Goal: Information Seeking & Learning: Find contact information

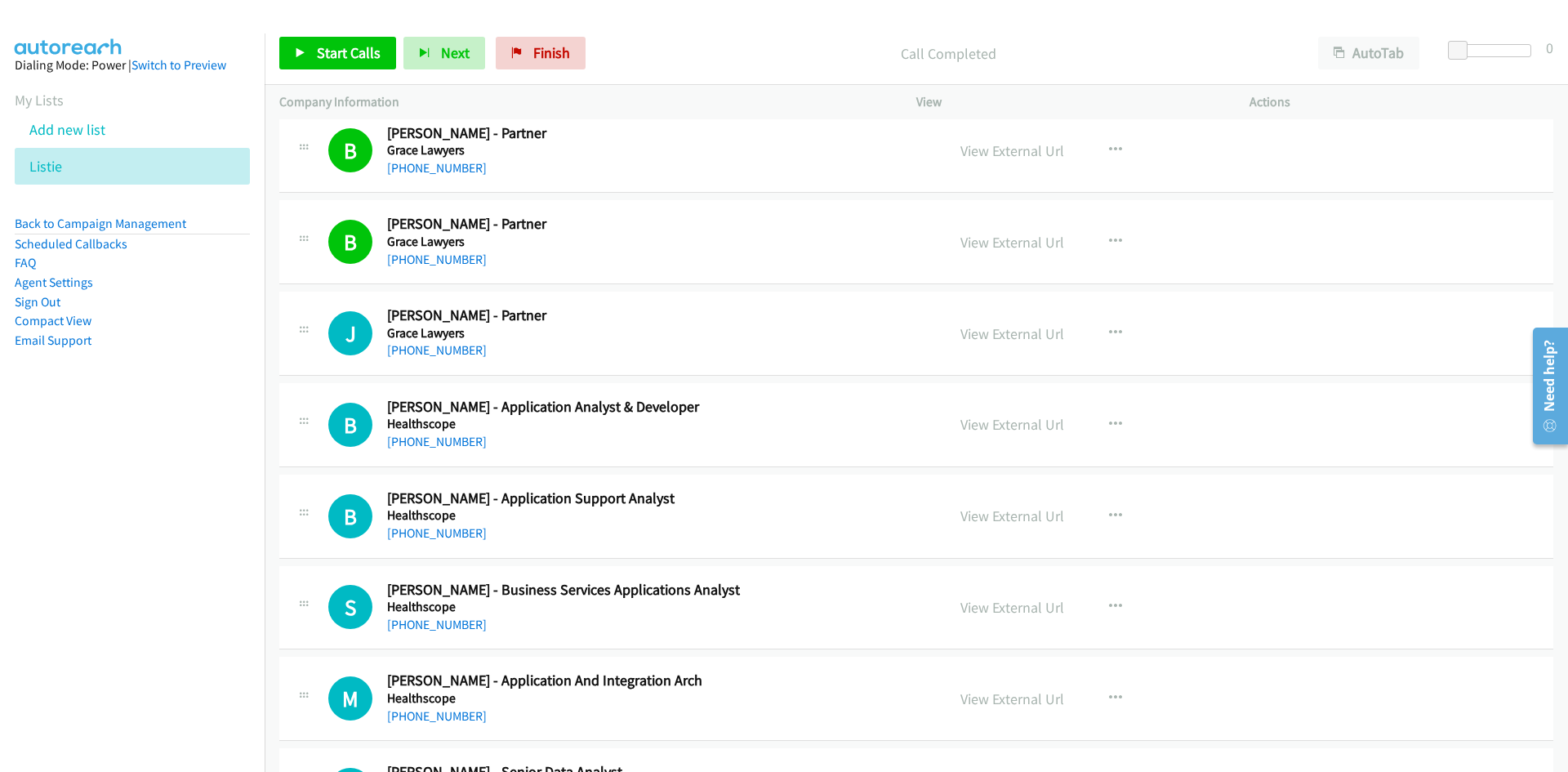
drag, startPoint x: 467, startPoint y: 347, endPoint x: 12, endPoint y: 550, distance: 498.2
click at [467, 347] on link "[PHONE_NUMBER]" at bounding box center [437, 350] width 99 height 16
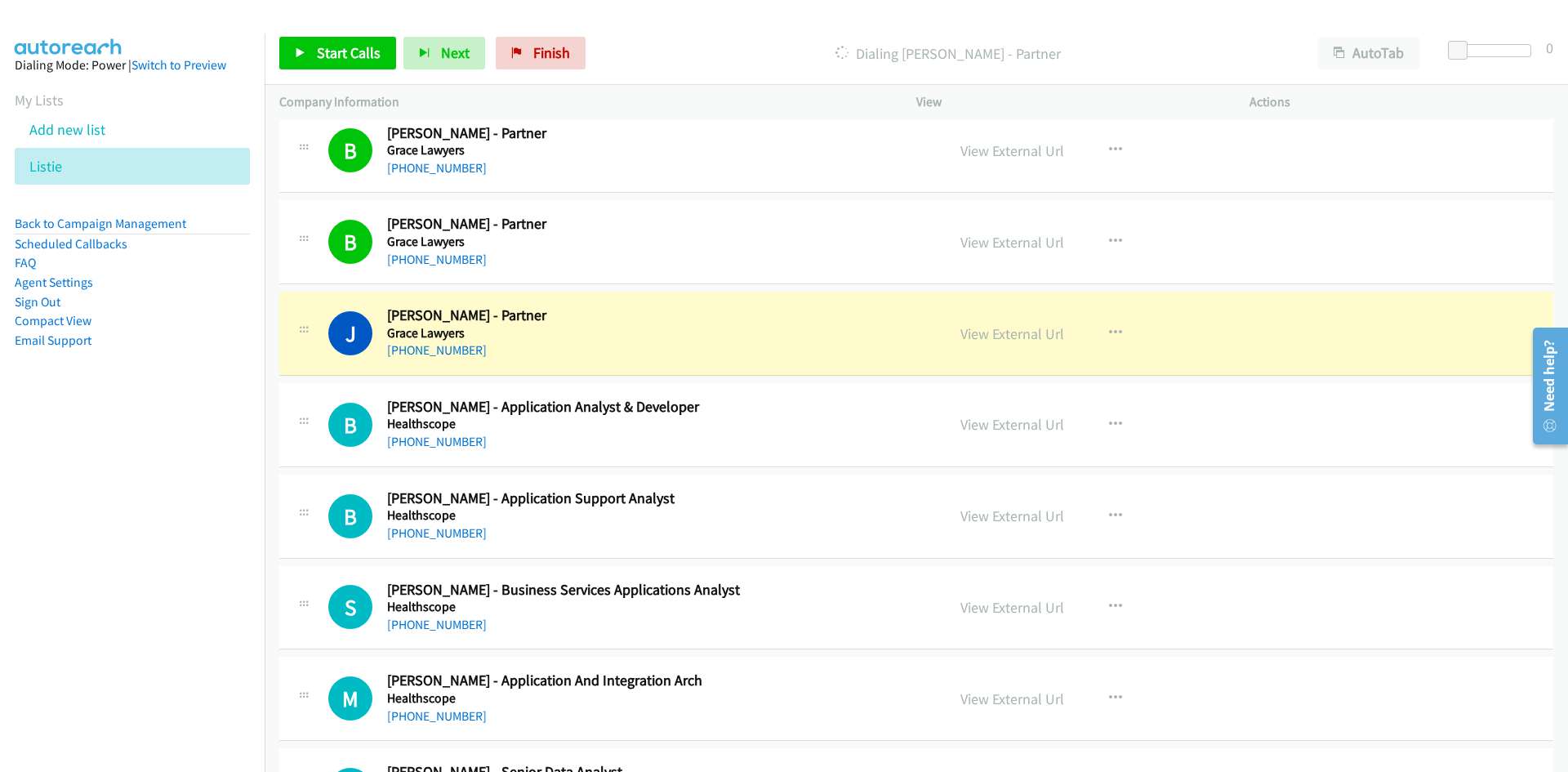
scroll to position [13298, 0]
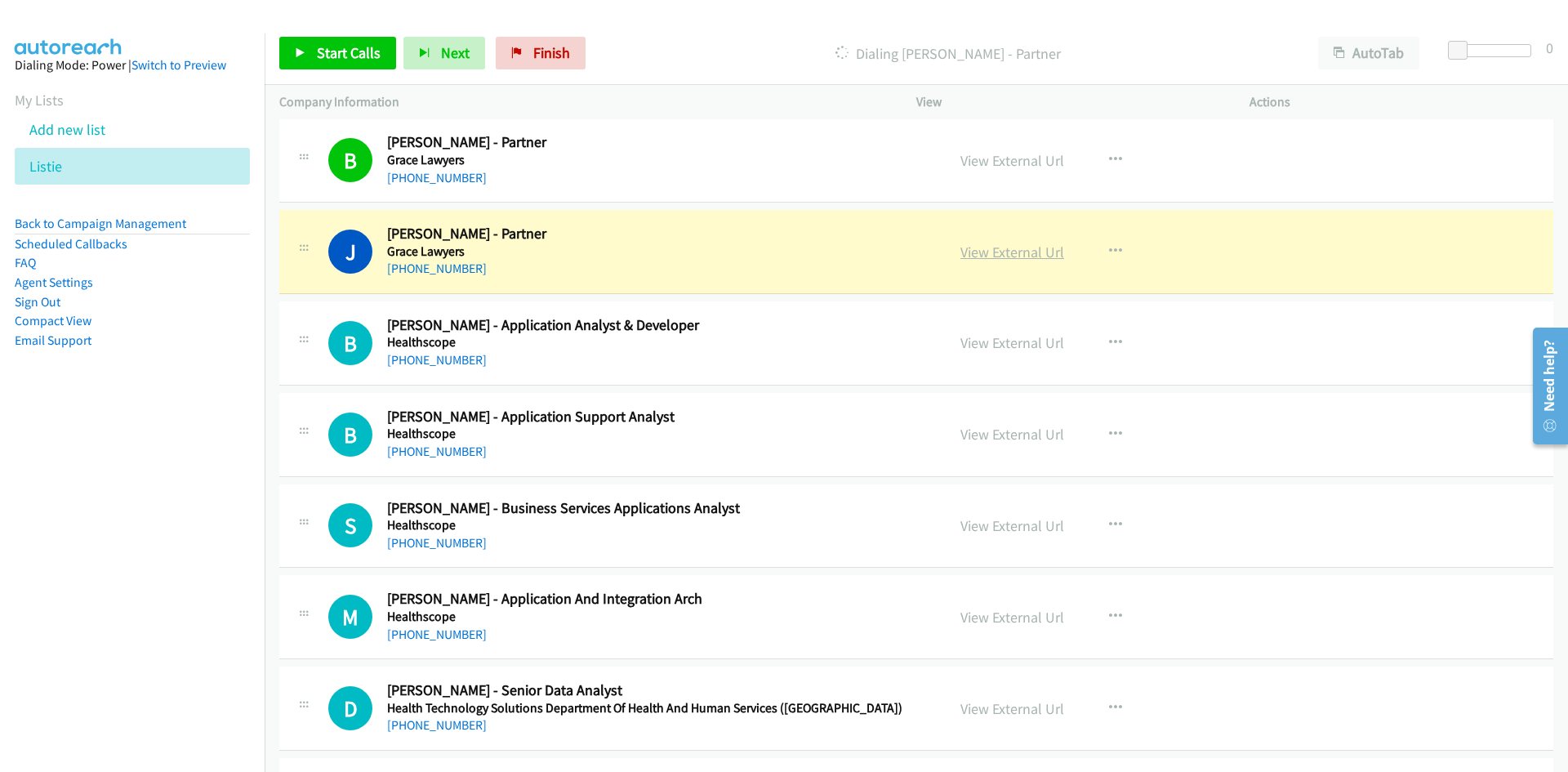
click at [1022, 248] on link "View External Url" at bounding box center [1012, 252] width 104 height 19
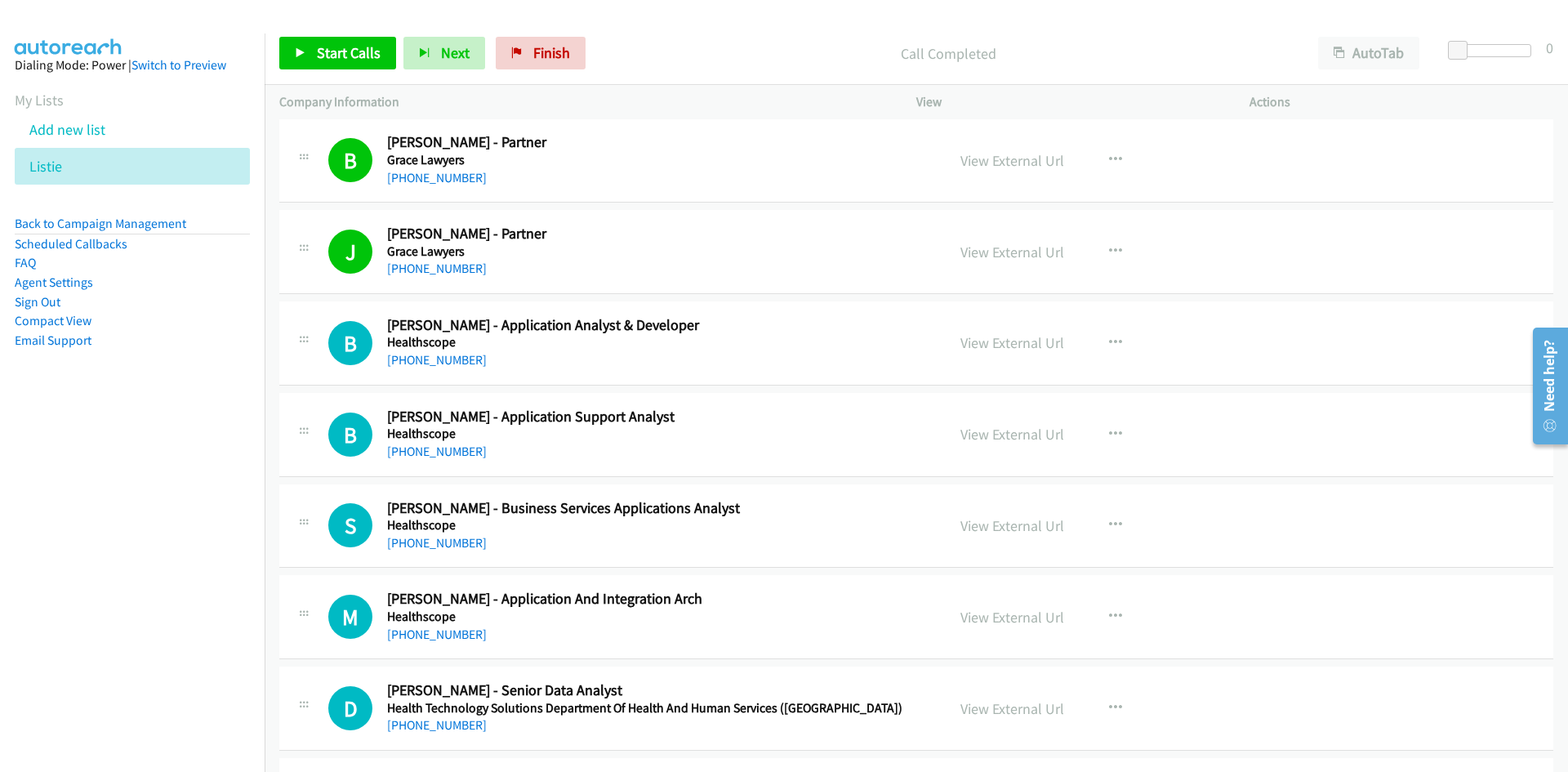
drag, startPoint x: 432, startPoint y: 361, endPoint x: 137, endPoint y: 456, distance: 309.9
click at [432, 361] on link "[PHONE_NUMBER]" at bounding box center [437, 360] width 99 height 16
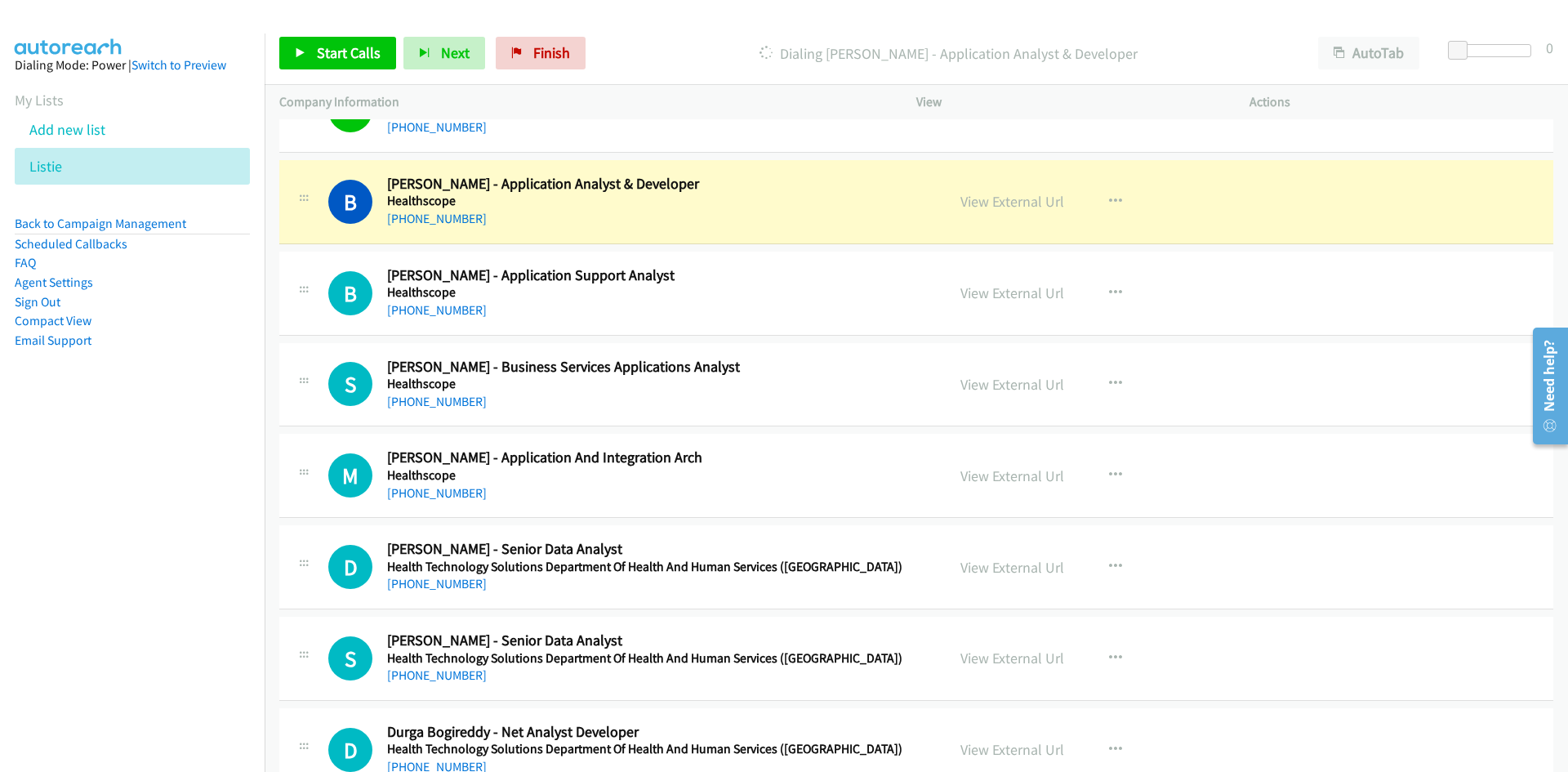
scroll to position [13461, 0]
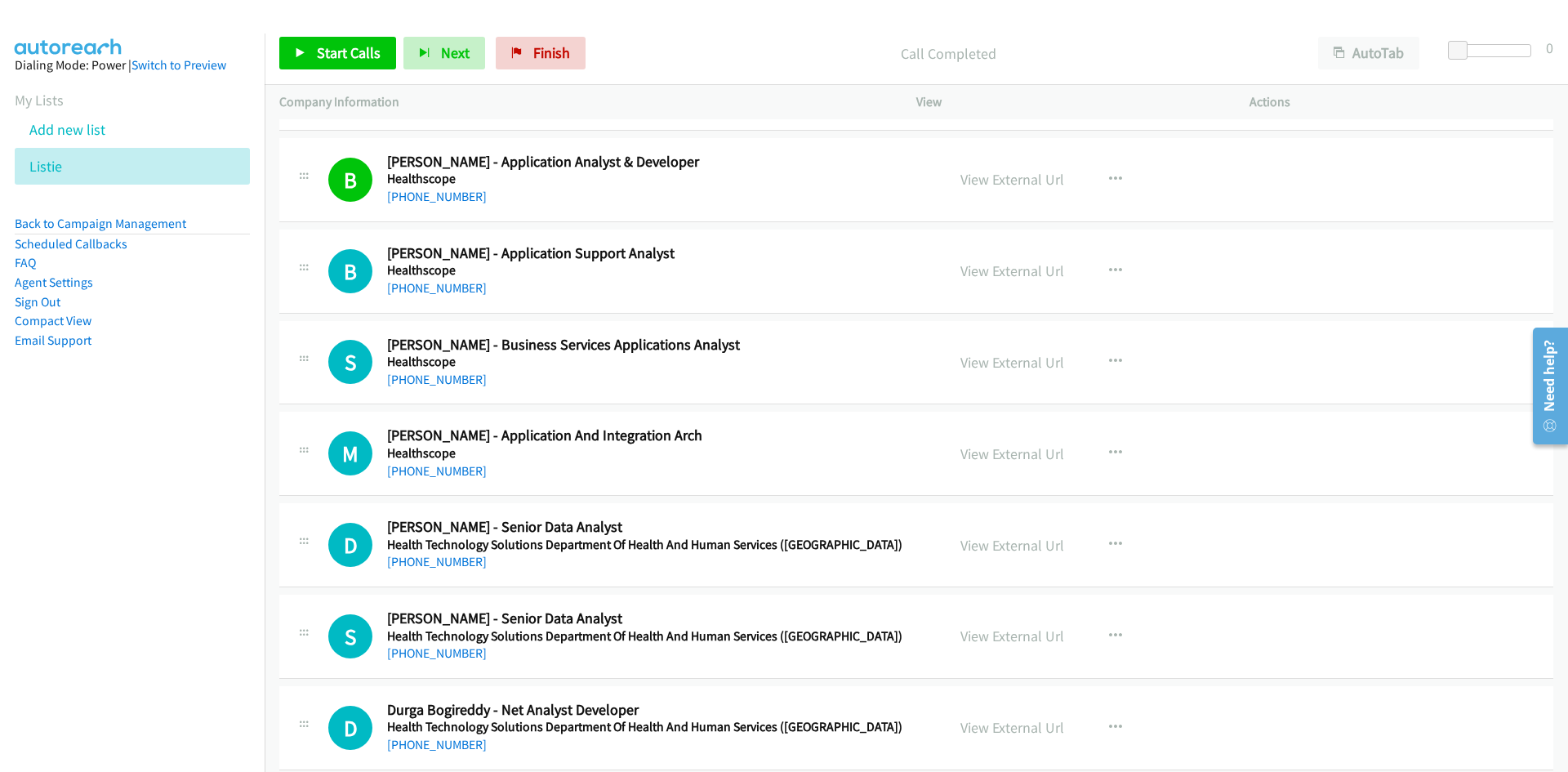
drag, startPoint x: 462, startPoint y: 283, endPoint x: 2, endPoint y: 430, distance: 482.9
click at [466, 286] on link "[PHONE_NUMBER]" at bounding box center [437, 288] width 99 height 16
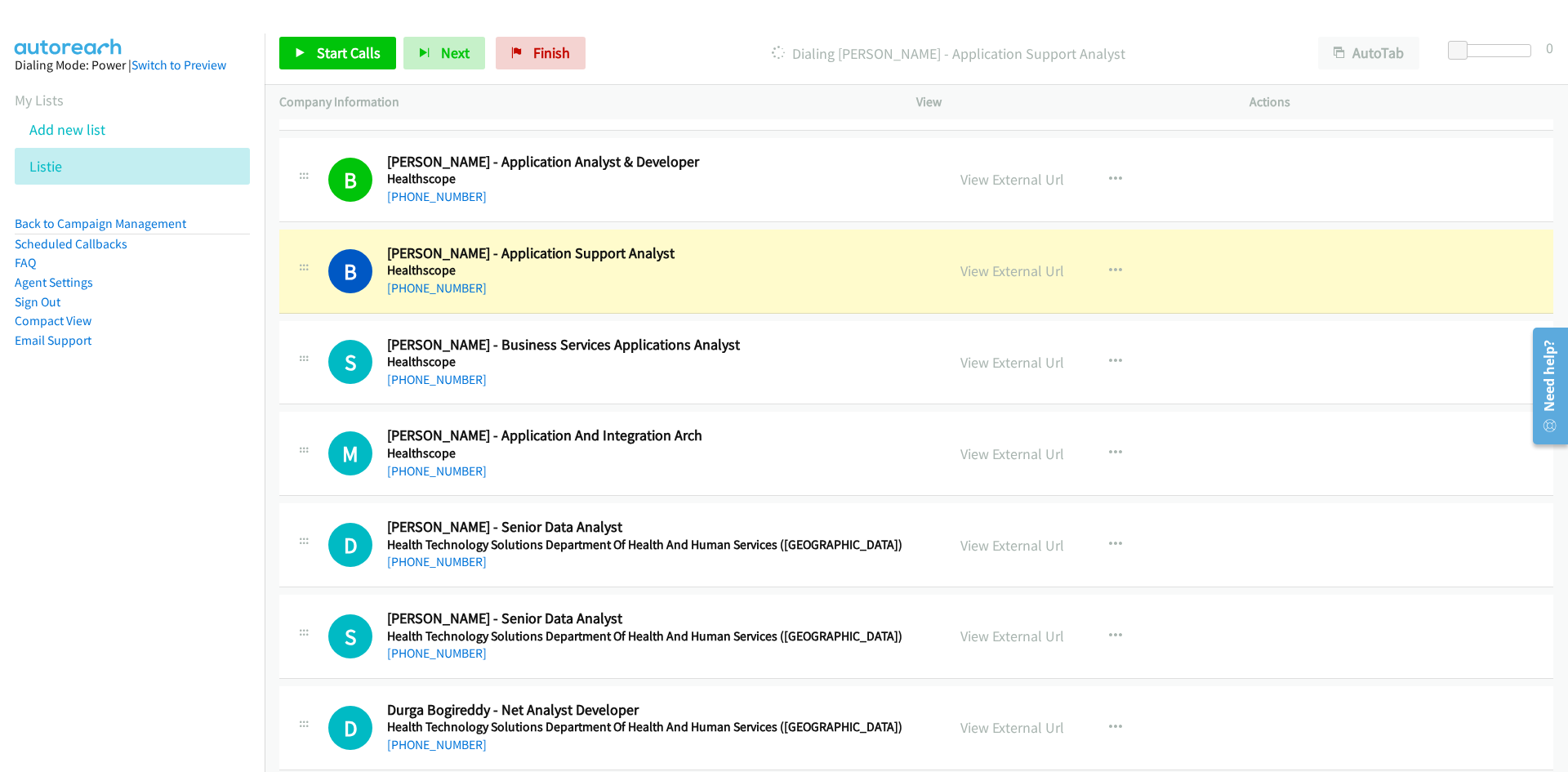
scroll to position [13542, 0]
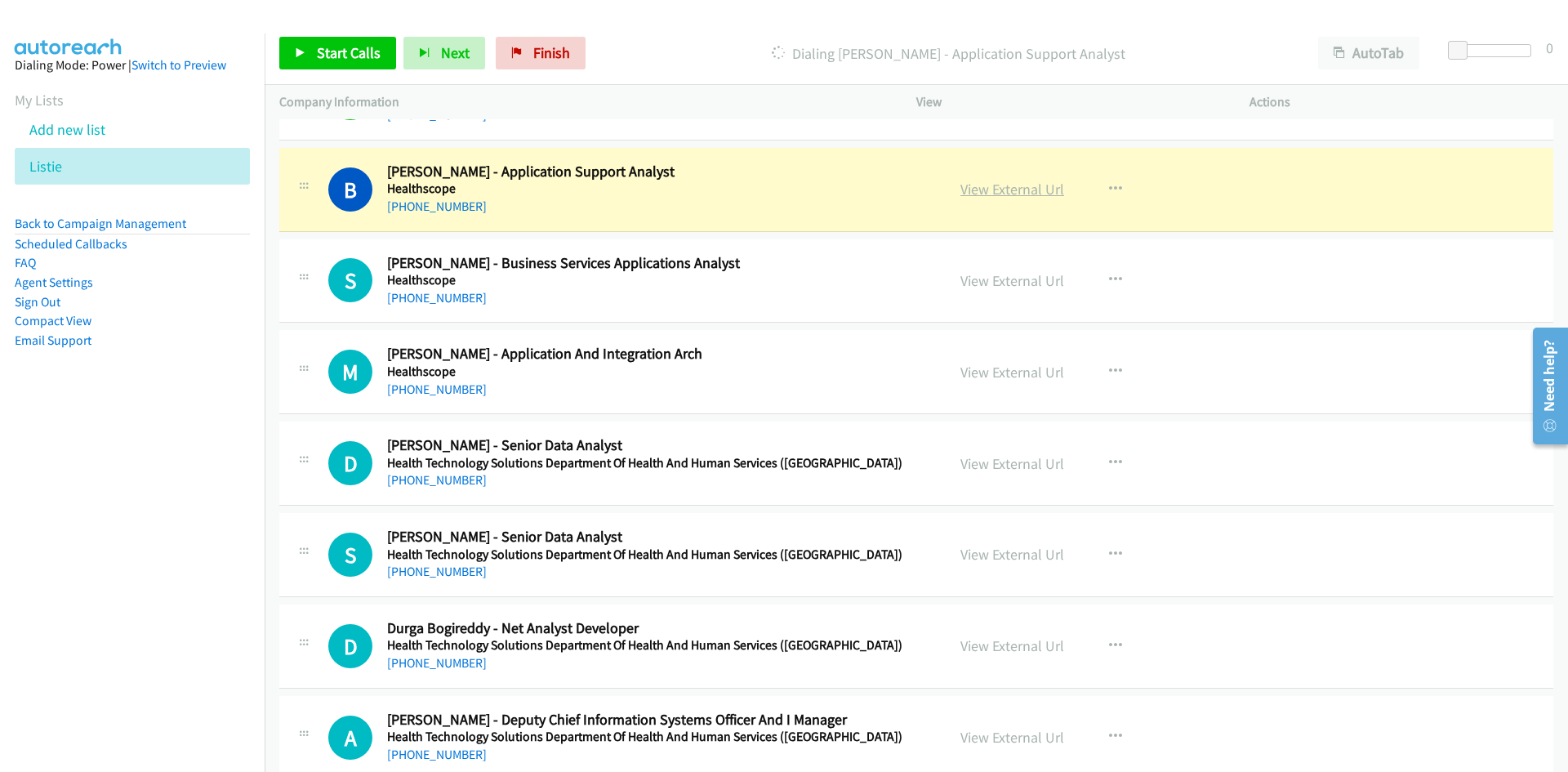
click at [1000, 188] on link "View External Url" at bounding box center [1012, 189] width 104 height 19
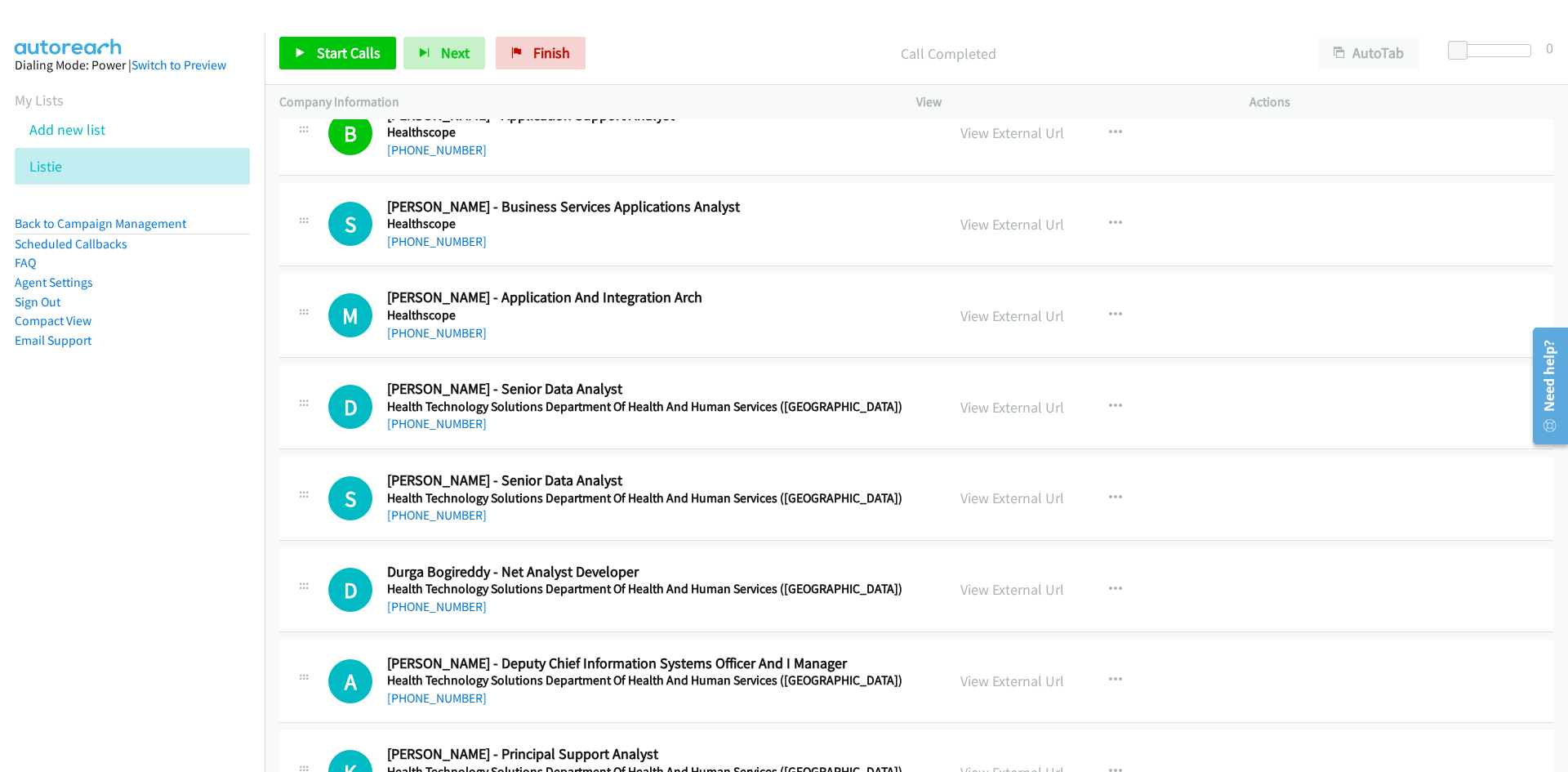
scroll to position [13625, 0]
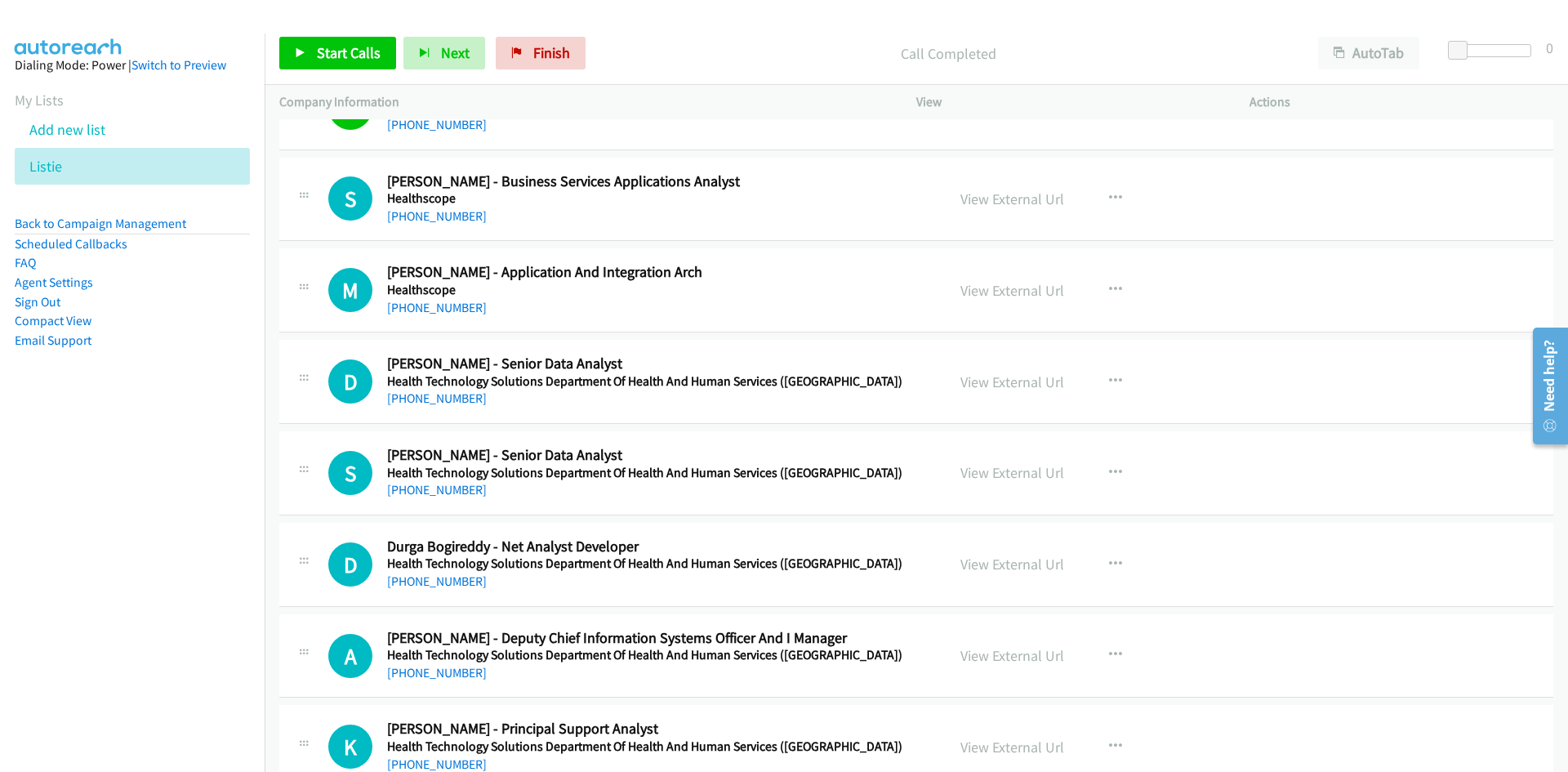
drag, startPoint x: 448, startPoint y: 214, endPoint x: 325, endPoint y: 232, distance: 124.3
click at [448, 214] on link "[PHONE_NUMBER]" at bounding box center [437, 216] width 99 height 16
click at [430, 312] on link "[PHONE_NUMBER]" at bounding box center [437, 308] width 99 height 16
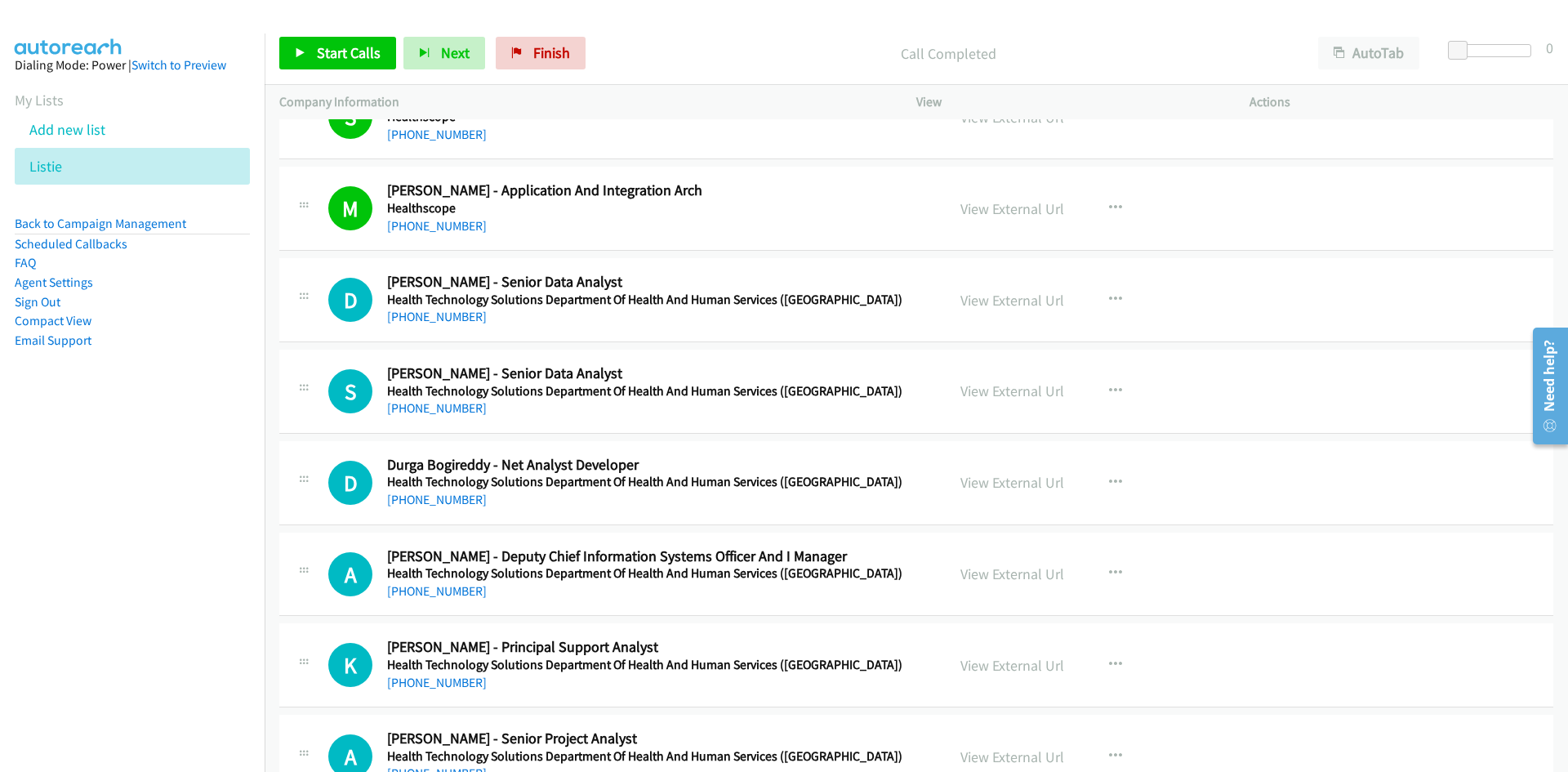
click at [443, 322] on link "[PHONE_NUMBER]" at bounding box center [437, 316] width 99 height 16
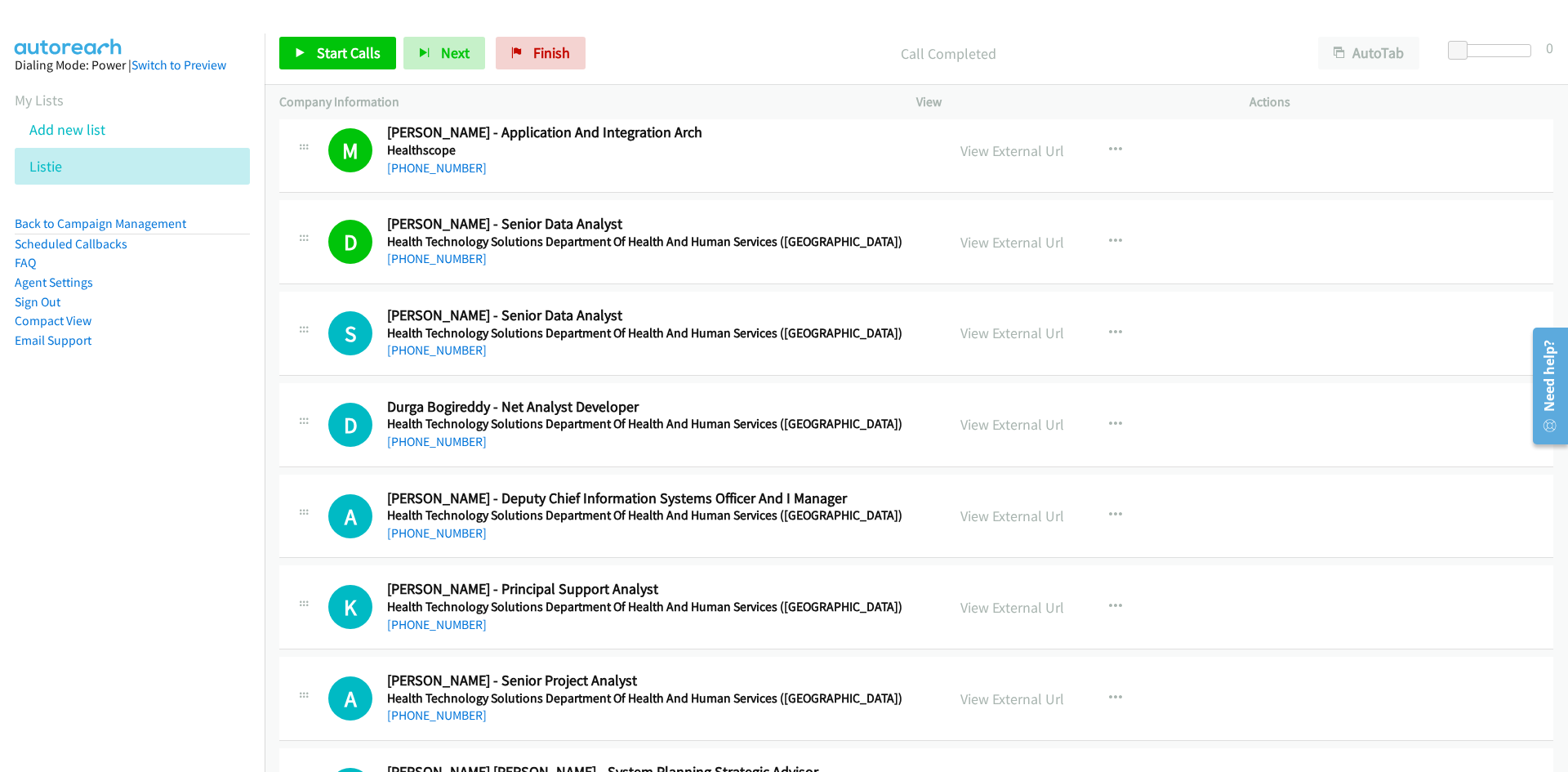
scroll to position [13787, 0]
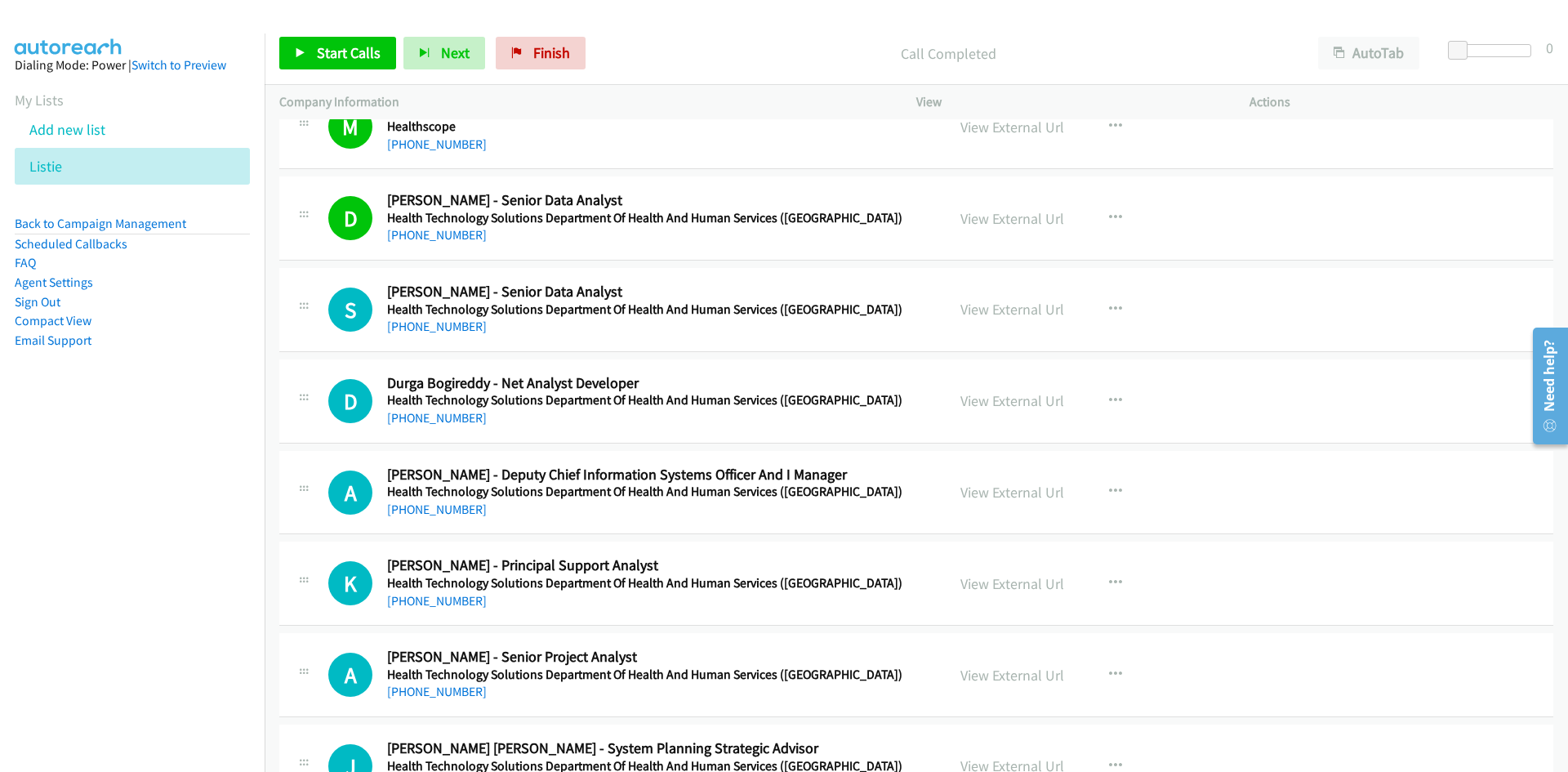
drag, startPoint x: 450, startPoint y: 333, endPoint x: 96, endPoint y: 436, distance: 368.7
click at [450, 333] on link "[PHONE_NUMBER]" at bounding box center [437, 326] width 99 height 16
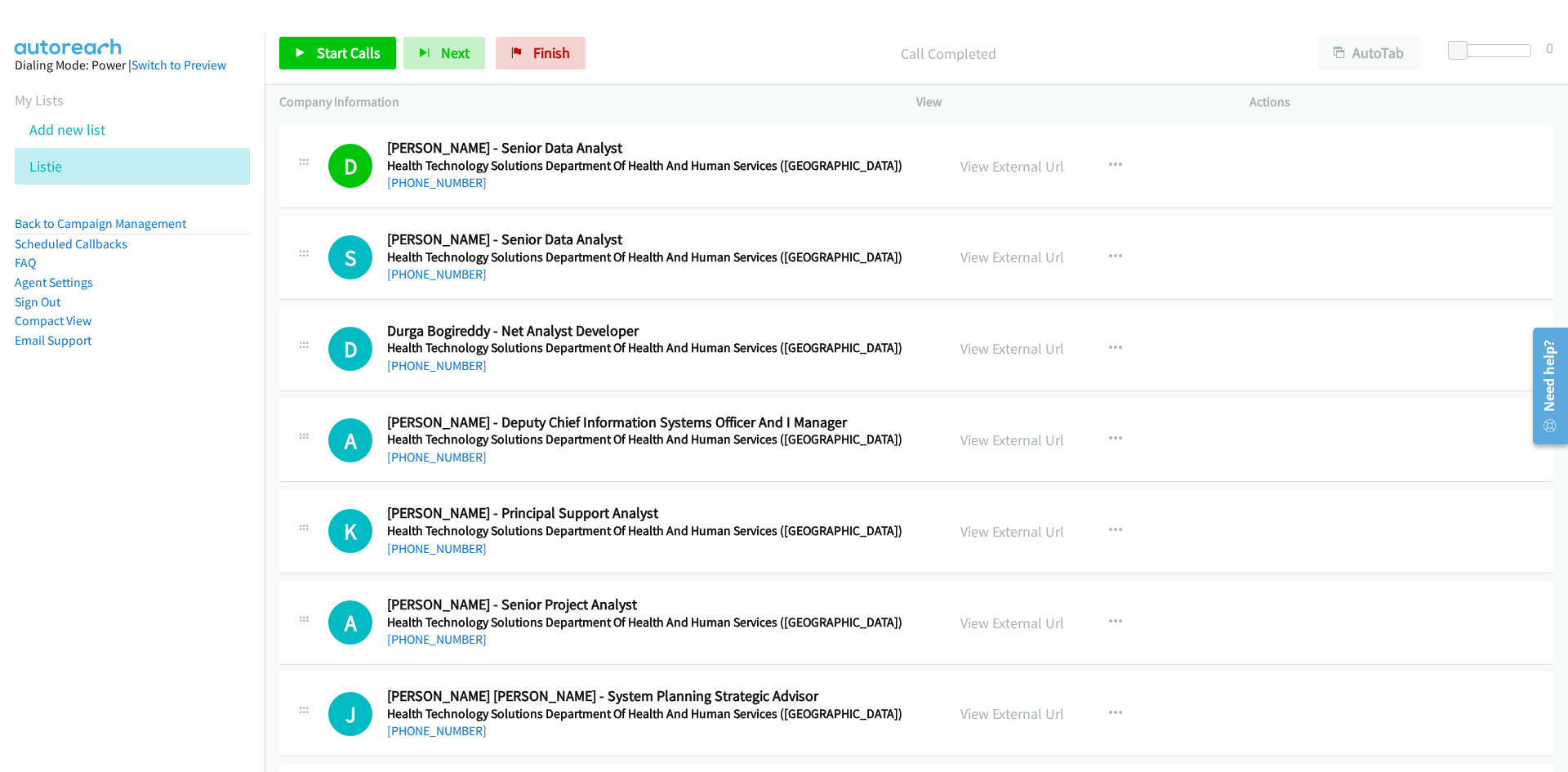
scroll to position [13869, 0]
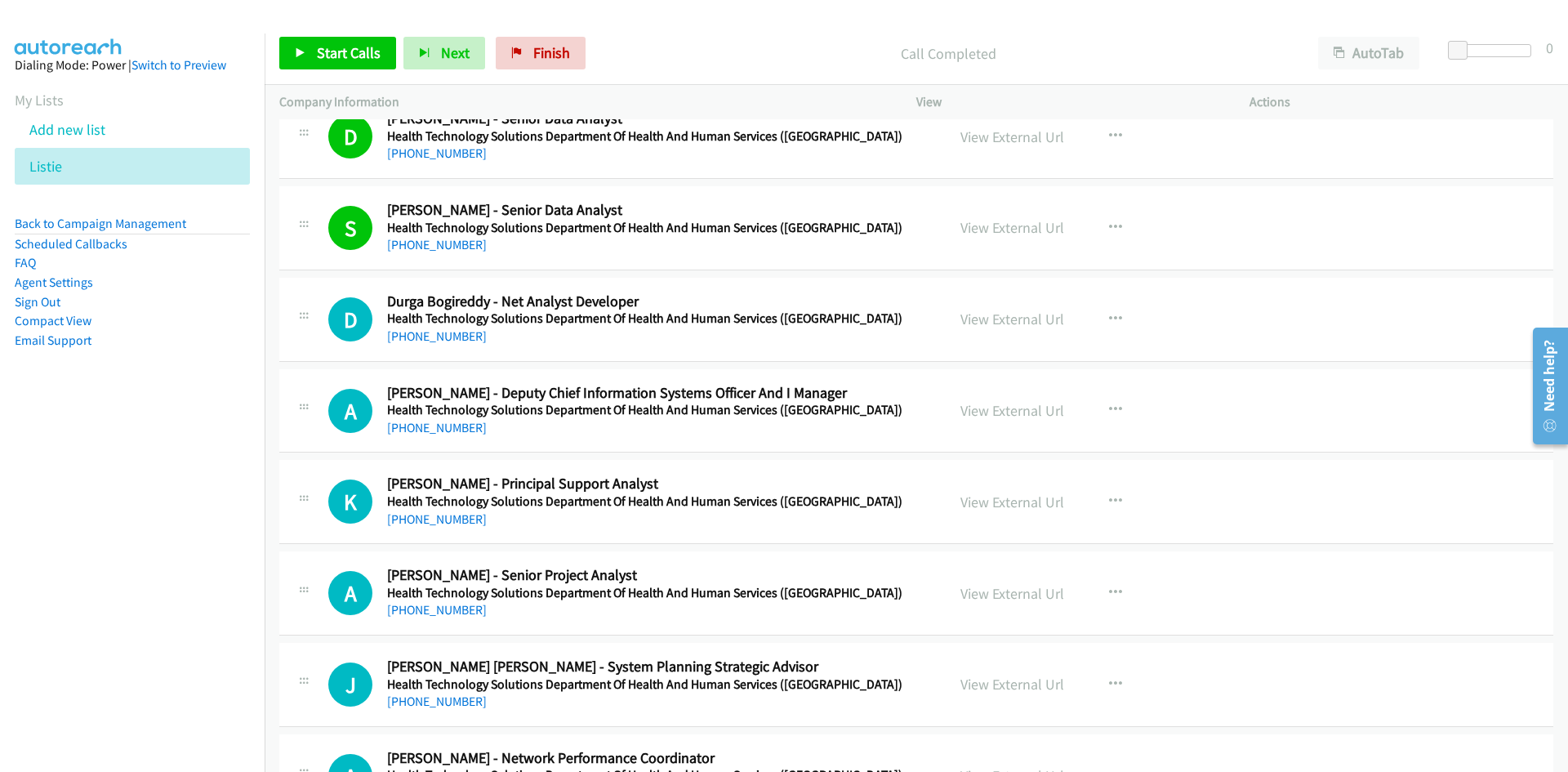
drag, startPoint x: 441, startPoint y: 332, endPoint x: 186, endPoint y: 450, distance: 281.0
click at [441, 332] on link "[PHONE_NUMBER]" at bounding box center [437, 336] width 99 height 16
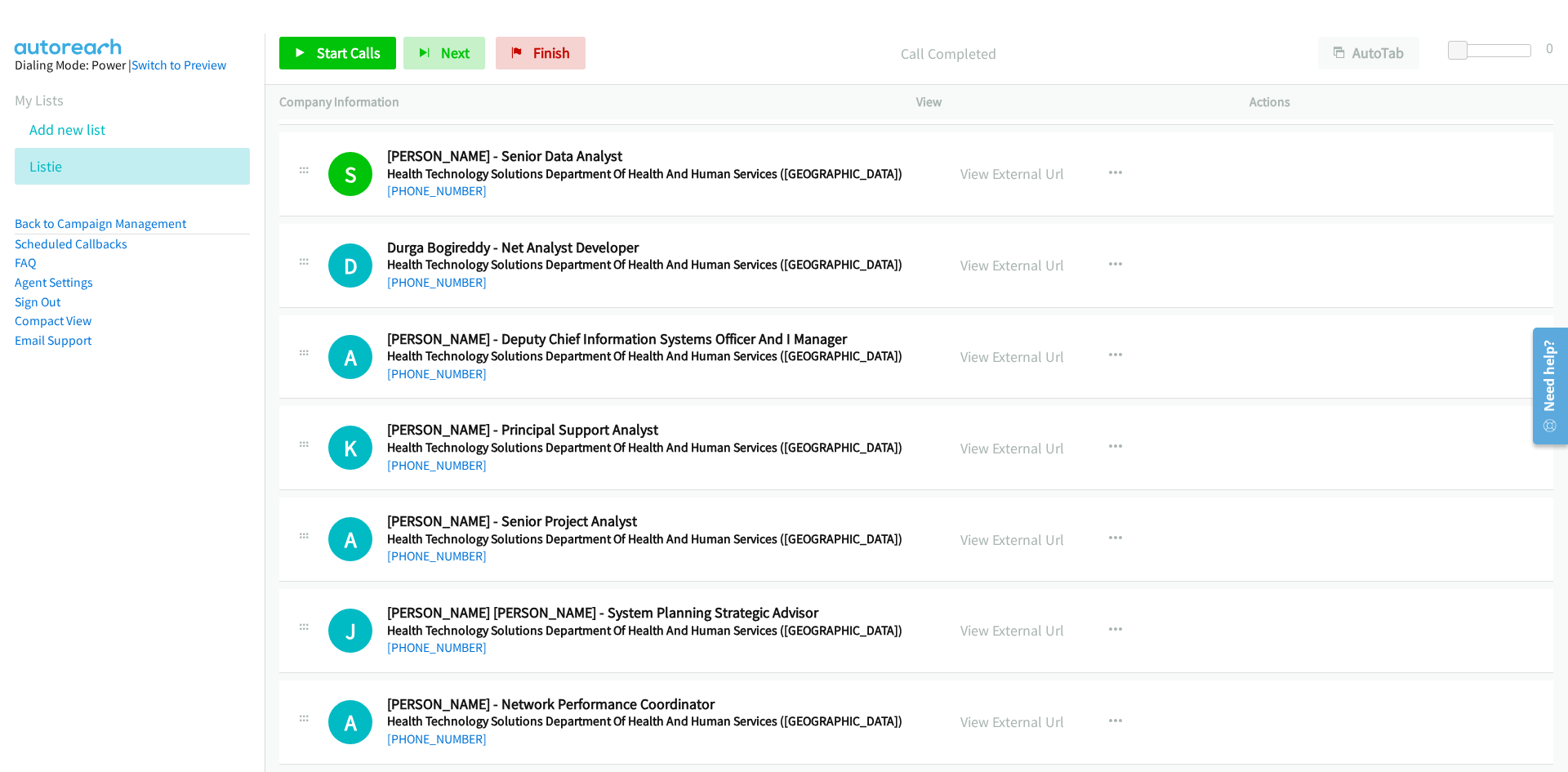
scroll to position [13950, 0]
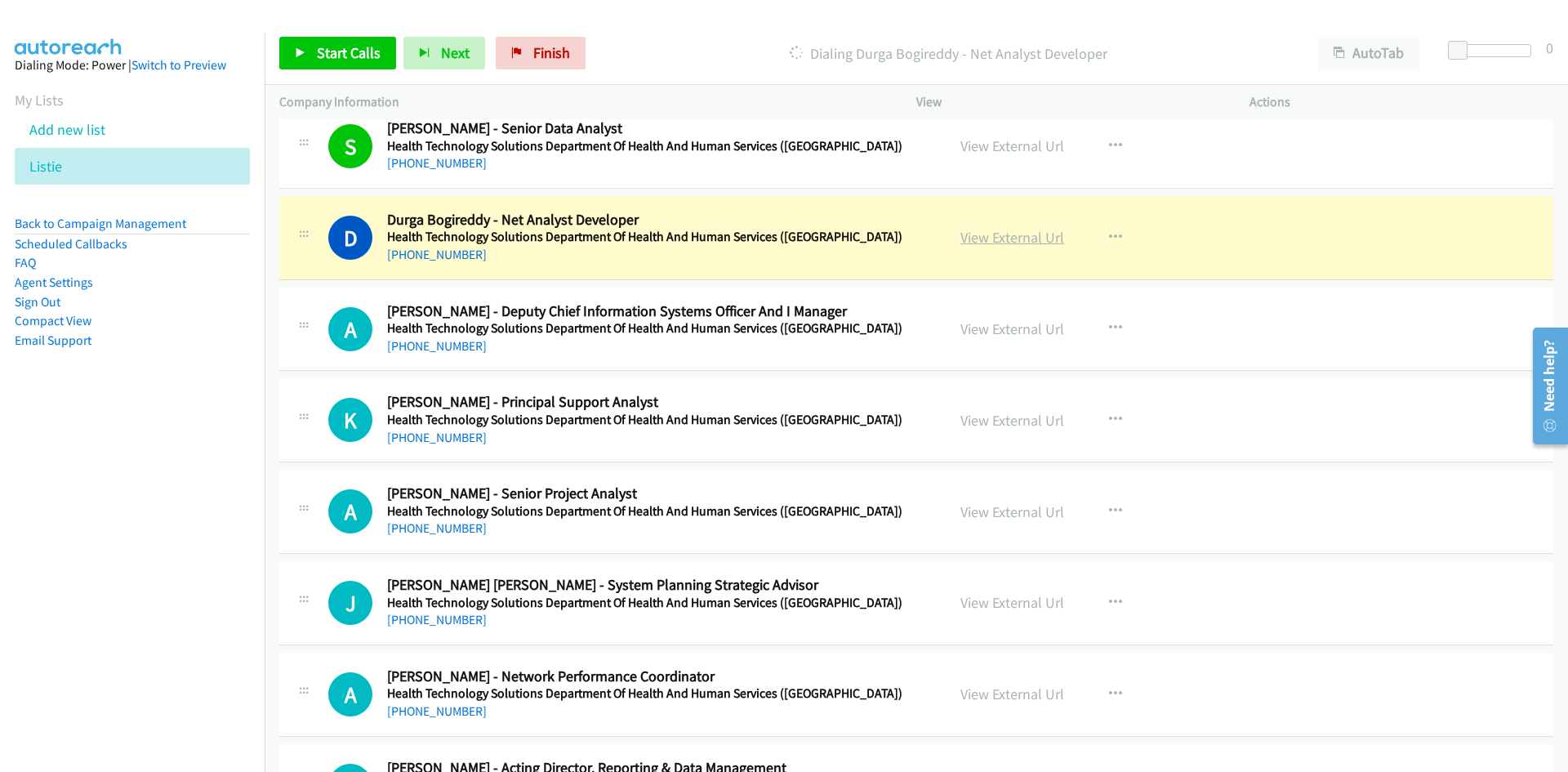
drag, startPoint x: 1022, startPoint y: 234, endPoint x: 1000, endPoint y: 234, distance: 22.0
click at [1022, 234] on link "View External Url" at bounding box center [1012, 238] width 104 height 19
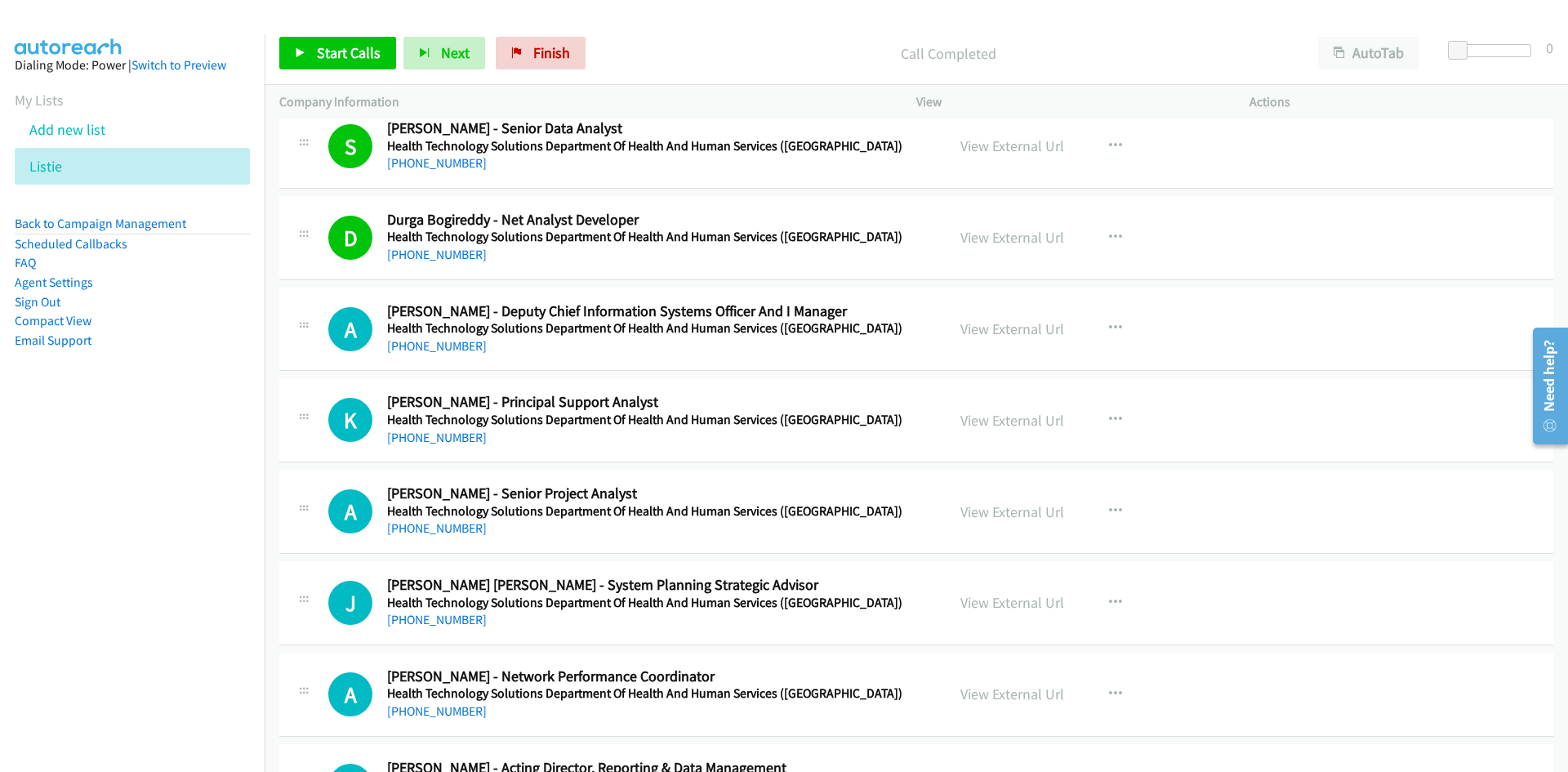
drag, startPoint x: 409, startPoint y: 350, endPoint x: 348, endPoint y: 369, distance: 63.9
click at [409, 350] on link "[PHONE_NUMBER]" at bounding box center [437, 346] width 99 height 16
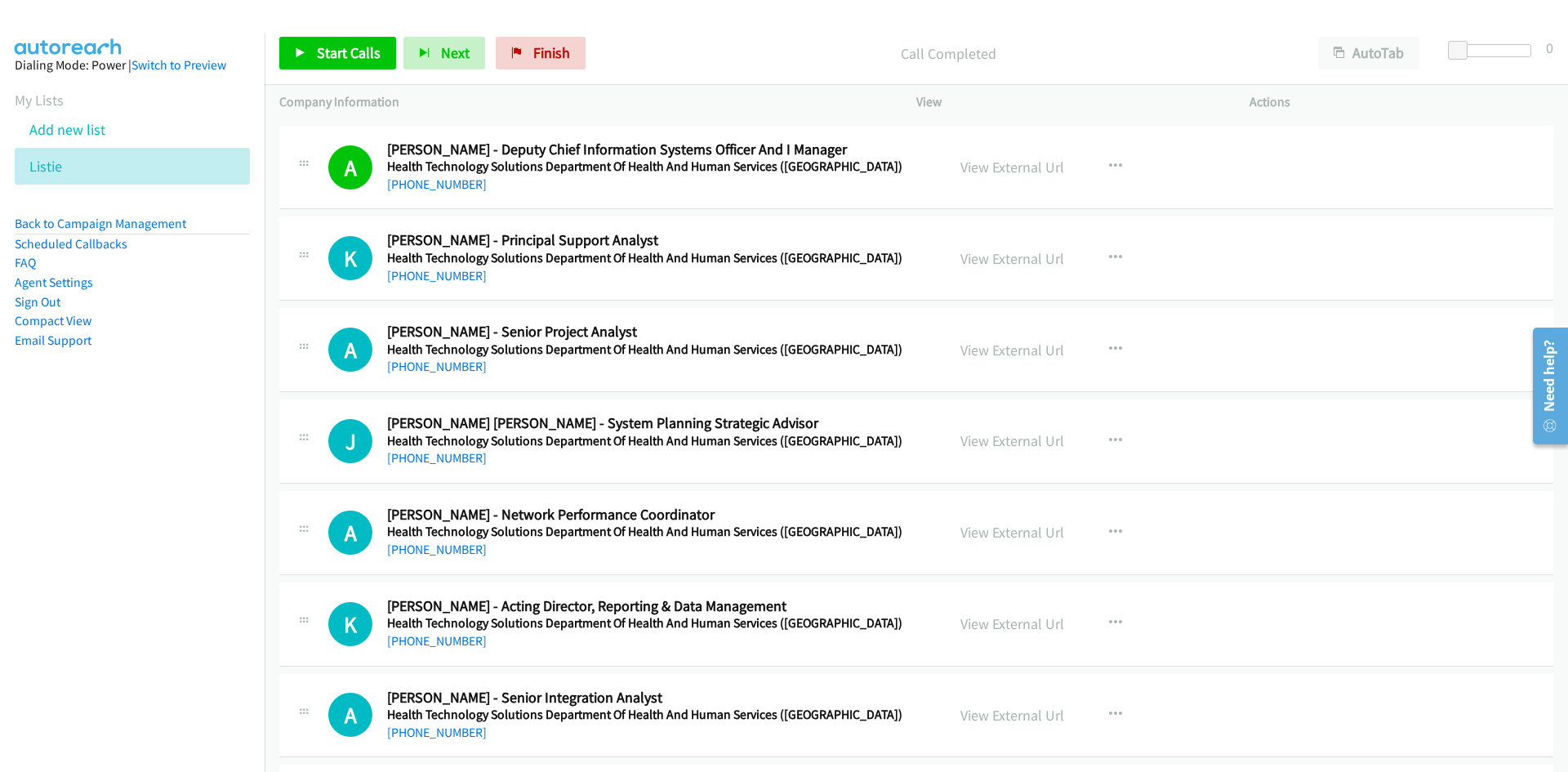
scroll to position [14114, 0]
drag, startPoint x: 448, startPoint y: 278, endPoint x: 197, endPoint y: 438, distance: 297.7
click at [448, 278] on link "[PHONE_NUMBER]" at bounding box center [437, 274] width 99 height 16
click at [439, 373] on link "[PHONE_NUMBER]" at bounding box center [437, 365] width 99 height 16
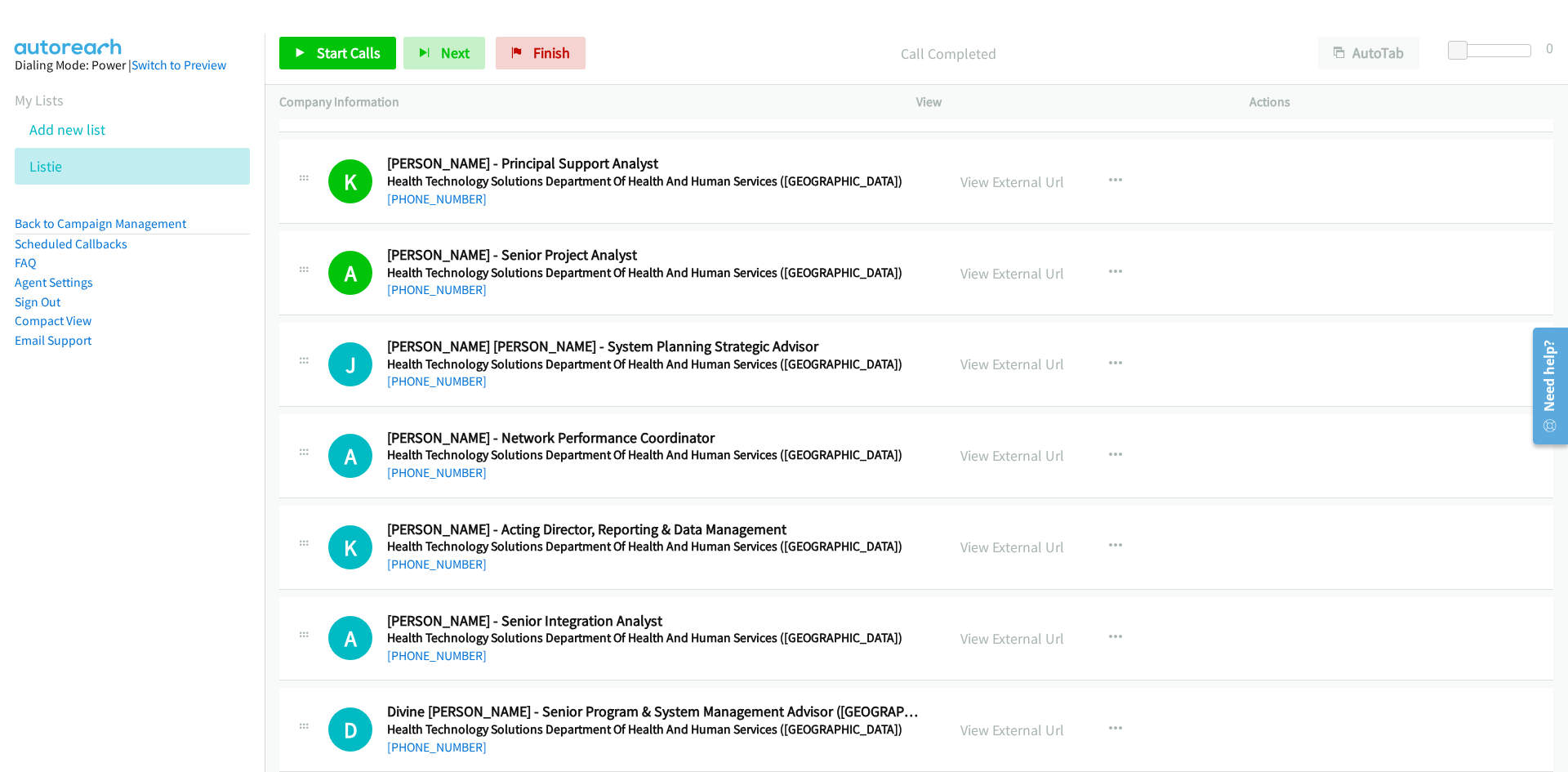
scroll to position [14277, 0]
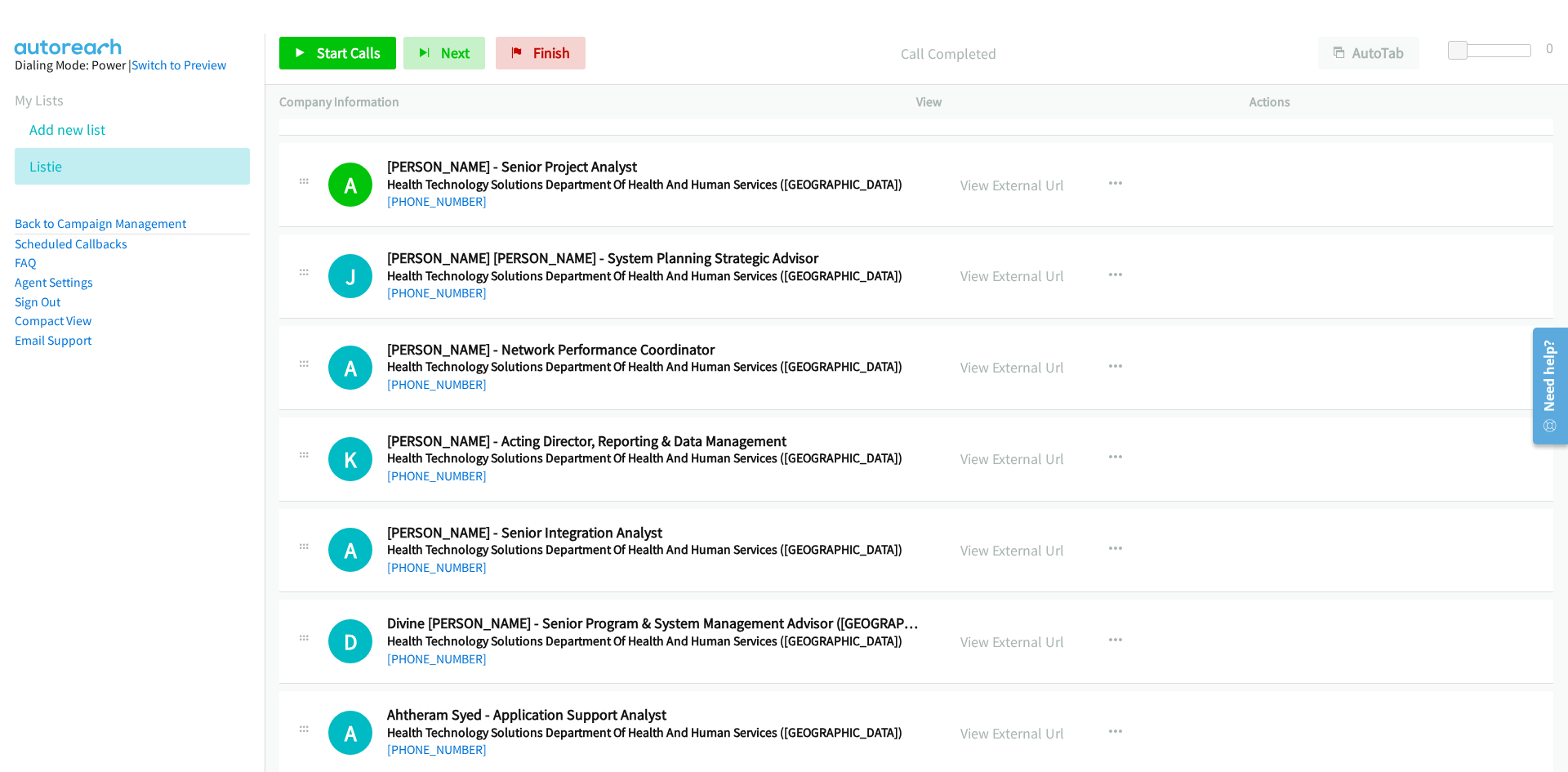
drag, startPoint x: 431, startPoint y: 294, endPoint x: 145, endPoint y: 365, distance: 294.7
click at [431, 294] on link "[PHONE_NUMBER]" at bounding box center [437, 293] width 99 height 16
drag, startPoint x: 461, startPoint y: 392, endPoint x: 425, endPoint y: 405, distance: 38.3
click at [461, 392] on link "[PHONE_NUMBER]" at bounding box center [437, 385] width 99 height 16
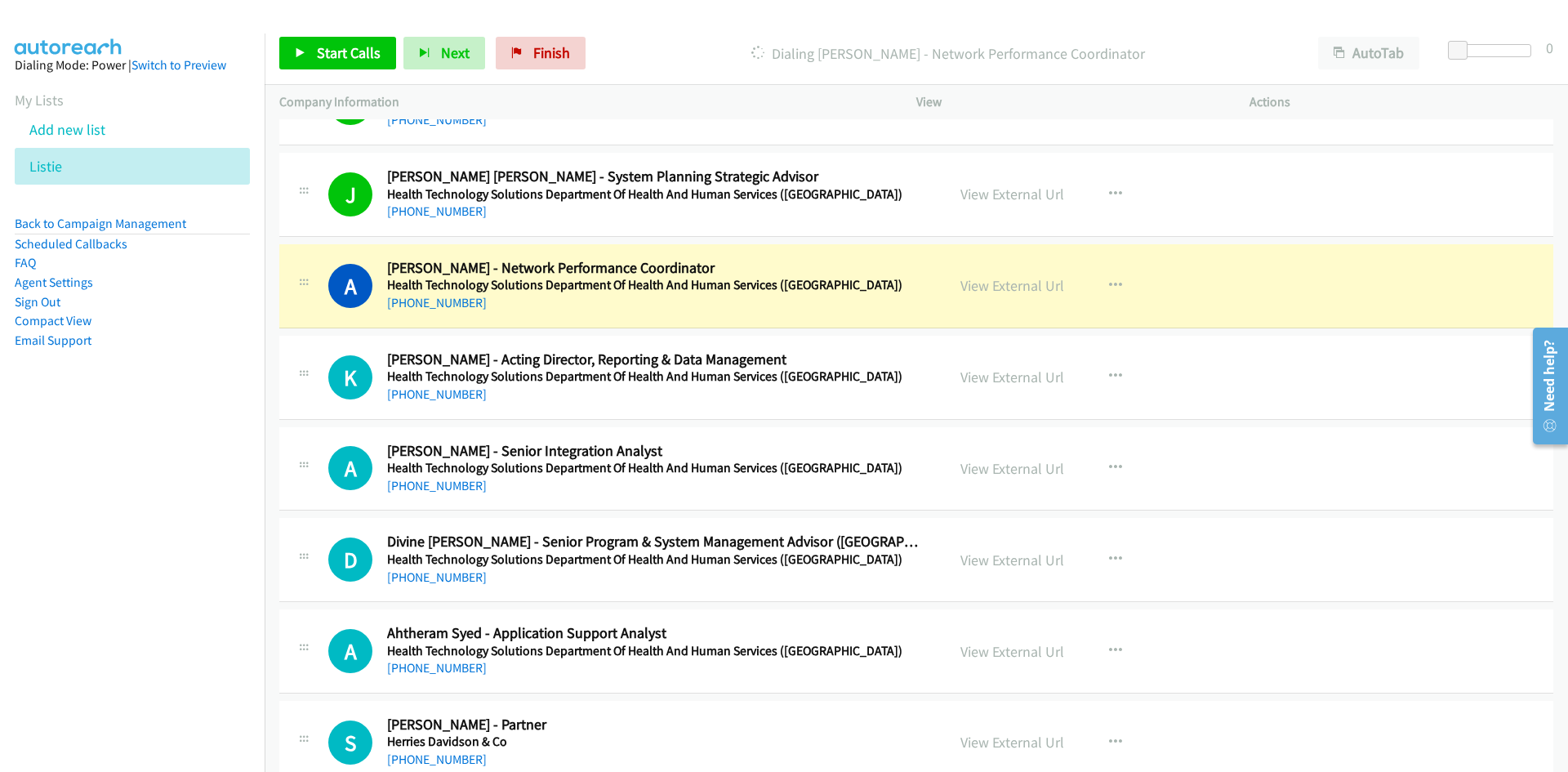
scroll to position [14441, 0]
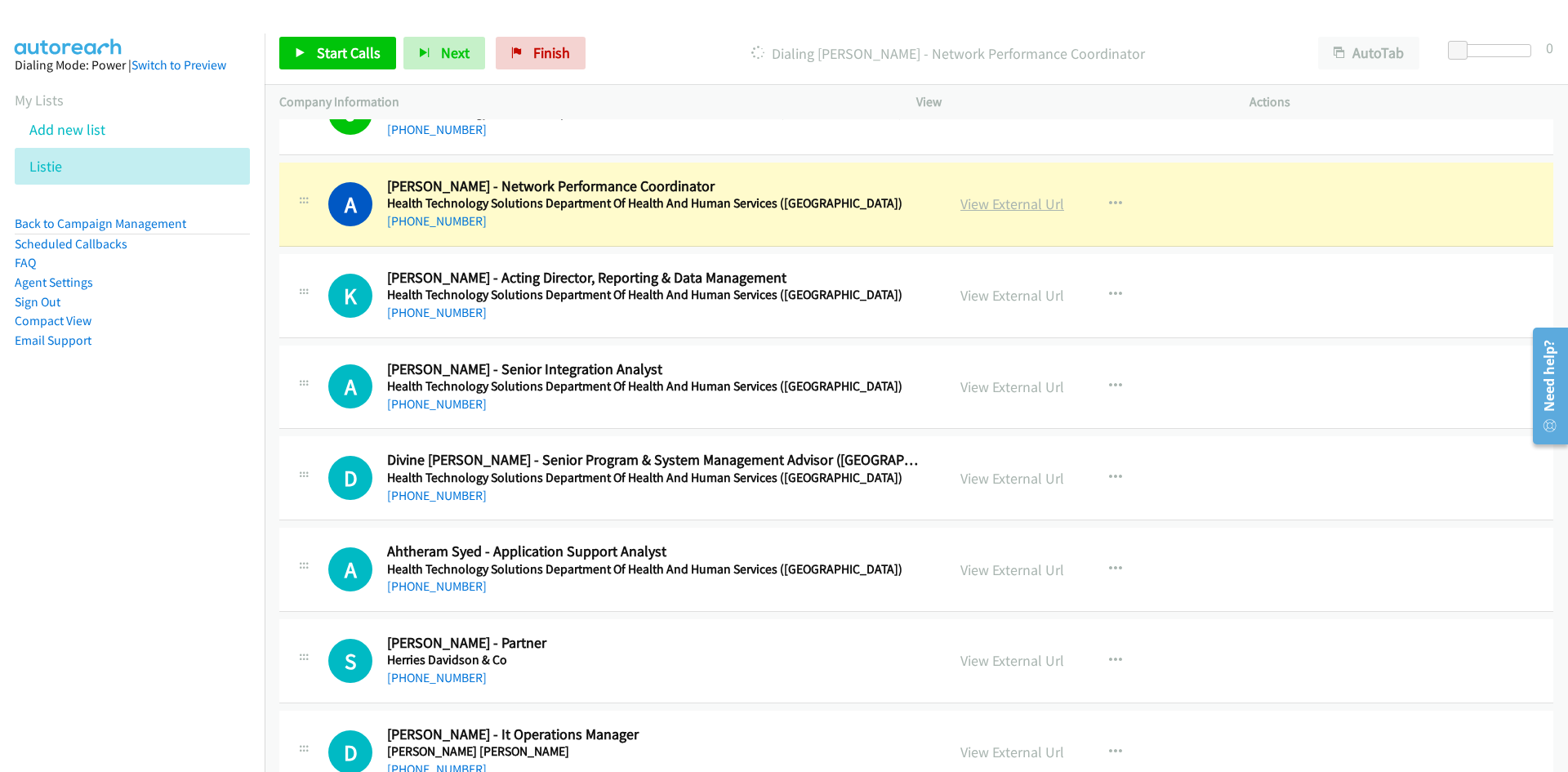
click at [1015, 210] on link "View External Url" at bounding box center [1012, 204] width 104 height 19
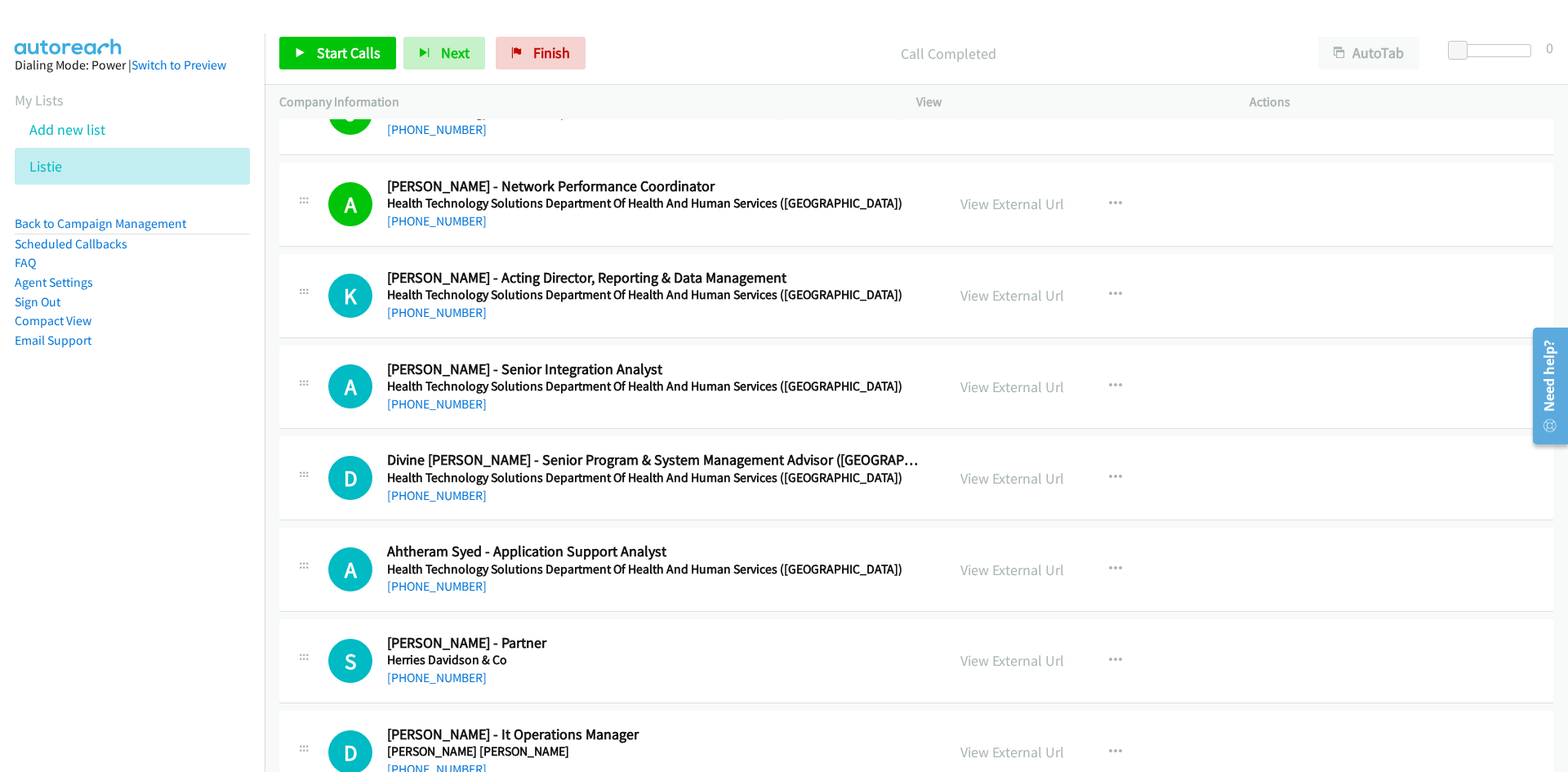
drag, startPoint x: 437, startPoint y: 307, endPoint x: 193, endPoint y: 406, distance: 263.3
click at [437, 307] on link "[PHONE_NUMBER]" at bounding box center [437, 312] width 99 height 16
drag, startPoint x: 424, startPoint y: 399, endPoint x: 241, endPoint y: 439, distance: 187.3
click at [424, 399] on link "[PHONE_NUMBER]" at bounding box center [437, 404] width 99 height 16
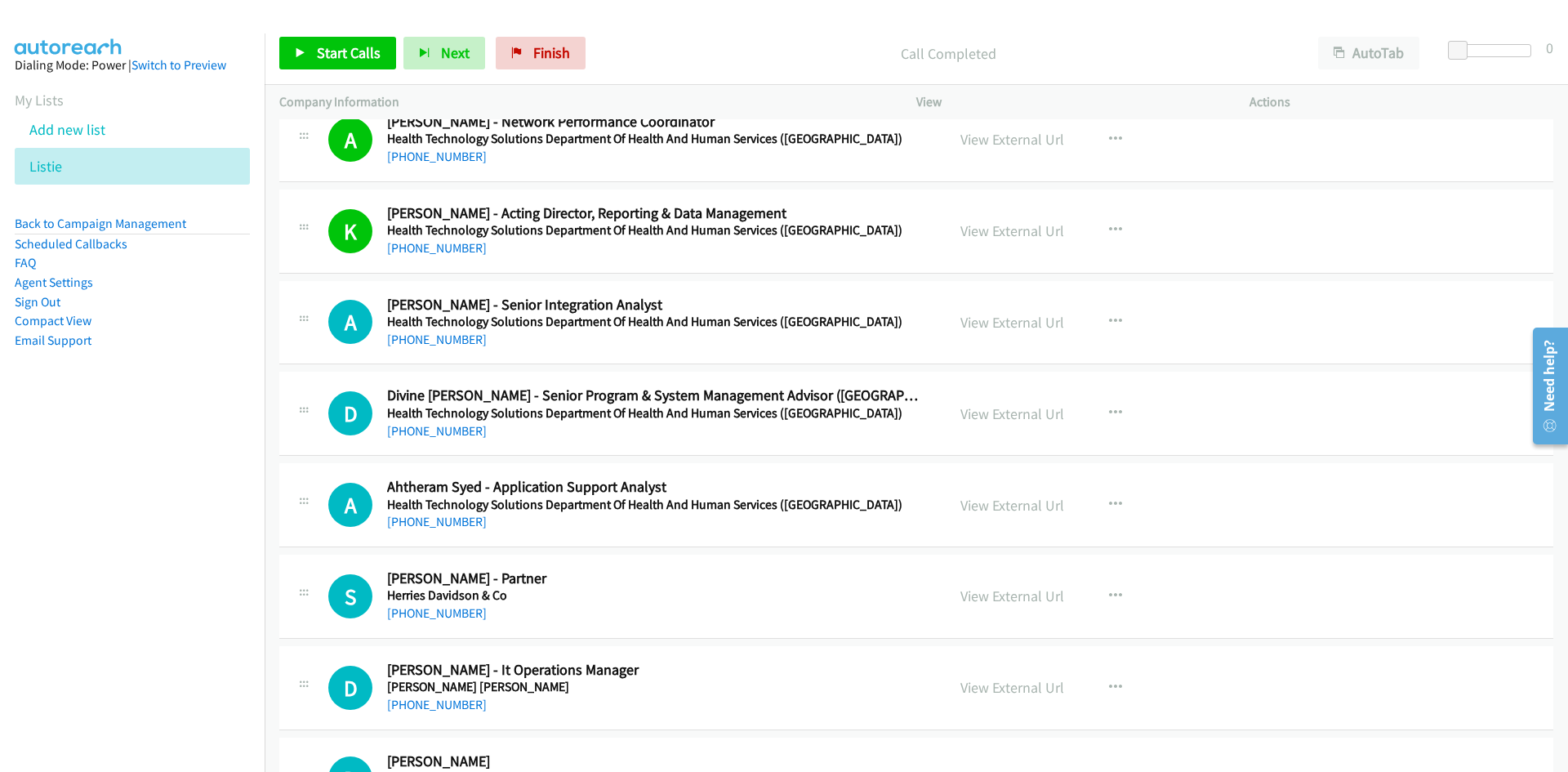
scroll to position [14523, 0]
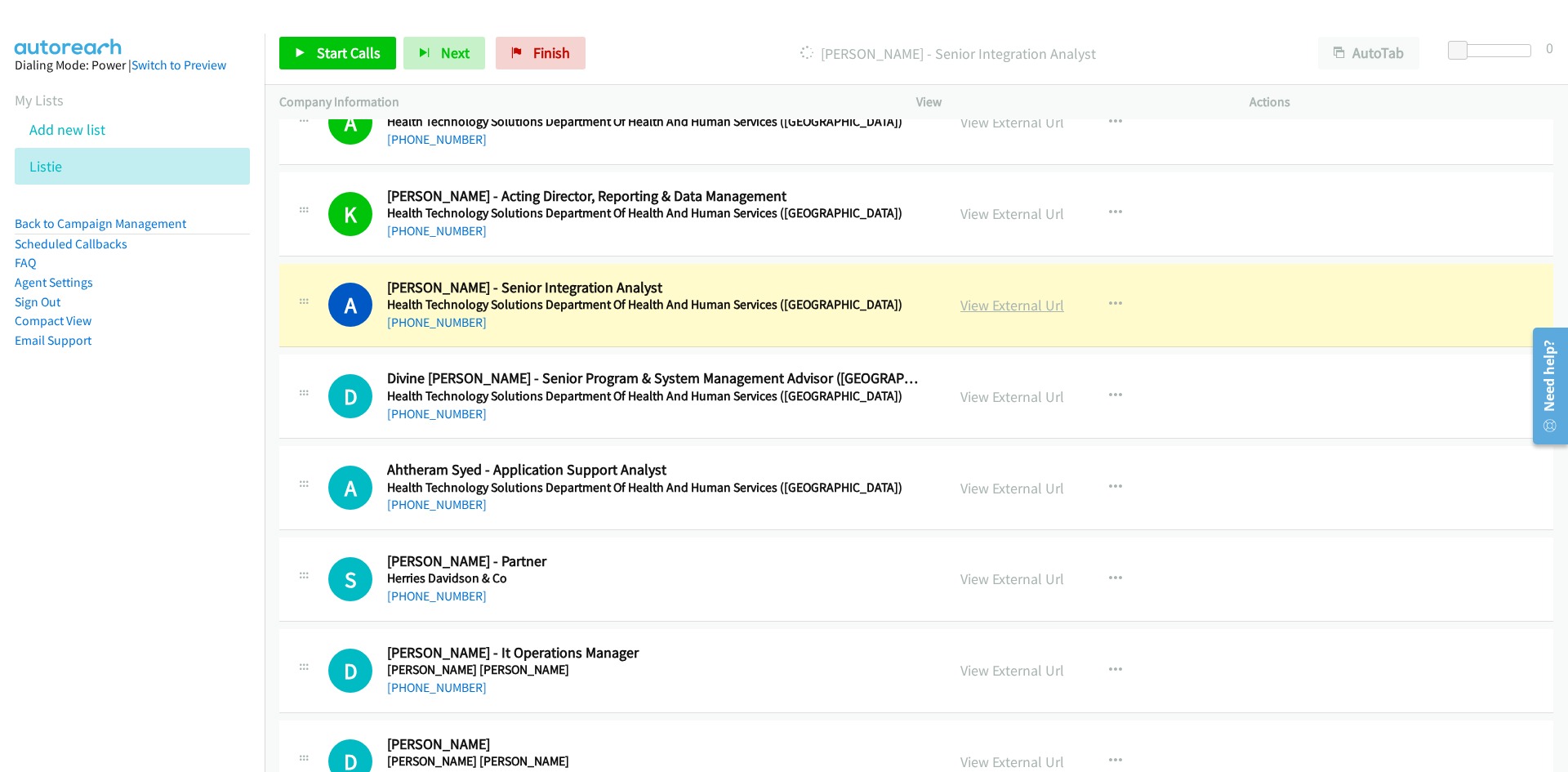
click at [1008, 303] on link "View External Url" at bounding box center [1012, 305] width 104 height 19
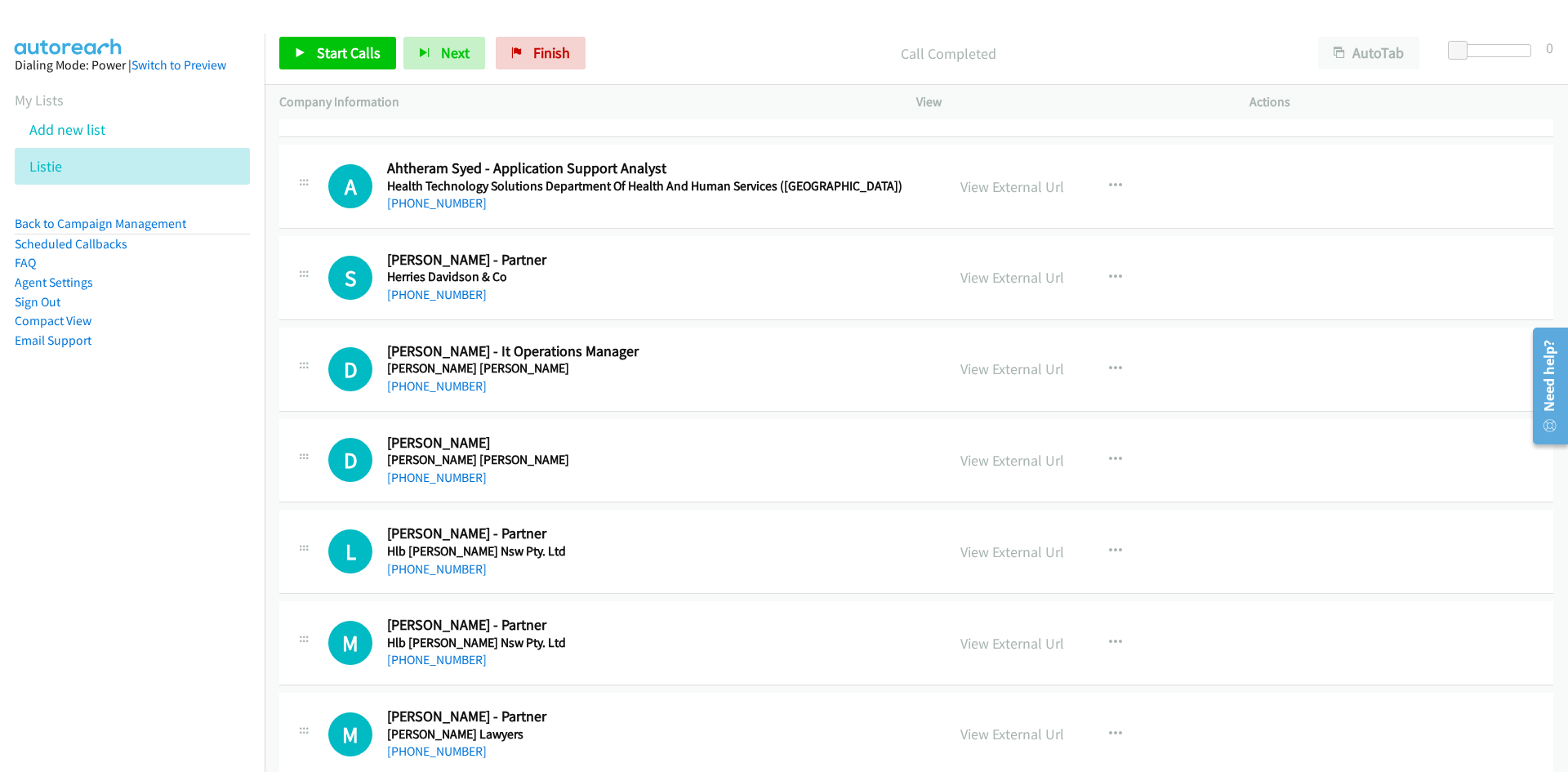
scroll to position [14850, 0]
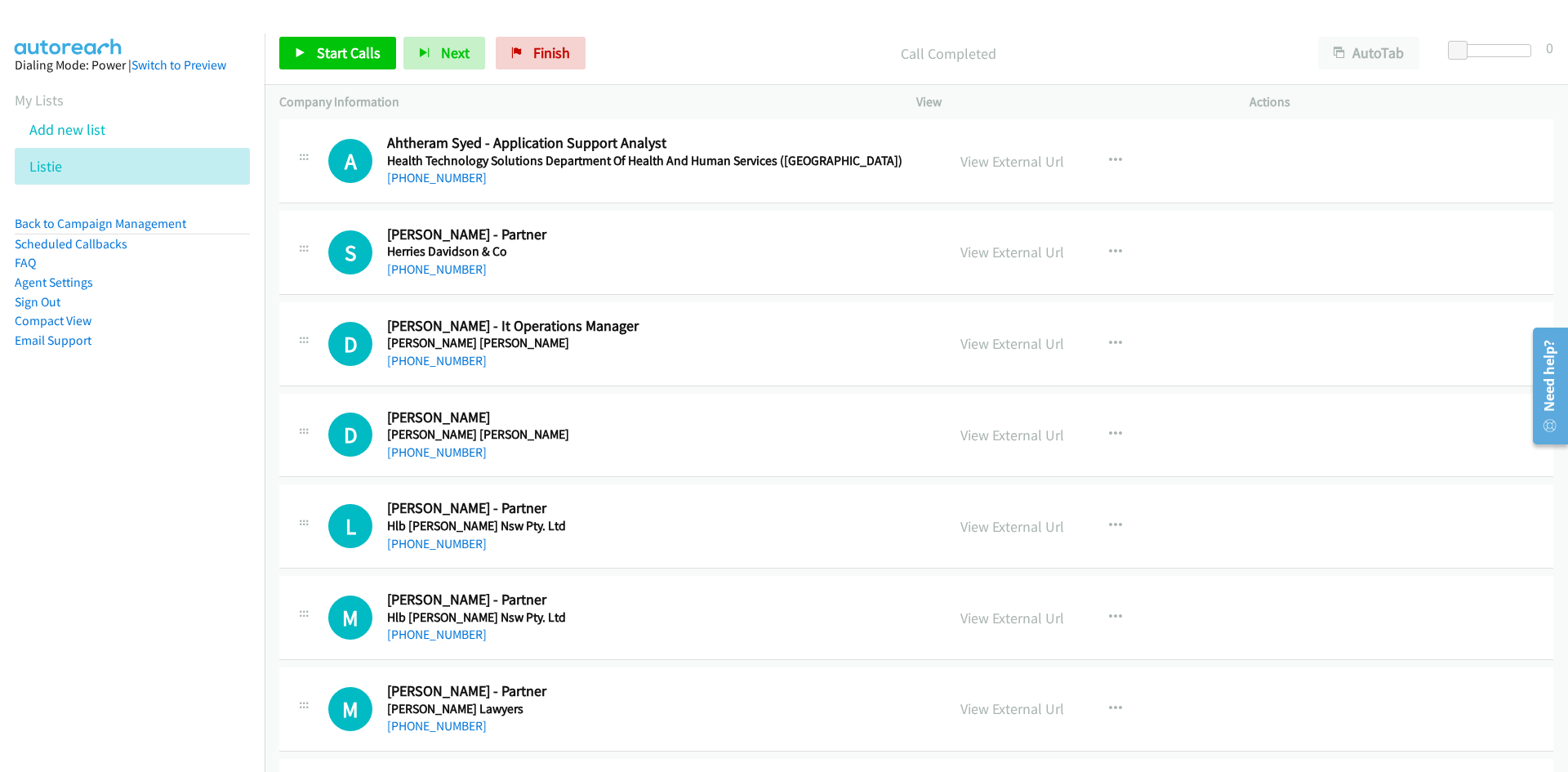
drag, startPoint x: 411, startPoint y: 265, endPoint x: 241, endPoint y: 319, distance: 178.4
click at [411, 265] on link "[PHONE_NUMBER]" at bounding box center [437, 269] width 99 height 16
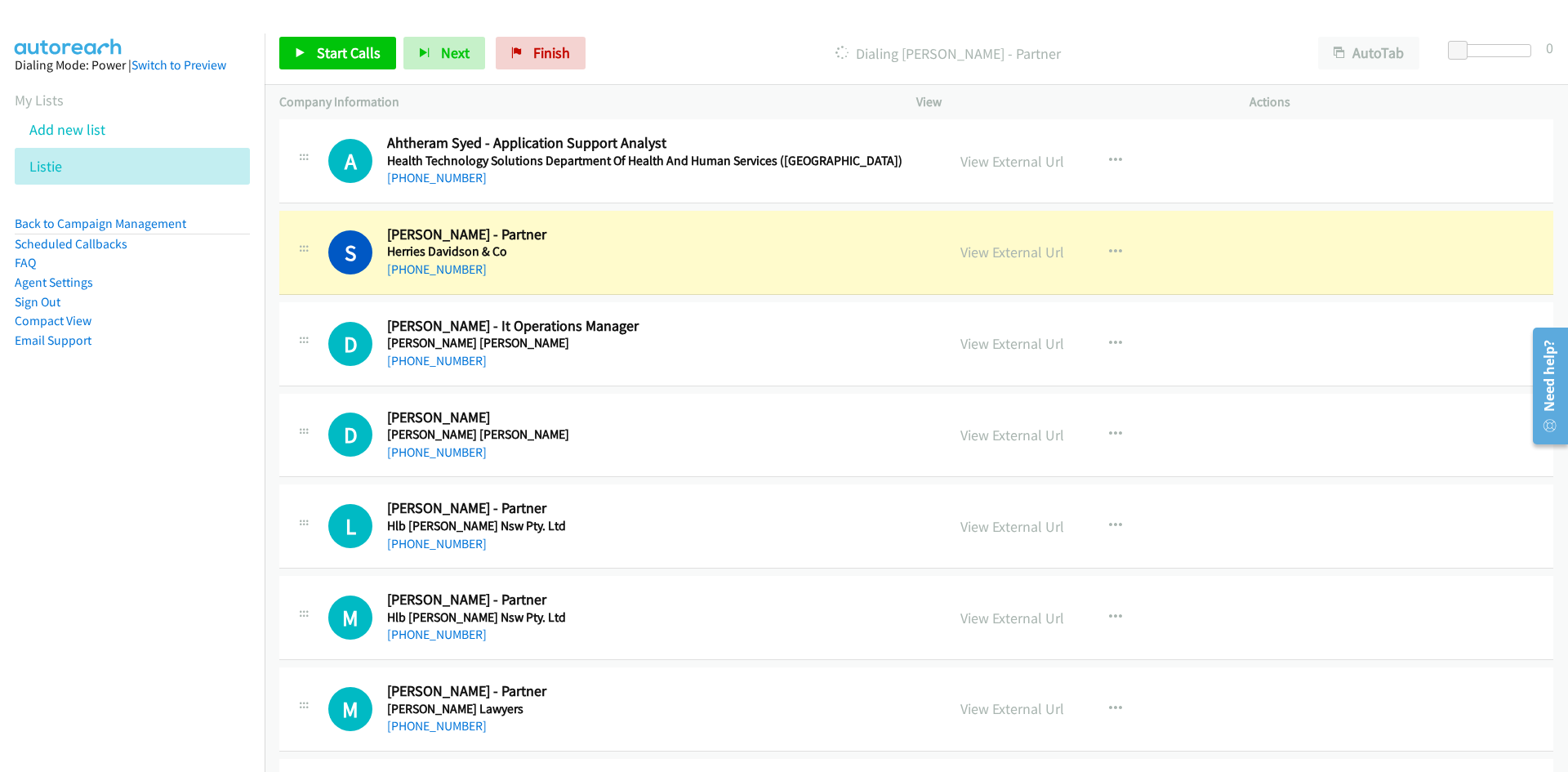
drag, startPoint x: 429, startPoint y: 360, endPoint x: 0, endPoint y: 497, distance: 450.3
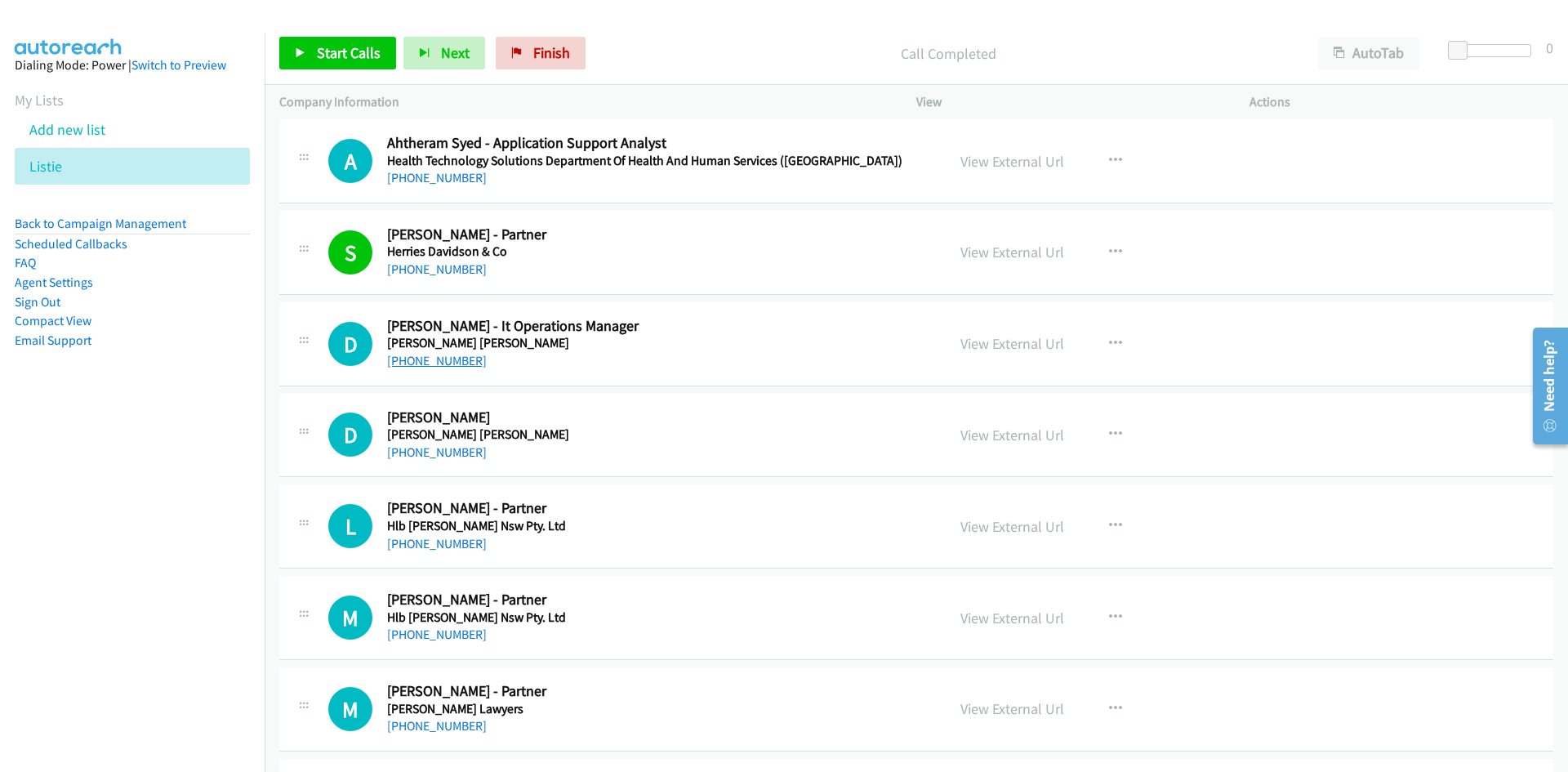
click at [466, 361] on link "[PHONE_NUMBER]" at bounding box center [437, 360] width 99 height 16
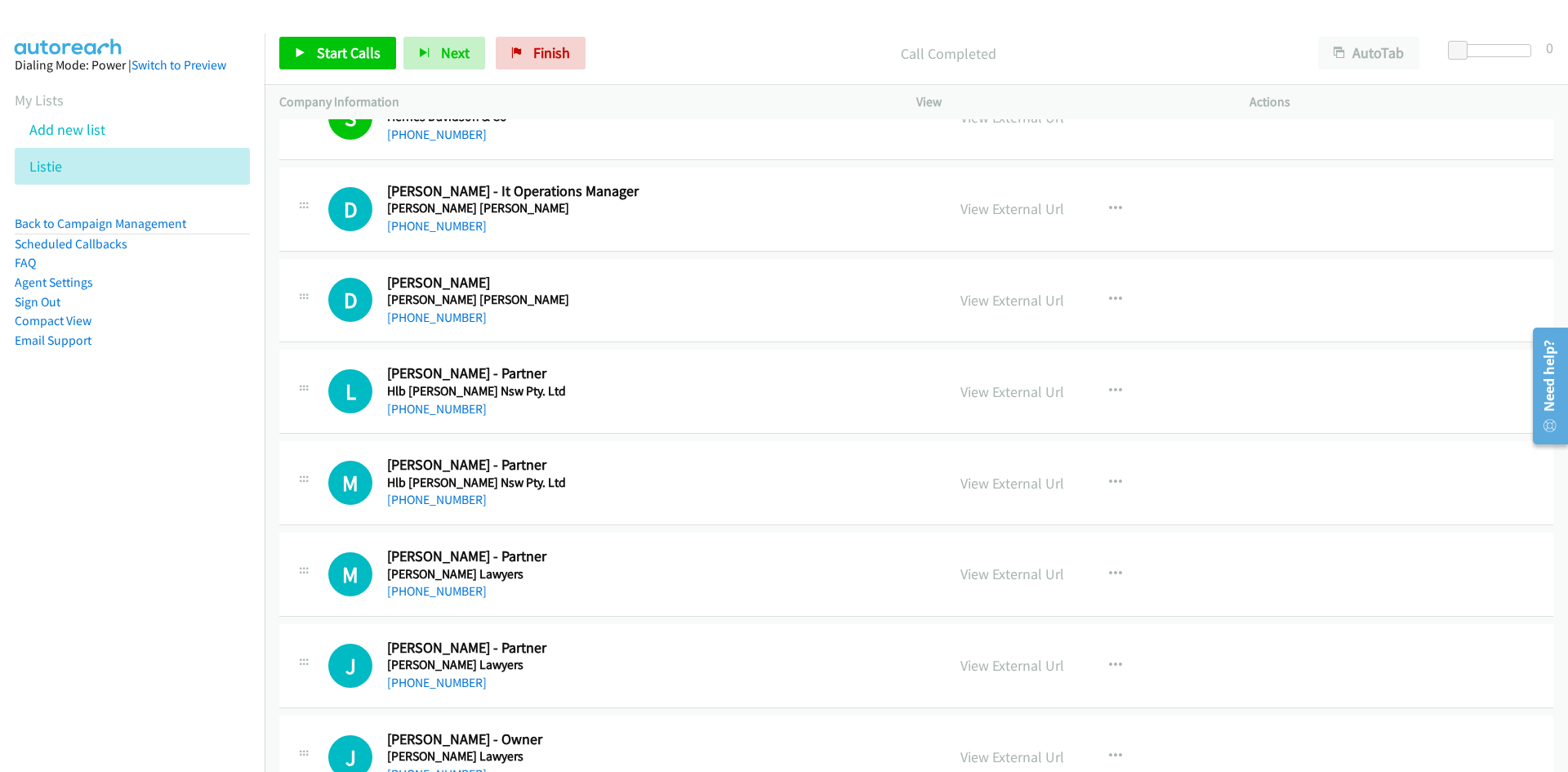
scroll to position [15013, 0]
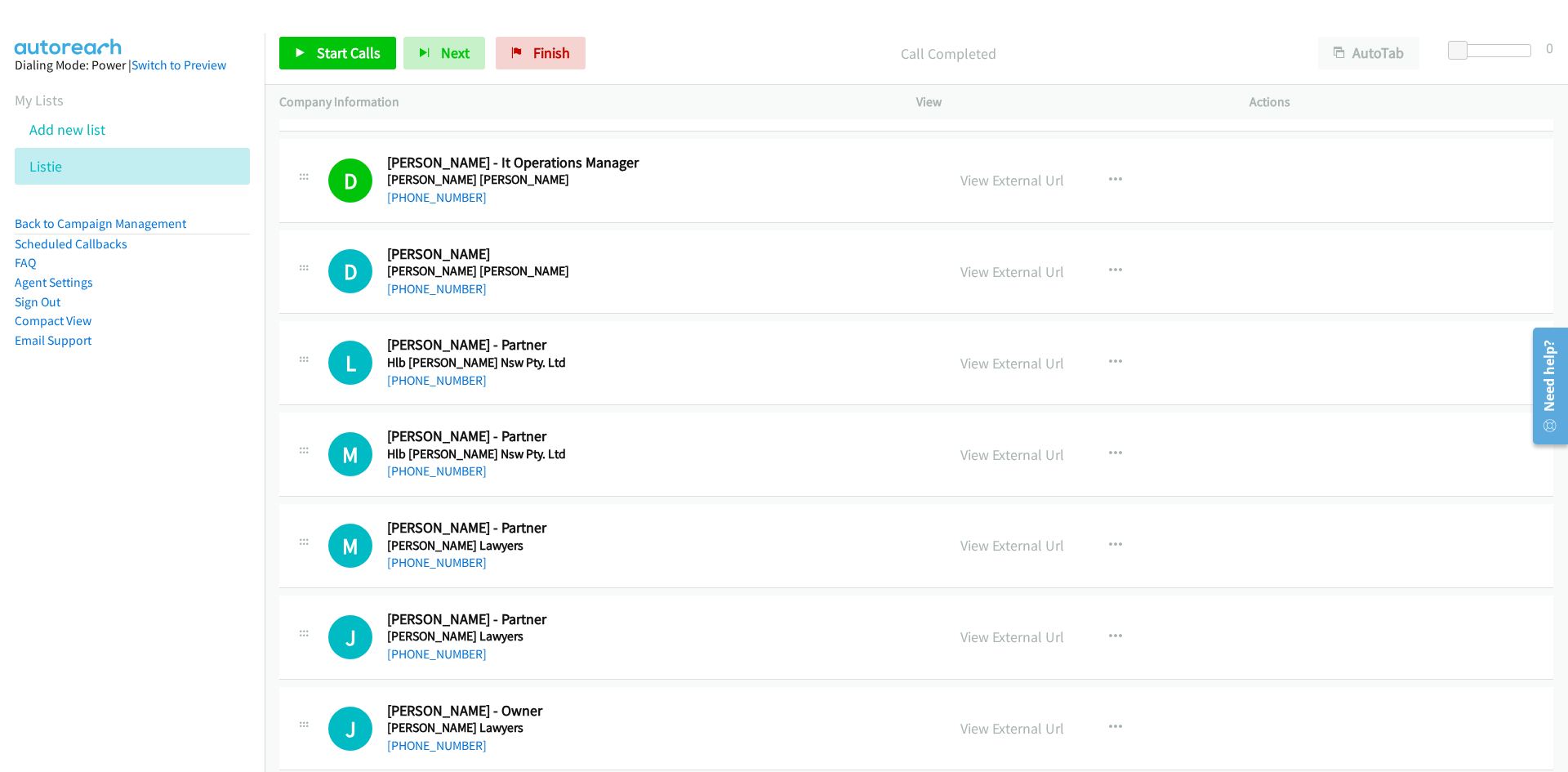
drag, startPoint x: 401, startPoint y: 285, endPoint x: 99, endPoint y: 392, distance: 320.4
click at [401, 285] on link "[PHONE_NUMBER]" at bounding box center [437, 289] width 99 height 16
click at [427, 377] on link "[PHONE_NUMBER]" at bounding box center [437, 380] width 99 height 16
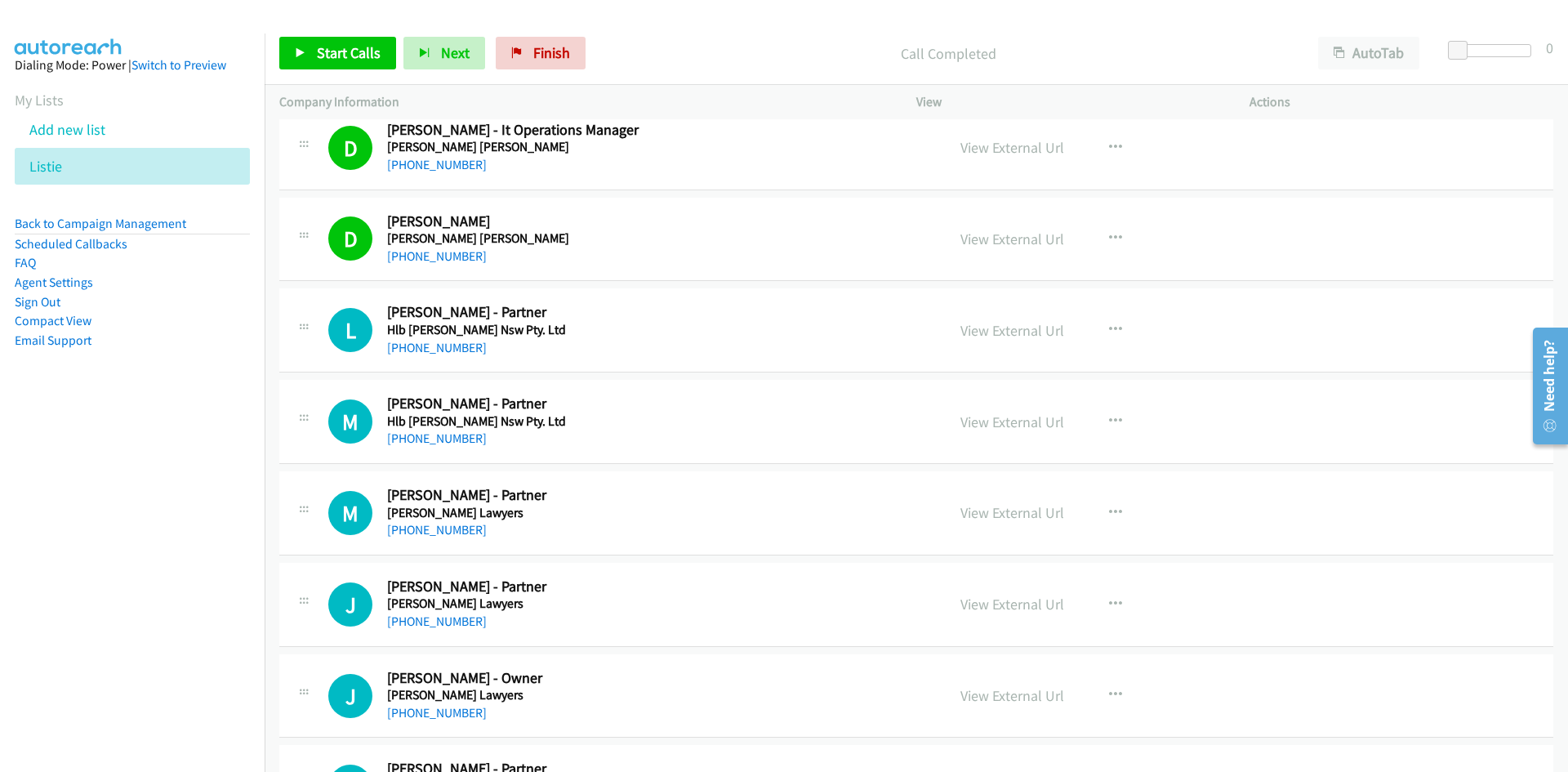
scroll to position [15094, 0]
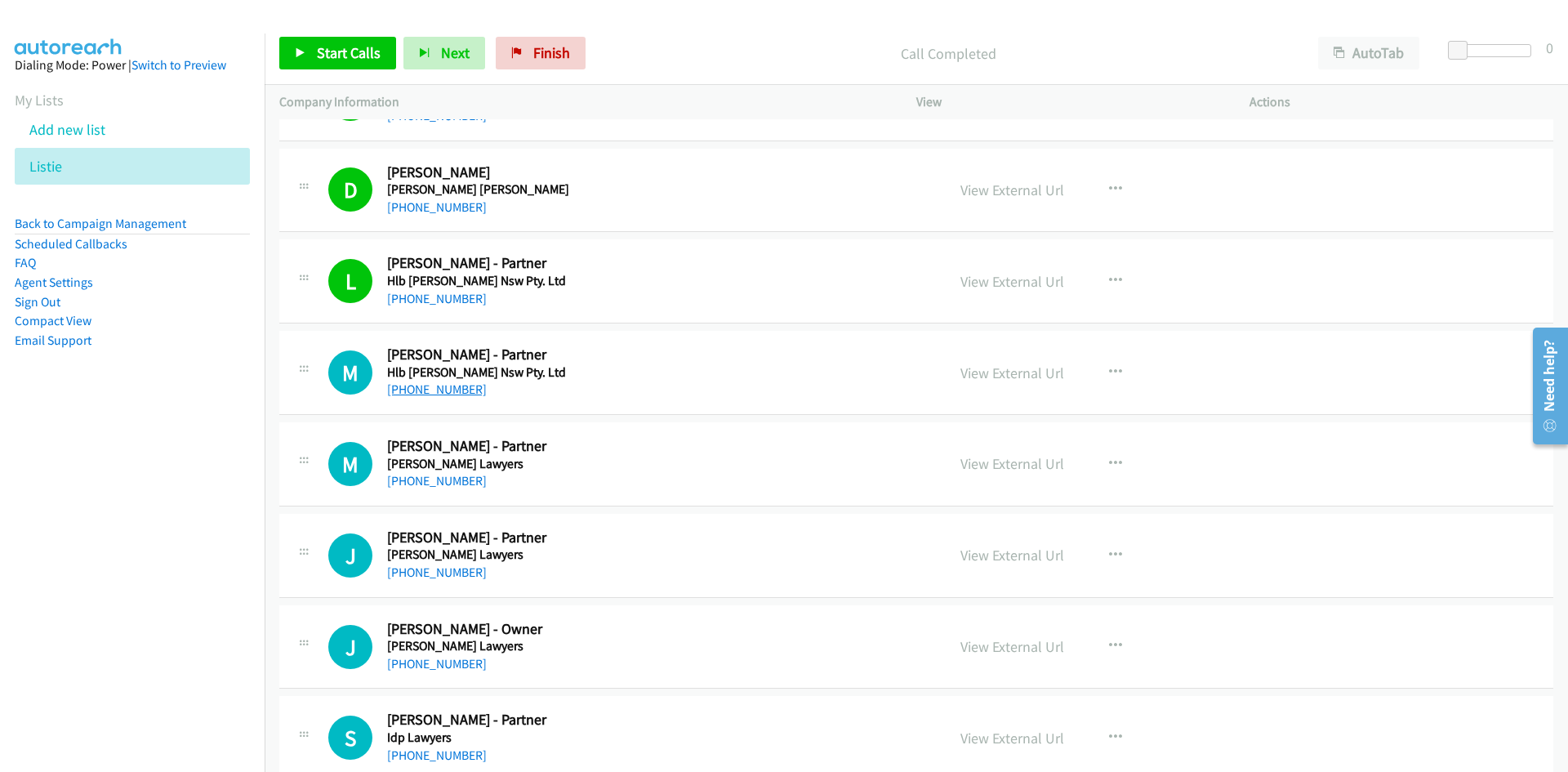
click at [424, 391] on link "[PHONE_NUMBER]" at bounding box center [437, 389] width 99 height 16
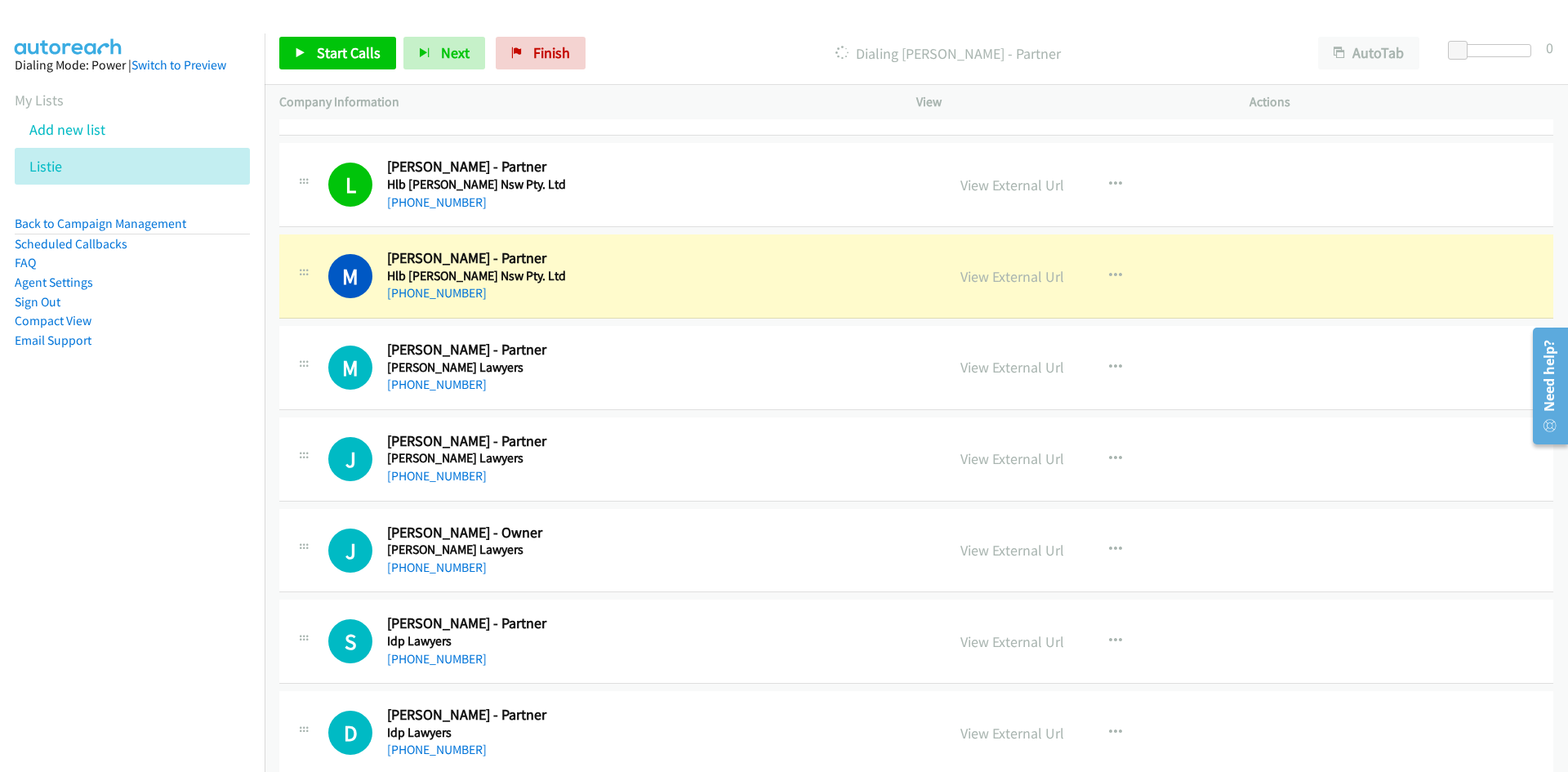
scroll to position [15258, 0]
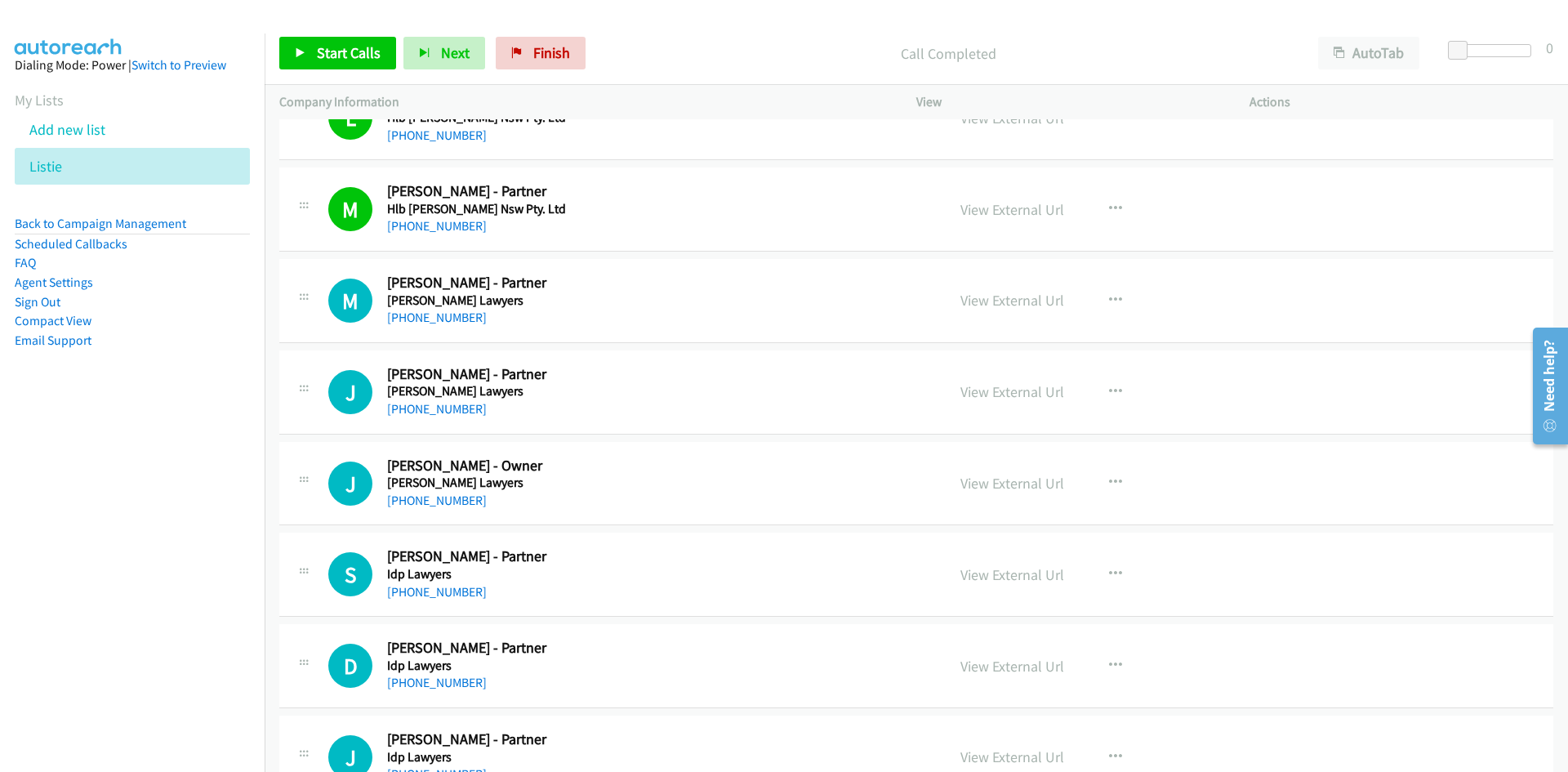
drag, startPoint x: 421, startPoint y: 323, endPoint x: 268, endPoint y: 377, distance: 162.2
click at [421, 323] on link "[PHONE_NUMBER]" at bounding box center [437, 317] width 99 height 16
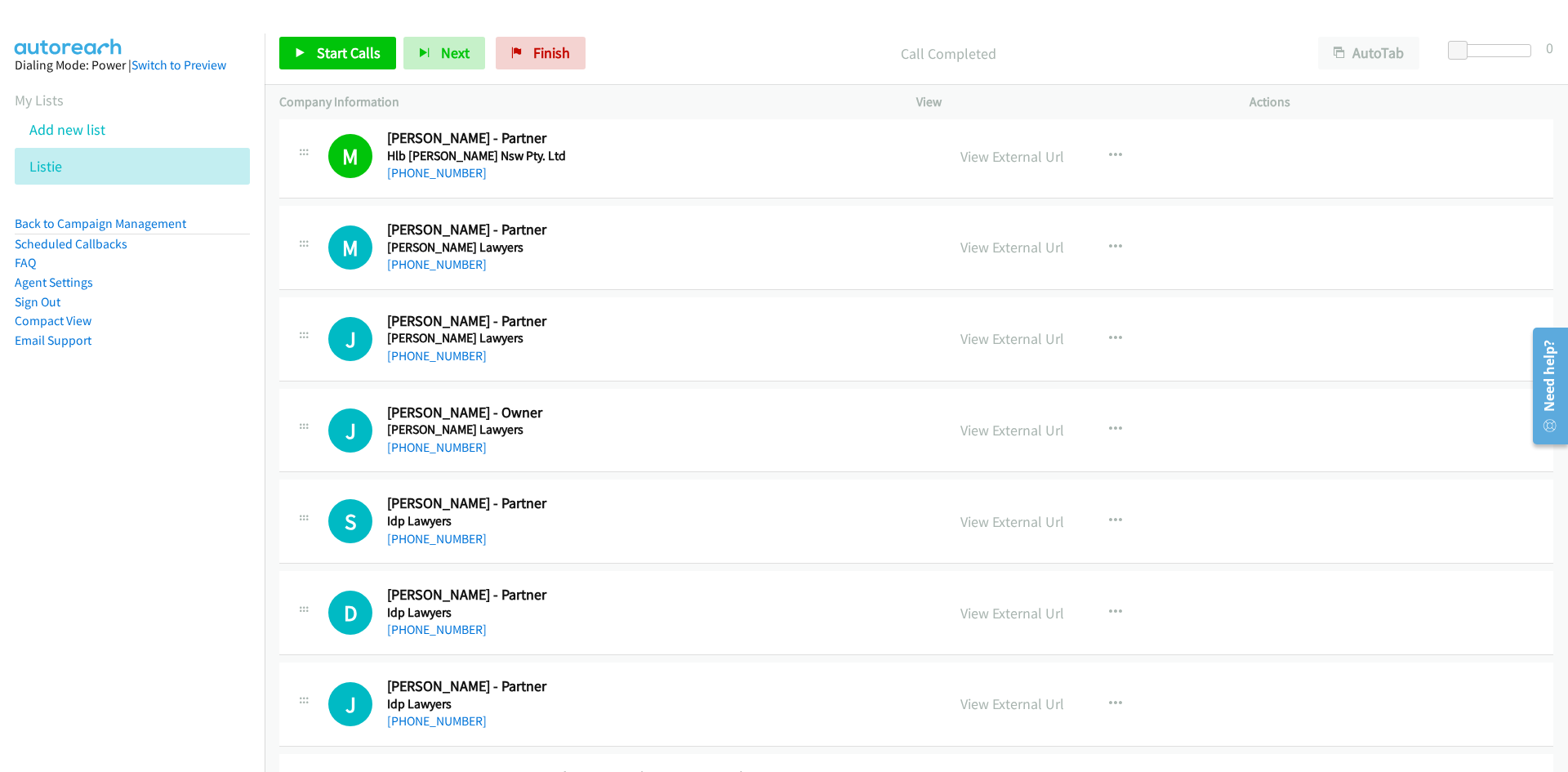
scroll to position [15339, 0]
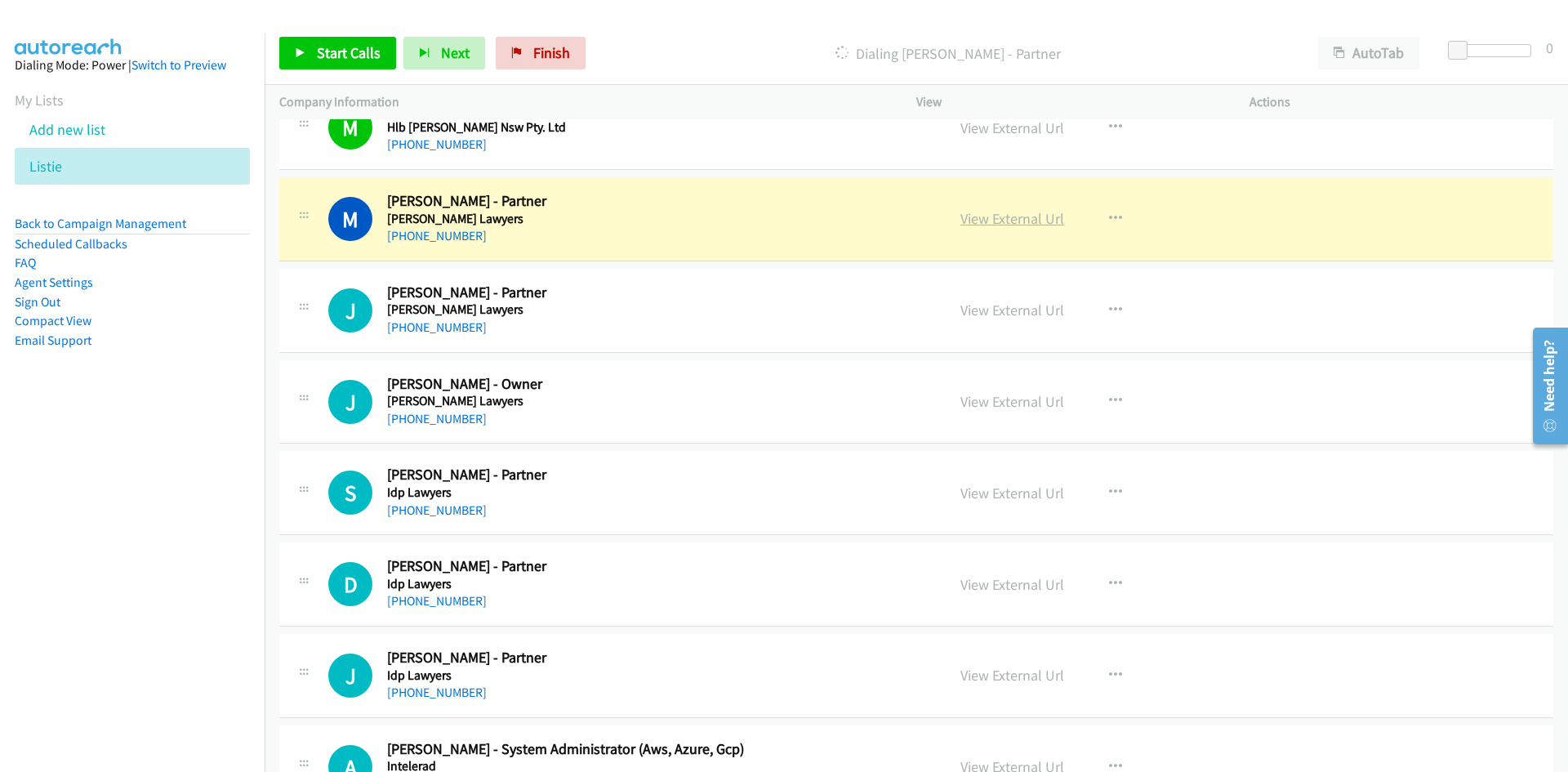
click at [1020, 218] on link "View External Url" at bounding box center [1012, 219] width 104 height 19
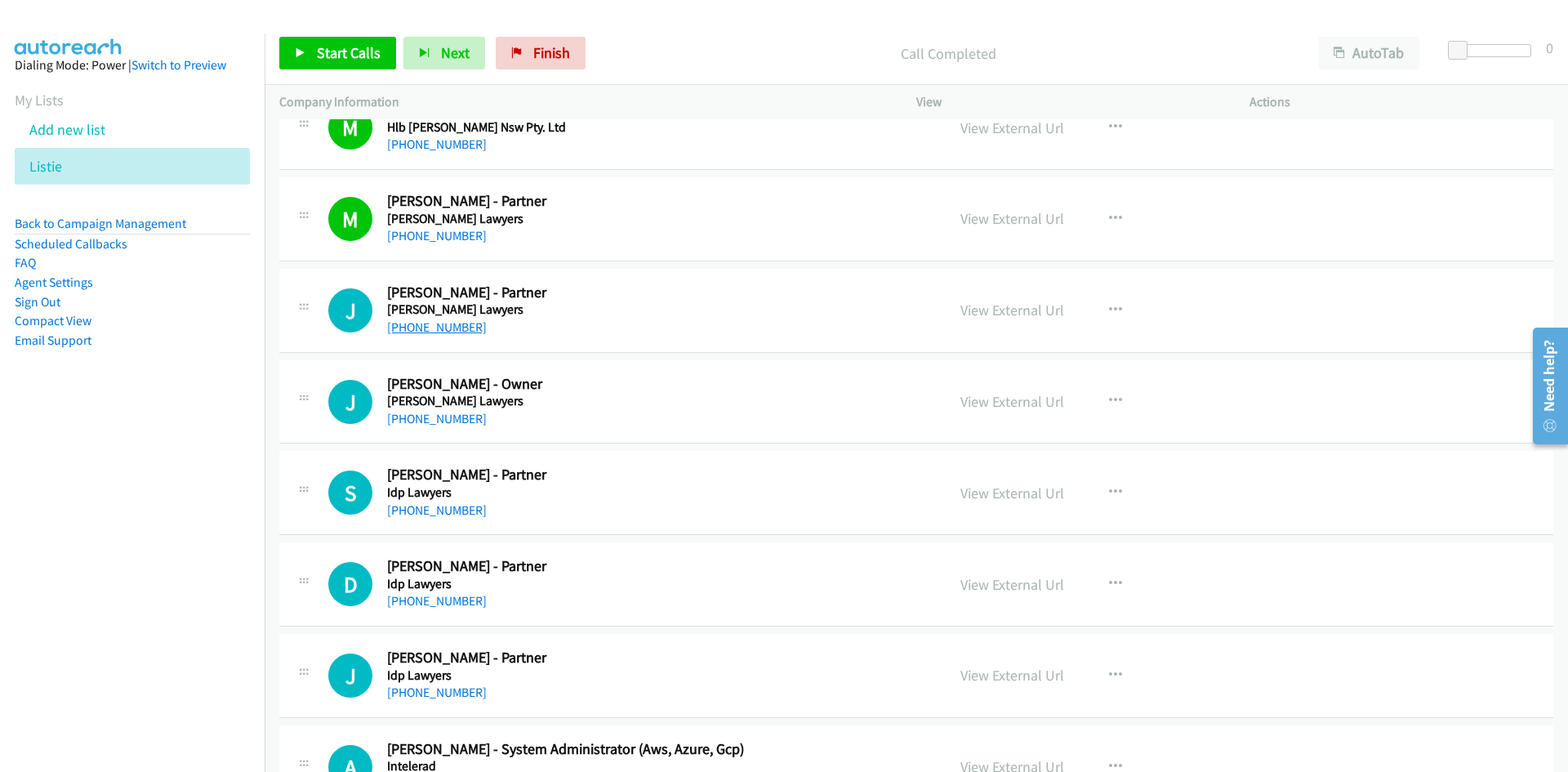
click at [464, 327] on link "[PHONE_NUMBER]" at bounding box center [437, 327] width 99 height 16
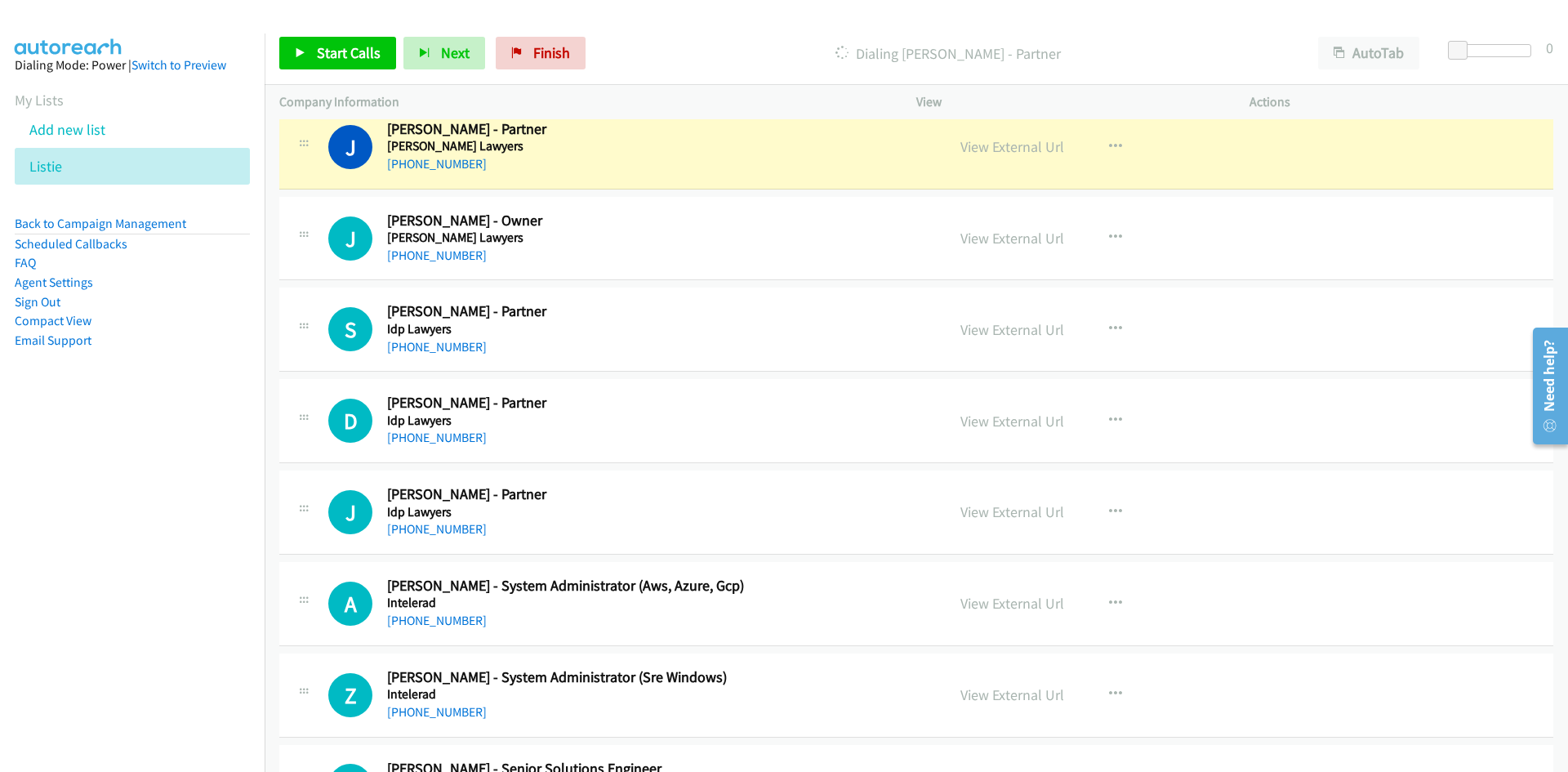
scroll to position [15421, 0]
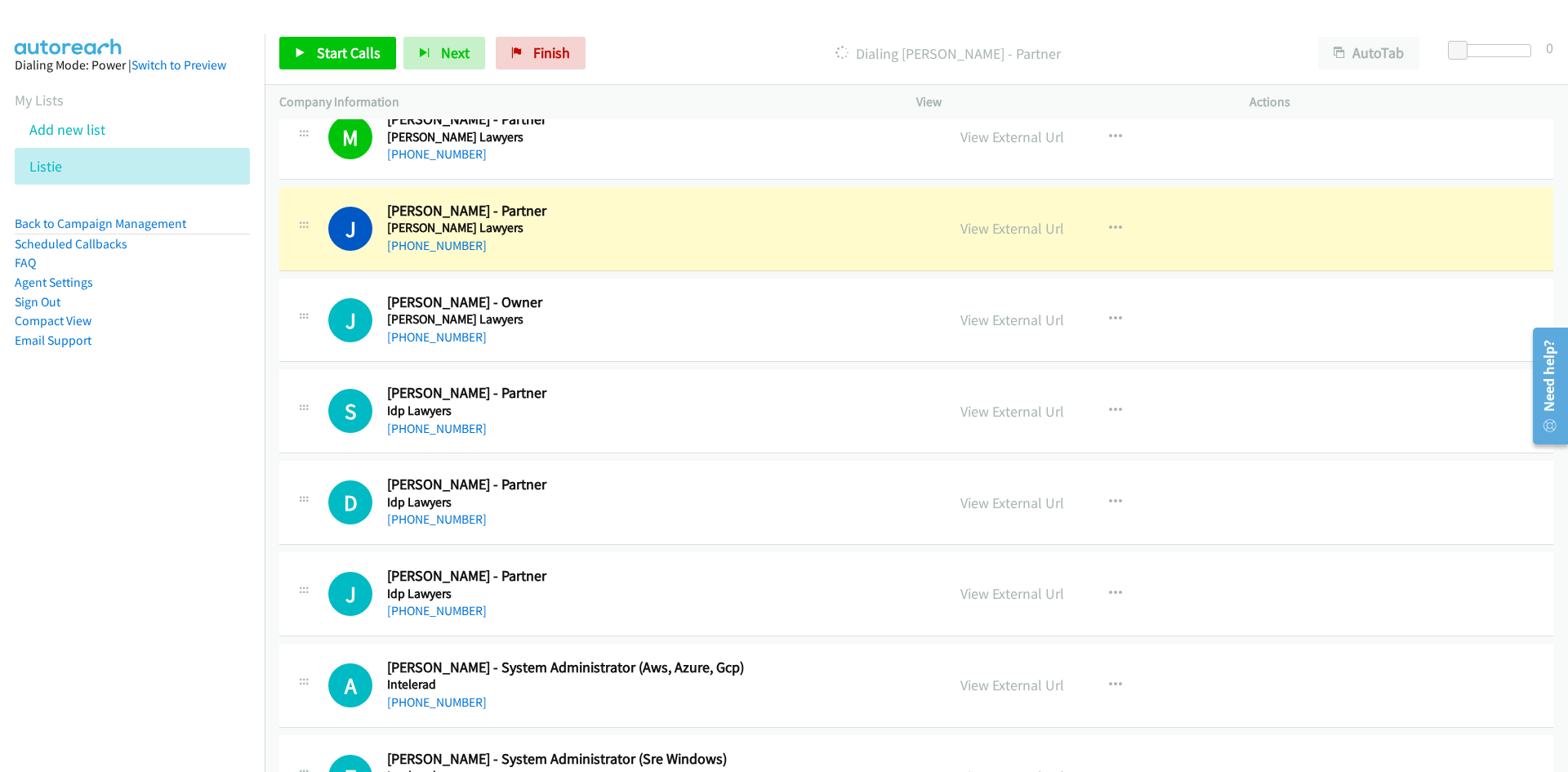
drag, startPoint x: 451, startPoint y: 332, endPoint x: 69, endPoint y: 469, distance: 405.8
click at [451, 332] on link "[PHONE_NUMBER]" at bounding box center [437, 337] width 99 height 16
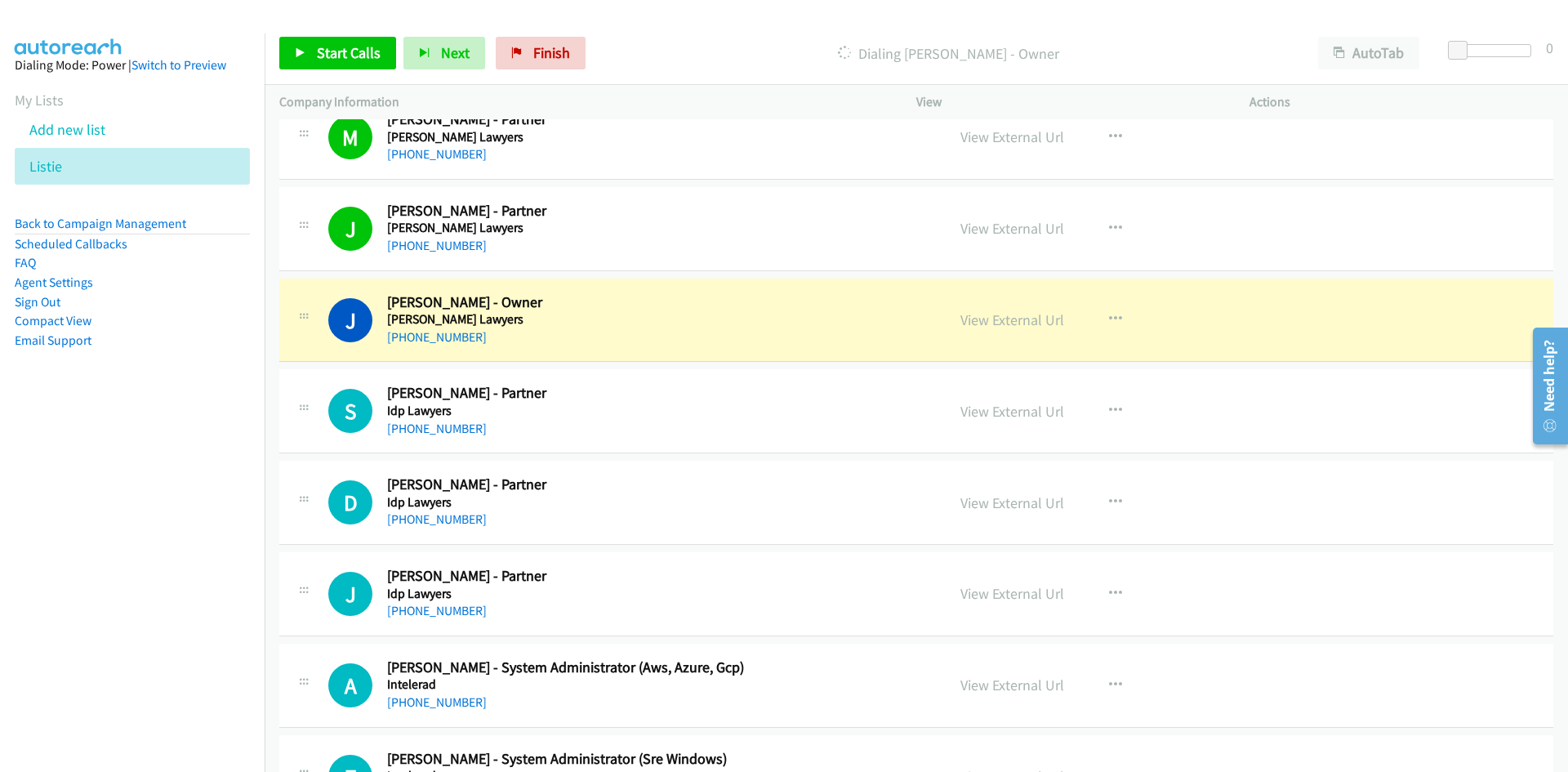
scroll to position [15502, 0]
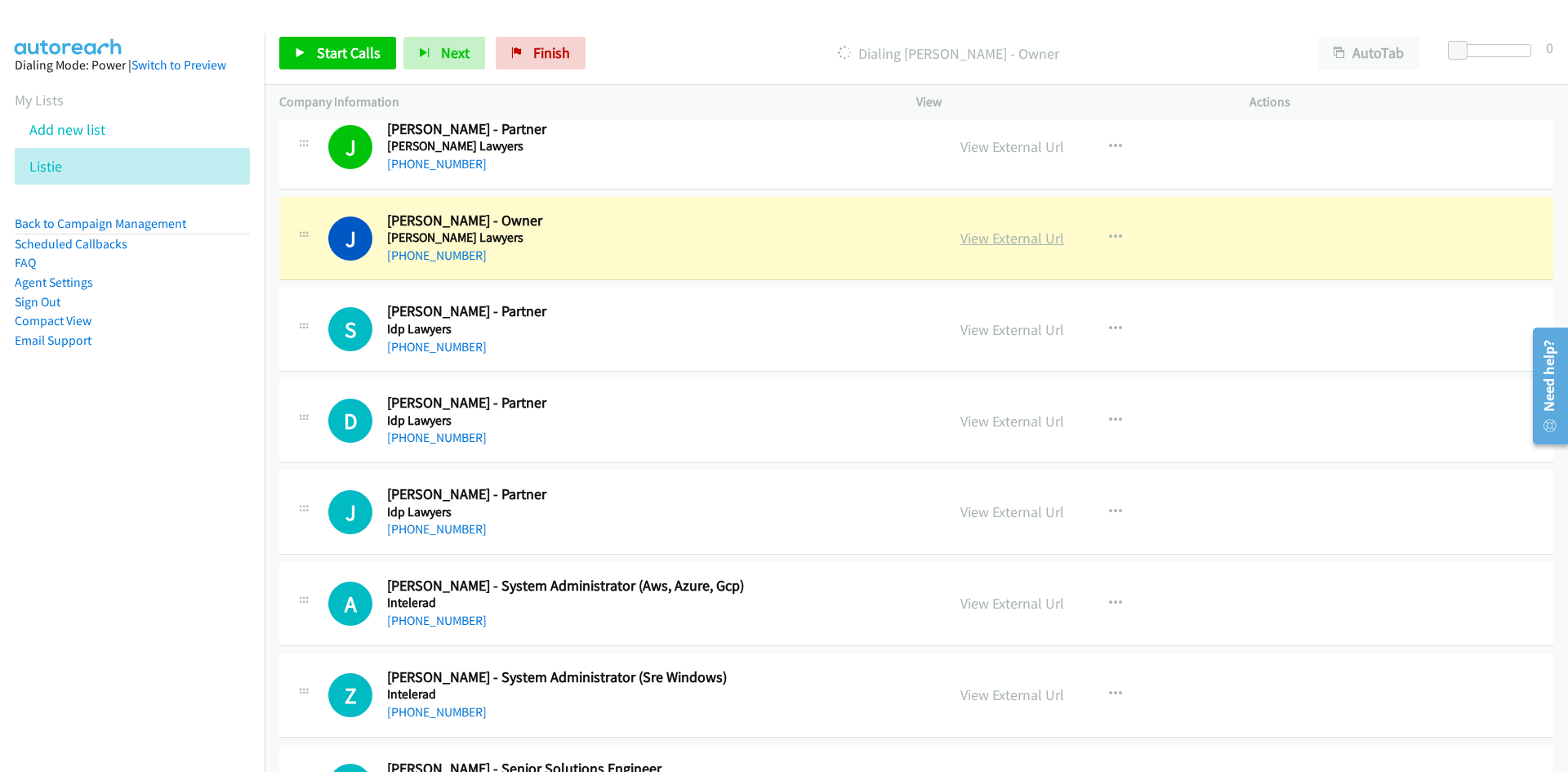
click at [1012, 239] on link "View External Url" at bounding box center [1012, 239] width 104 height 19
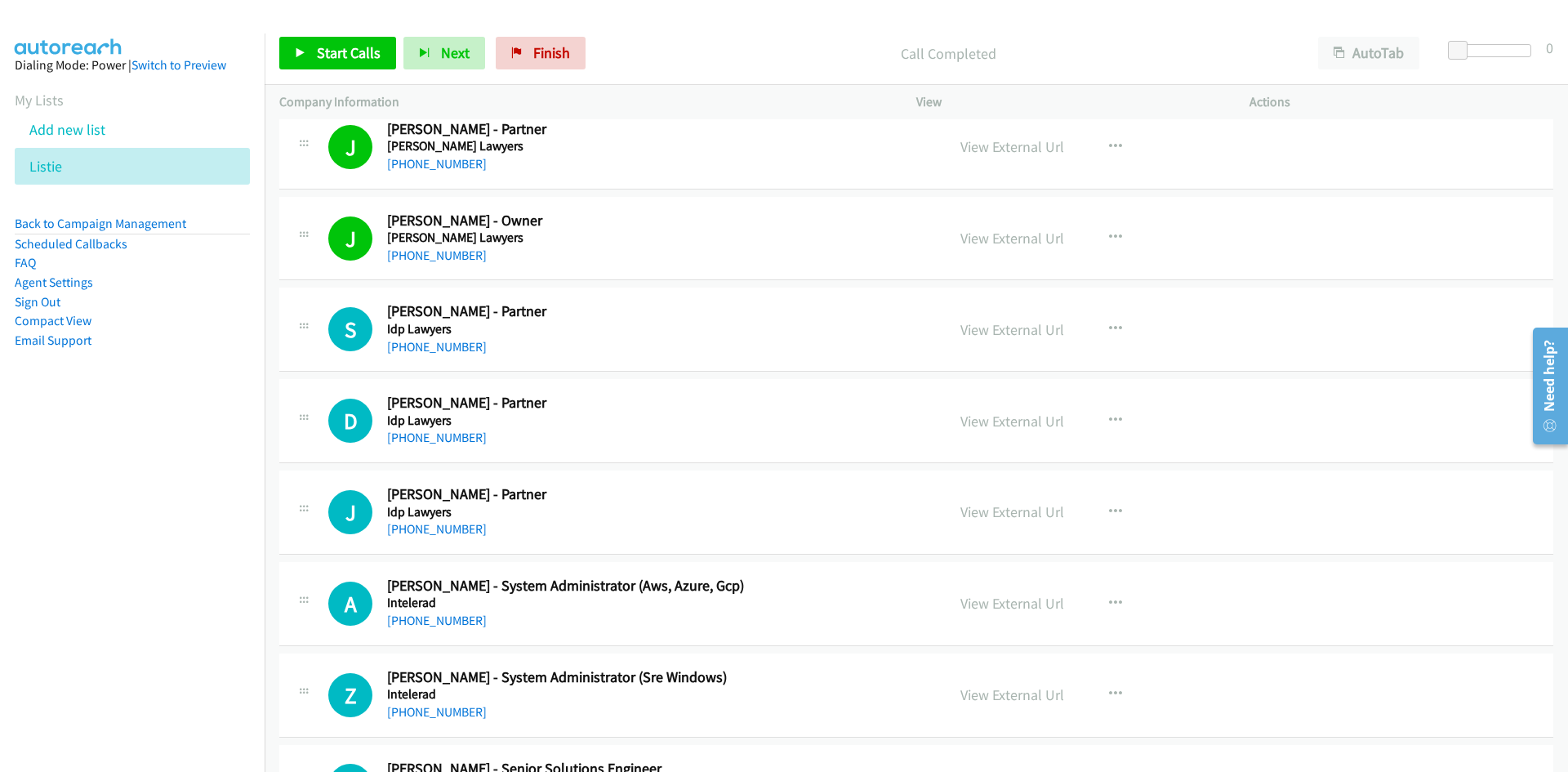
drag, startPoint x: 426, startPoint y: 346, endPoint x: 197, endPoint y: 450, distance: 251.5
click at [426, 346] on link "[PHONE_NUMBER]" at bounding box center [437, 347] width 99 height 16
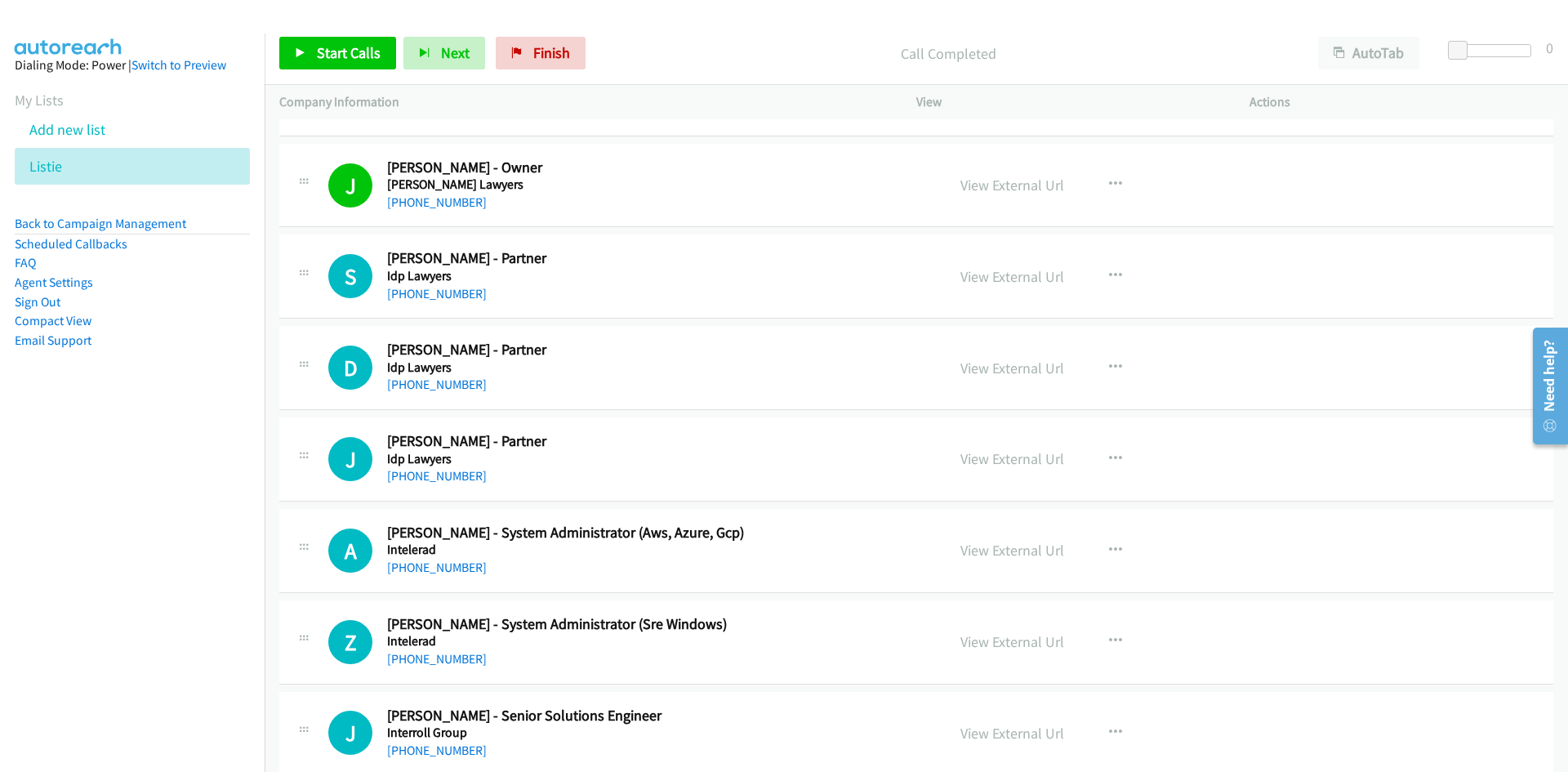
scroll to position [15584, 0]
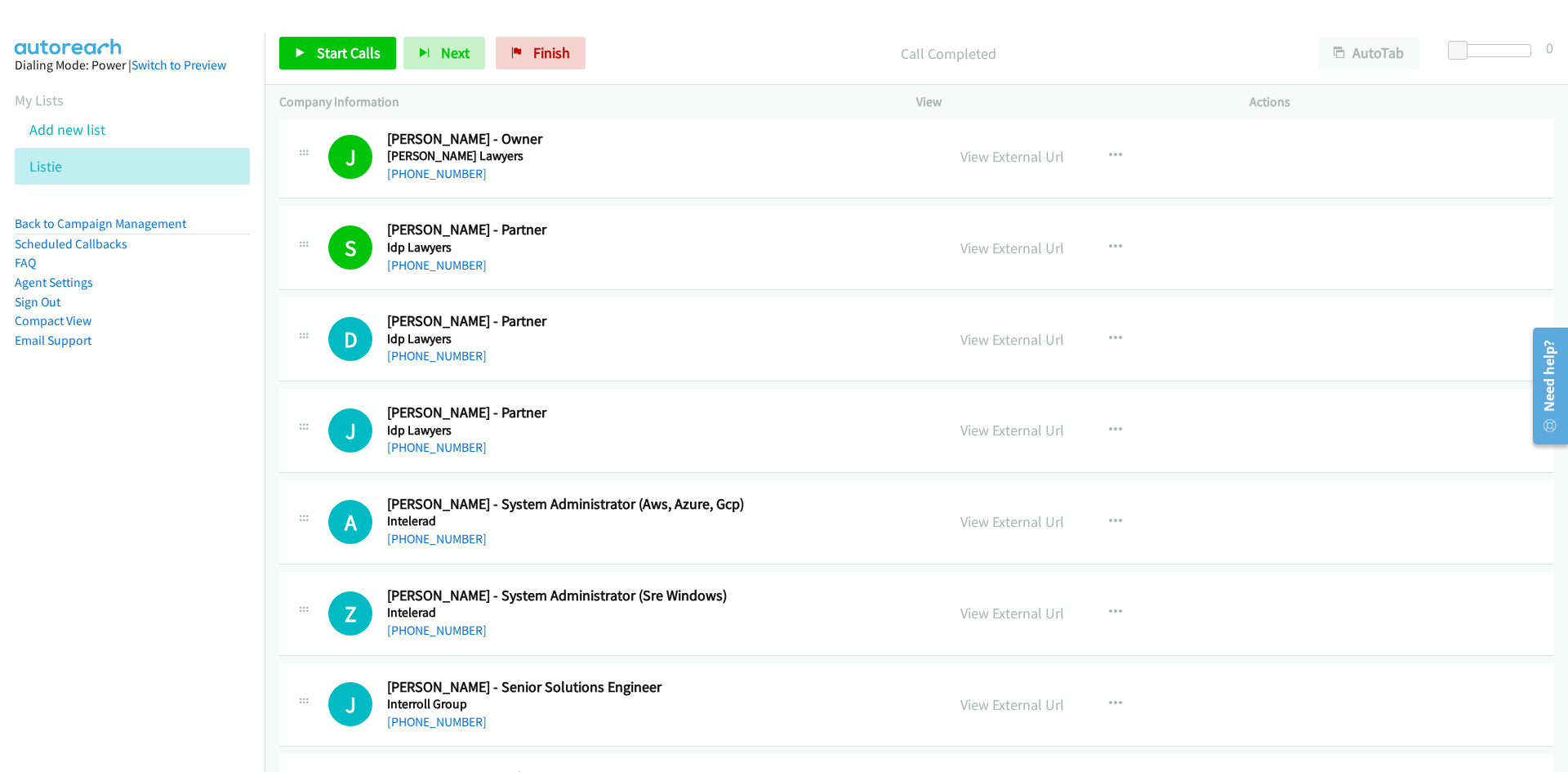
drag, startPoint x: 434, startPoint y: 358, endPoint x: 282, endPoint y: 439, distance: 172.2
click at [434, 358] on link "[PHONE_NUMBER]" at bounding box center [437, 355] width 99 height 16
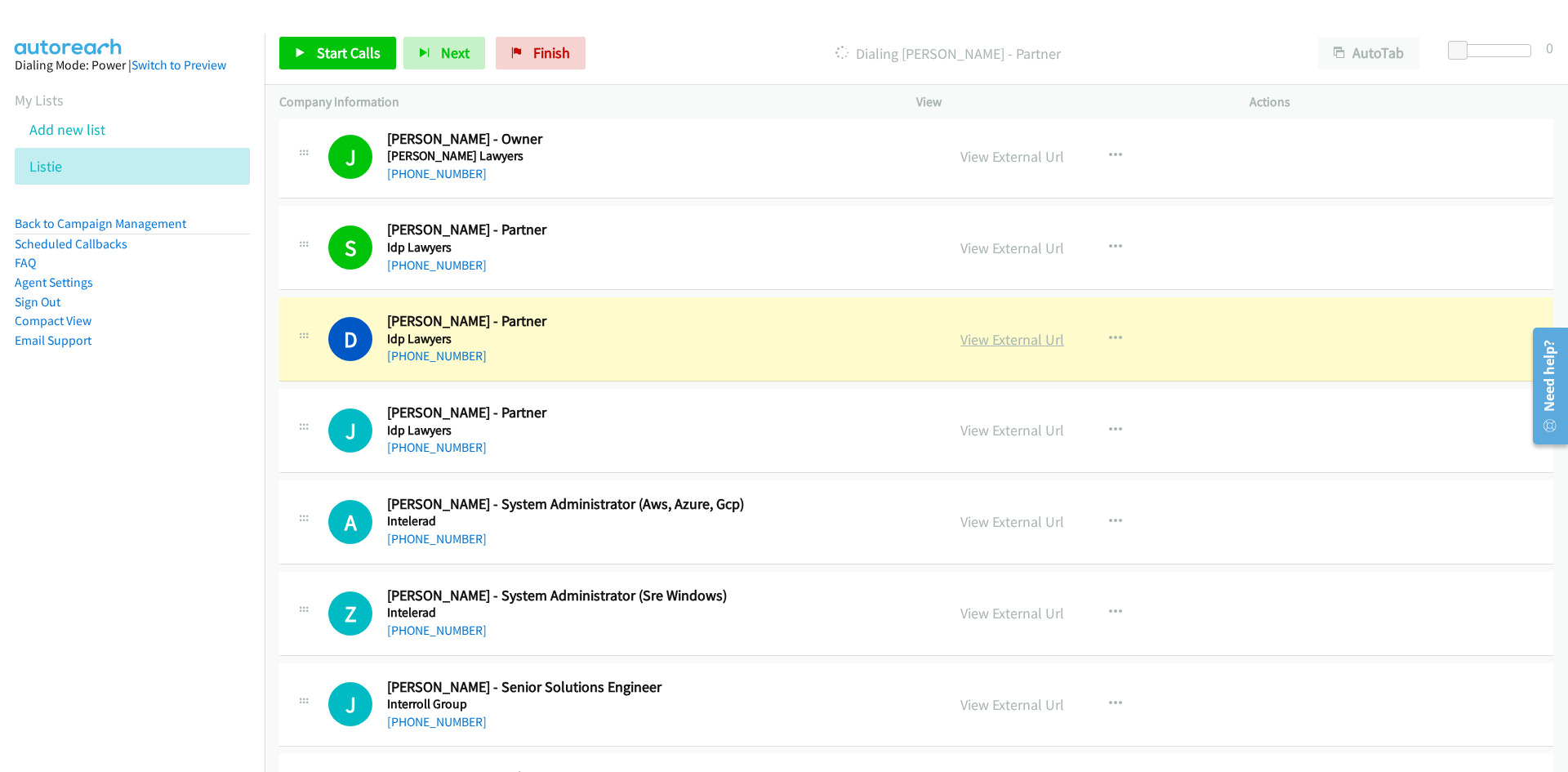
click at [1020, 341] on link "View External Url" at bounding box center [1012, 340] width 104 height 19
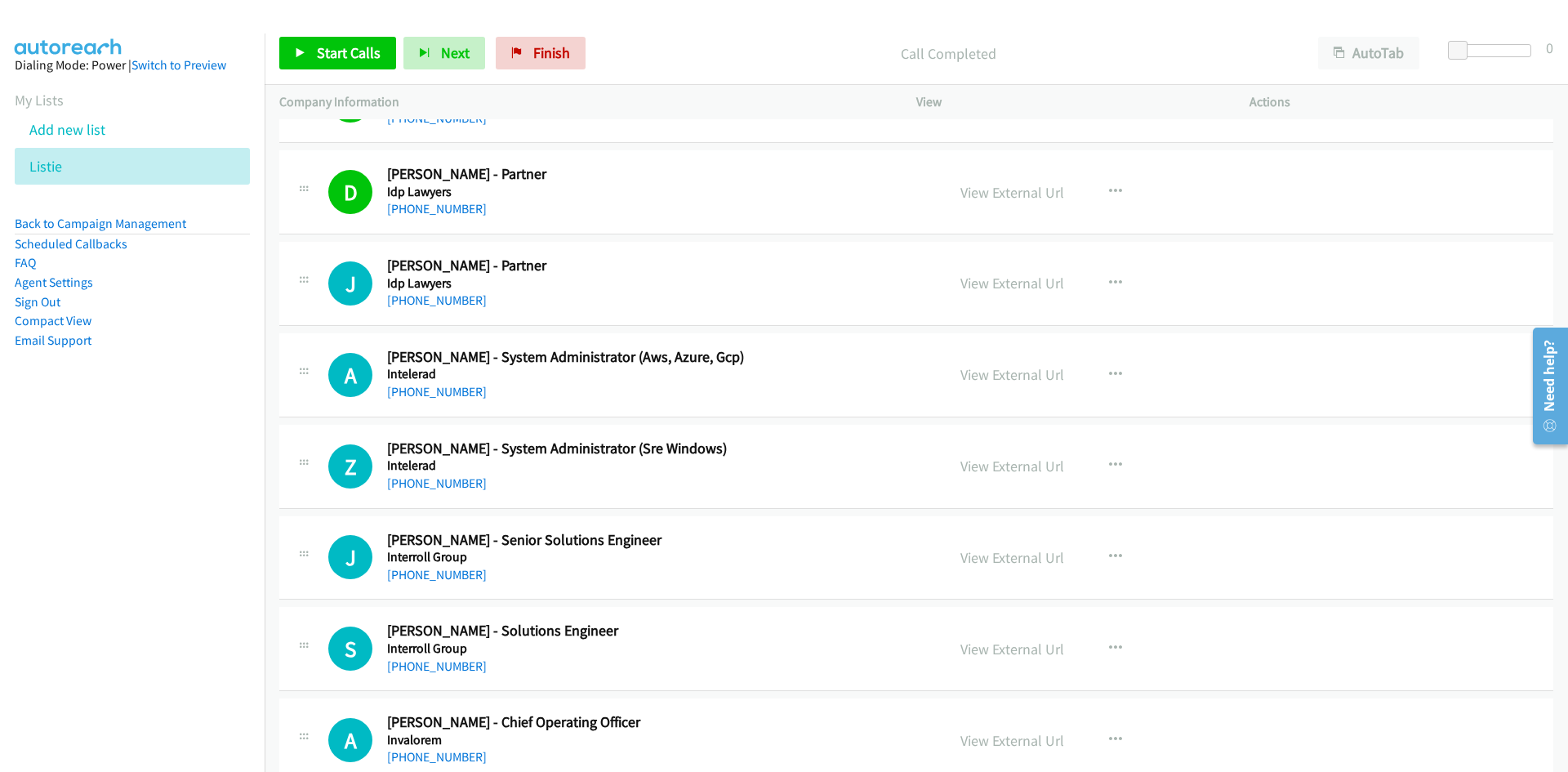
scroll to position [15748, 0]
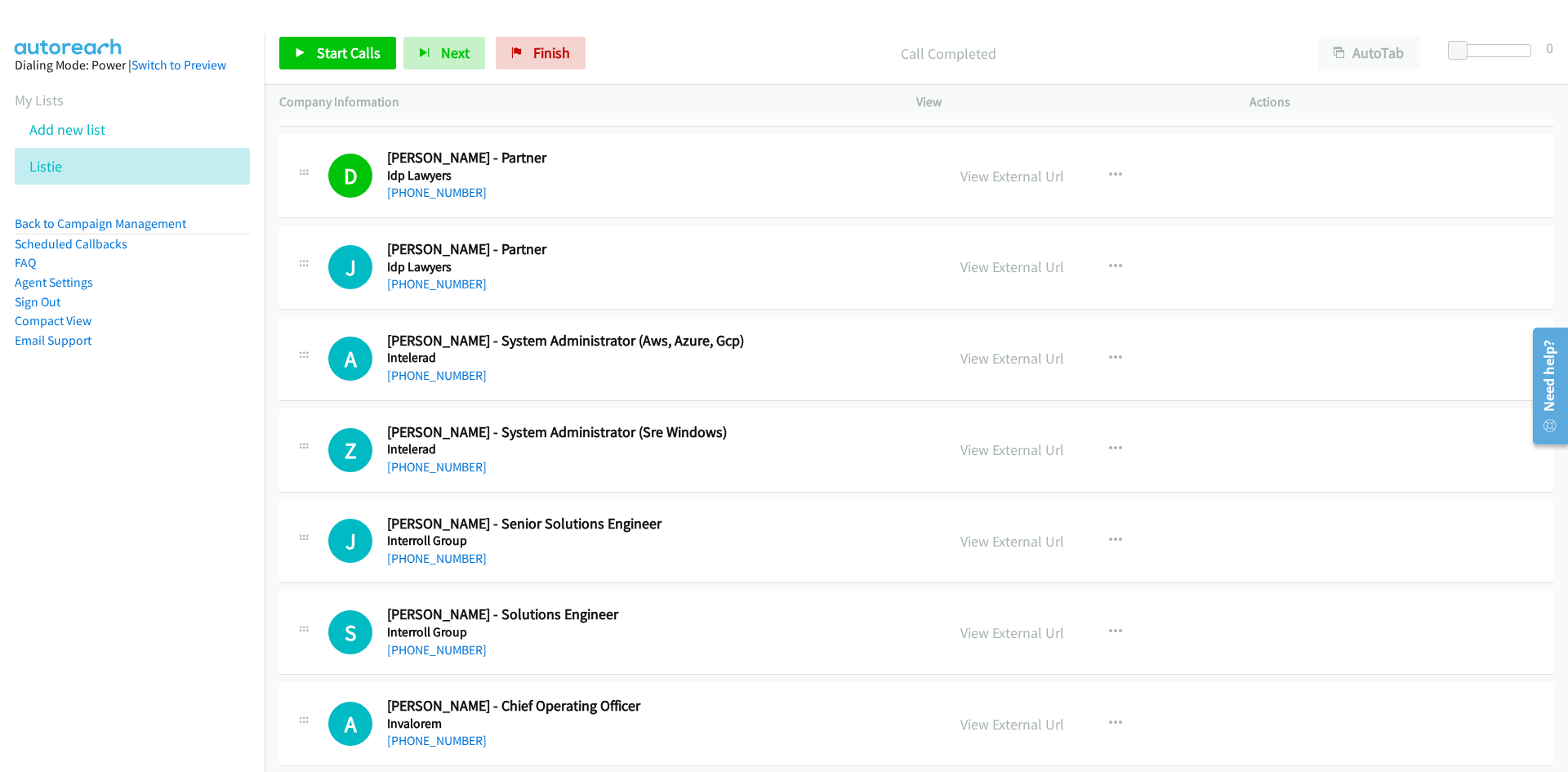
drag, startPoint x: 454, startPoint y: 287, endPoint x: 419, endPoint y: 316, distance: 45.5
click at [454, 287] on link "[PHONE_NUMBER]" at bounding box center [437, 284] width 99 height 16
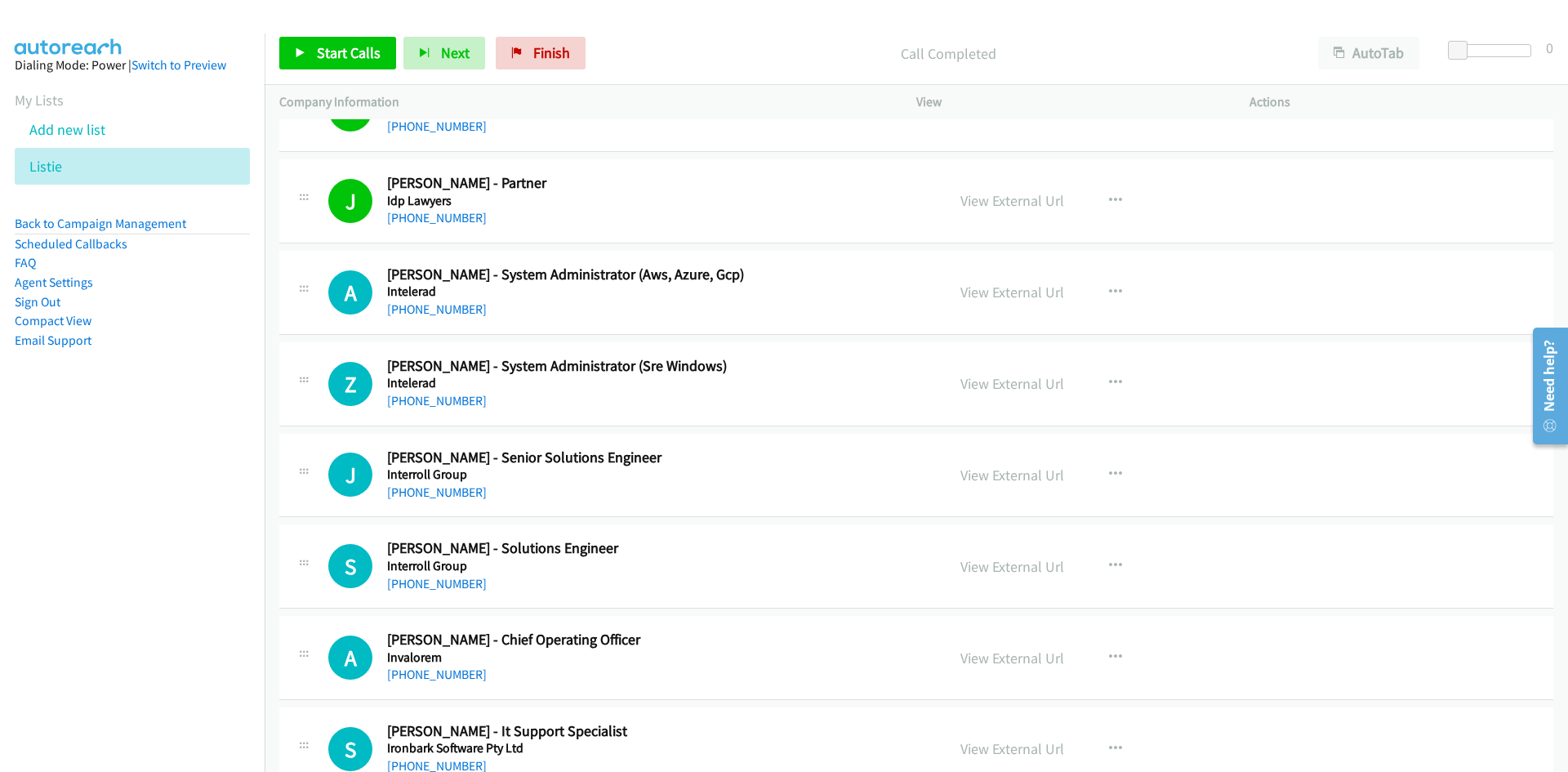
scroll to position [15829, 0]
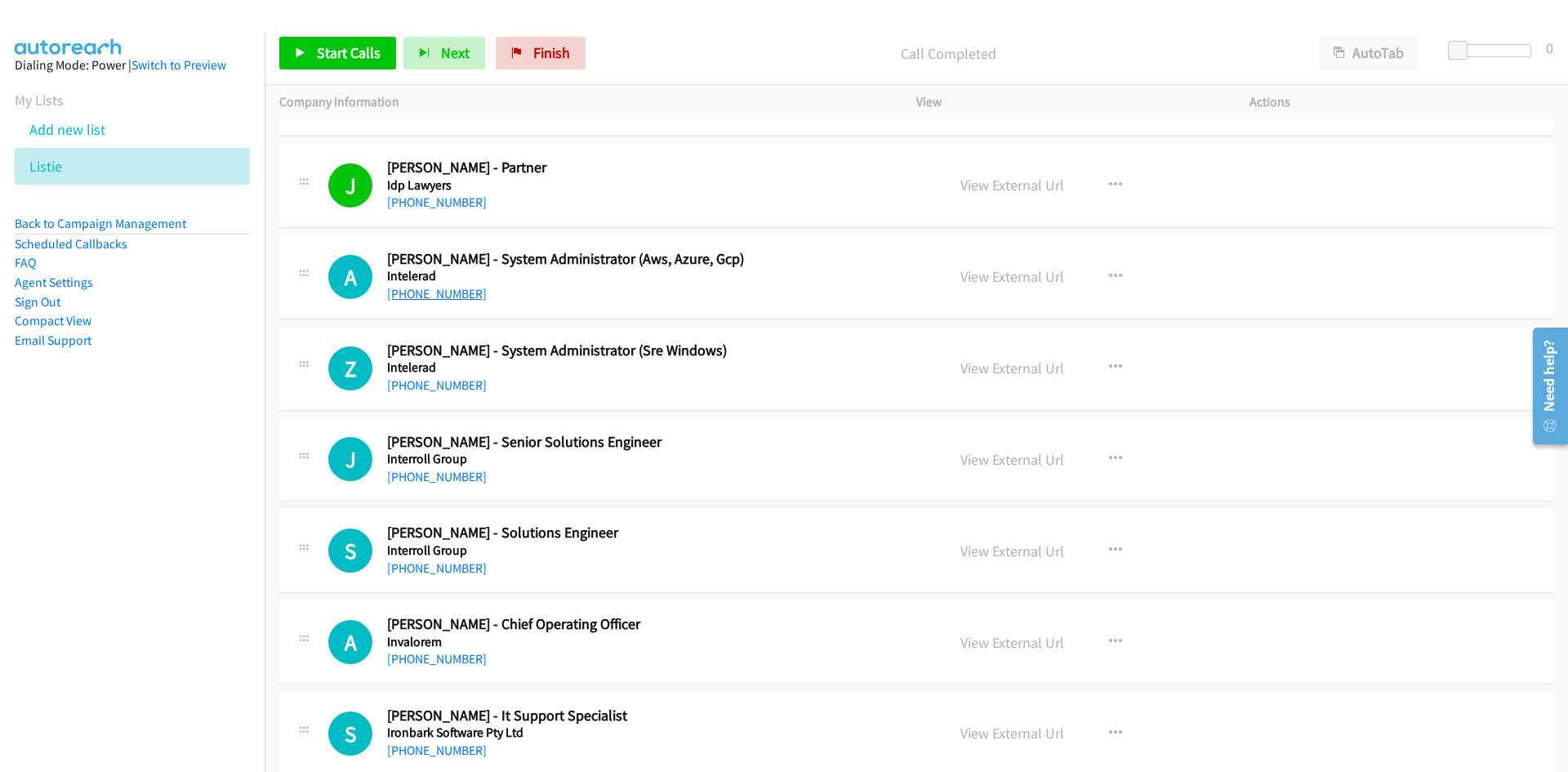
click at [455, 300] on link "[PHONE_NUMBER]" at bounding box center [437, 294] width 99 height 16
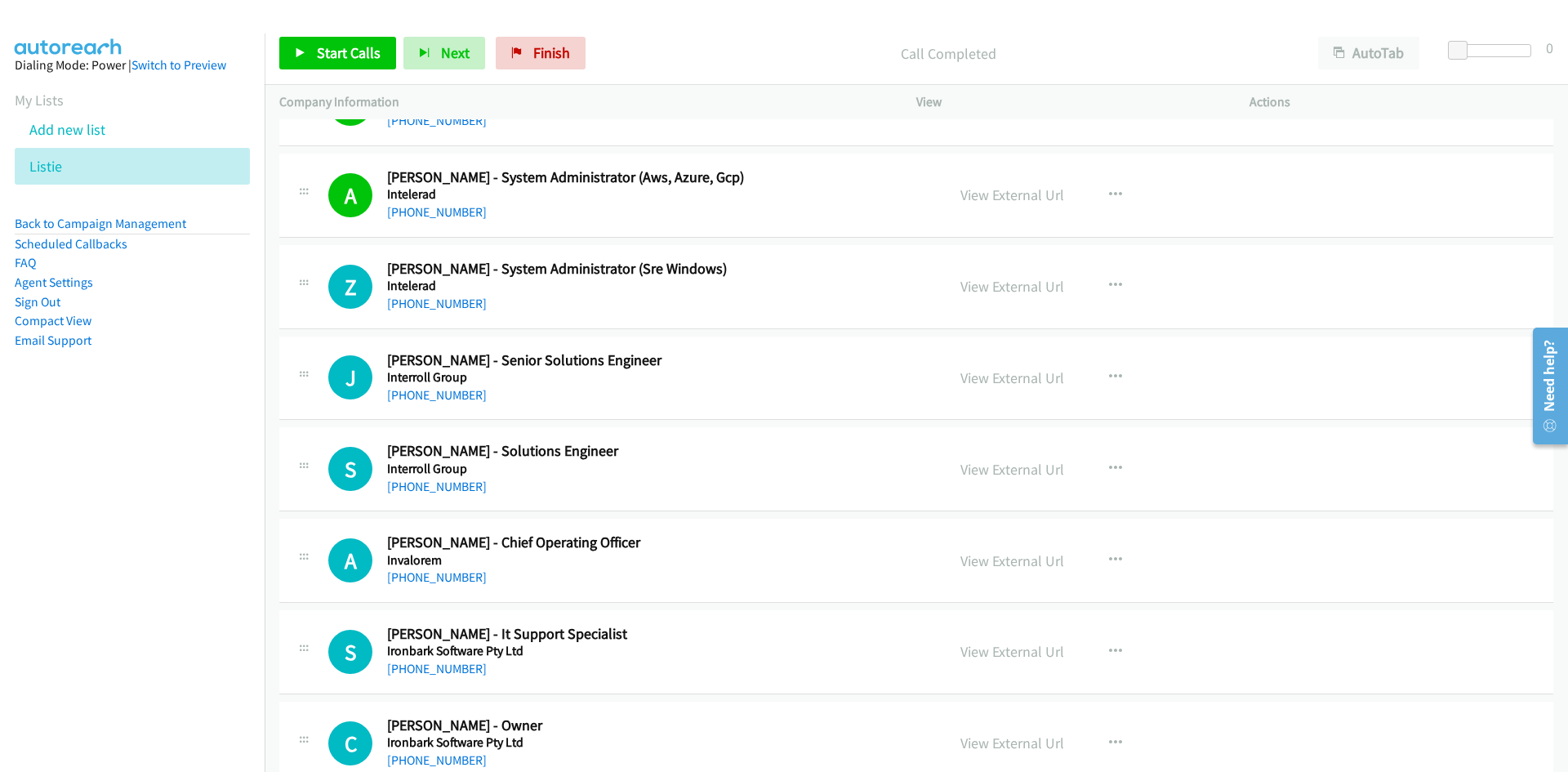
drag, startPoint x: 439, startPoint y: 308, endPoint x: 271, endPoint y: 373, distance: 180.1
click at [439, 308] on link "[PHONE_NUMBER]" at bounding box center [437, 303] width 99 height 16
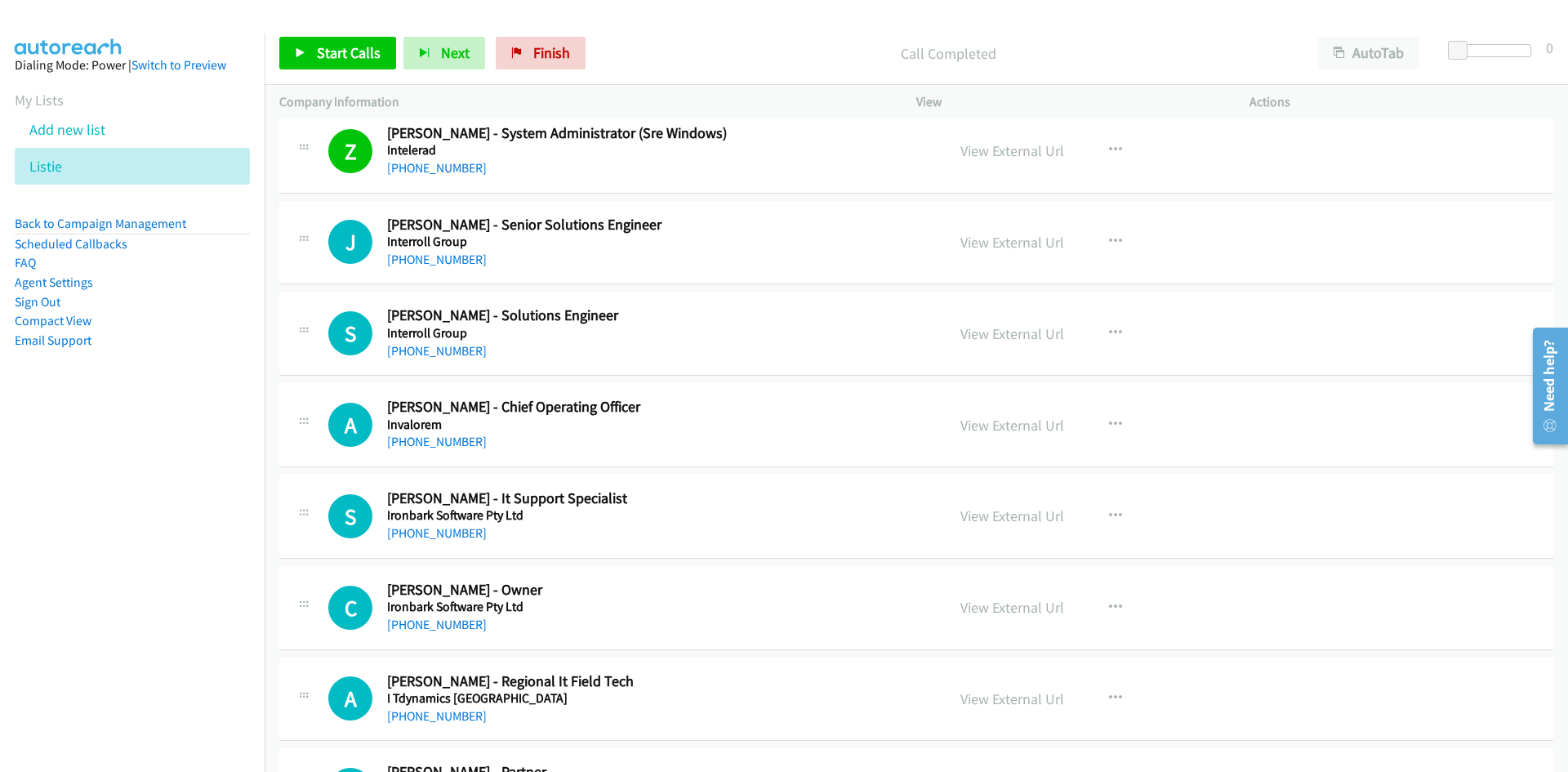
scroll to position [16075, 0]
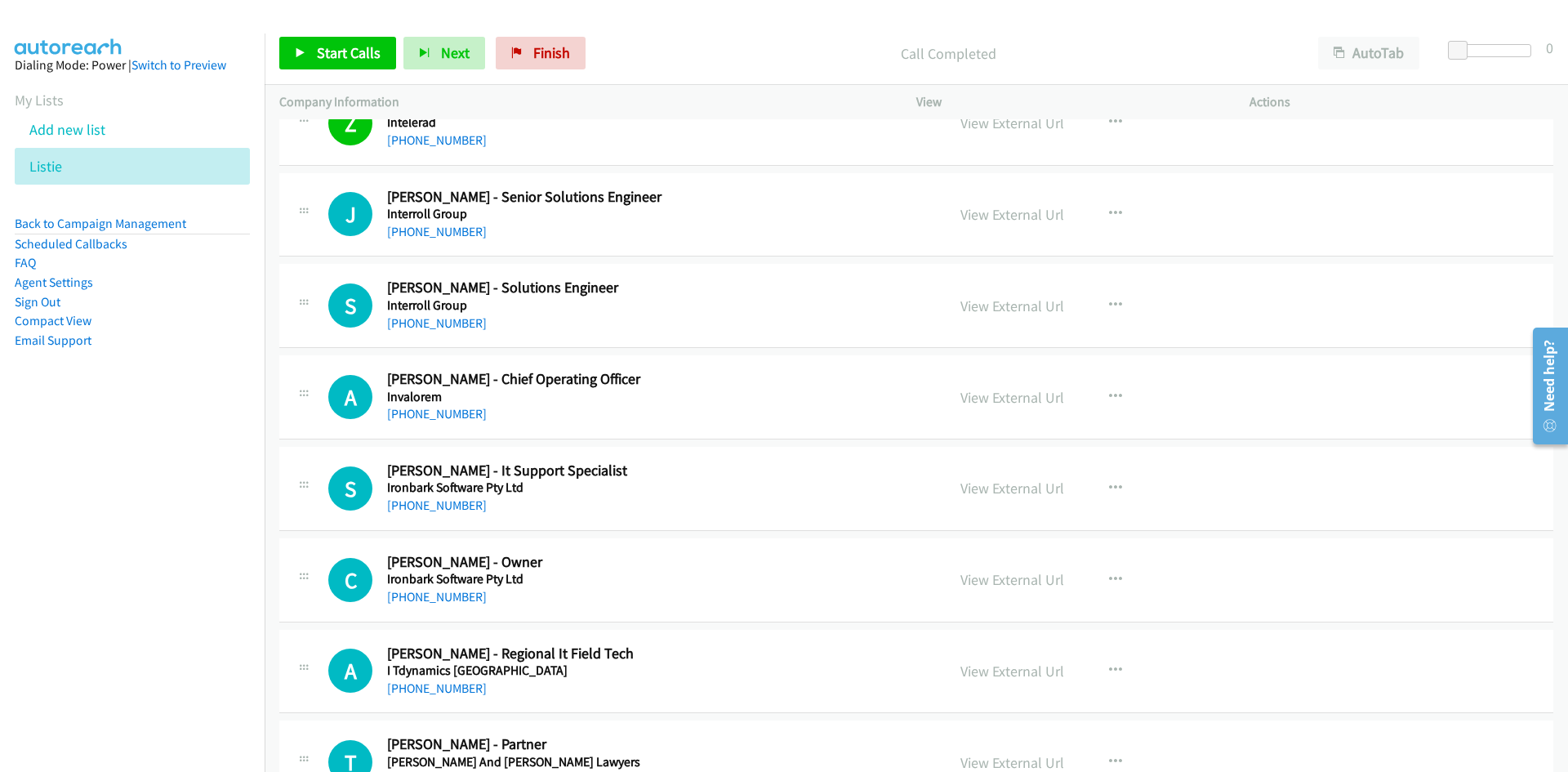
drag, startPoint x: 990, startPoint y: 214, endPoint x: 978, endPoint y: 229, distance: 19.2
click at [990, 214] on link "View External Url" at bounding box center [1012, 214] width 104 height 19
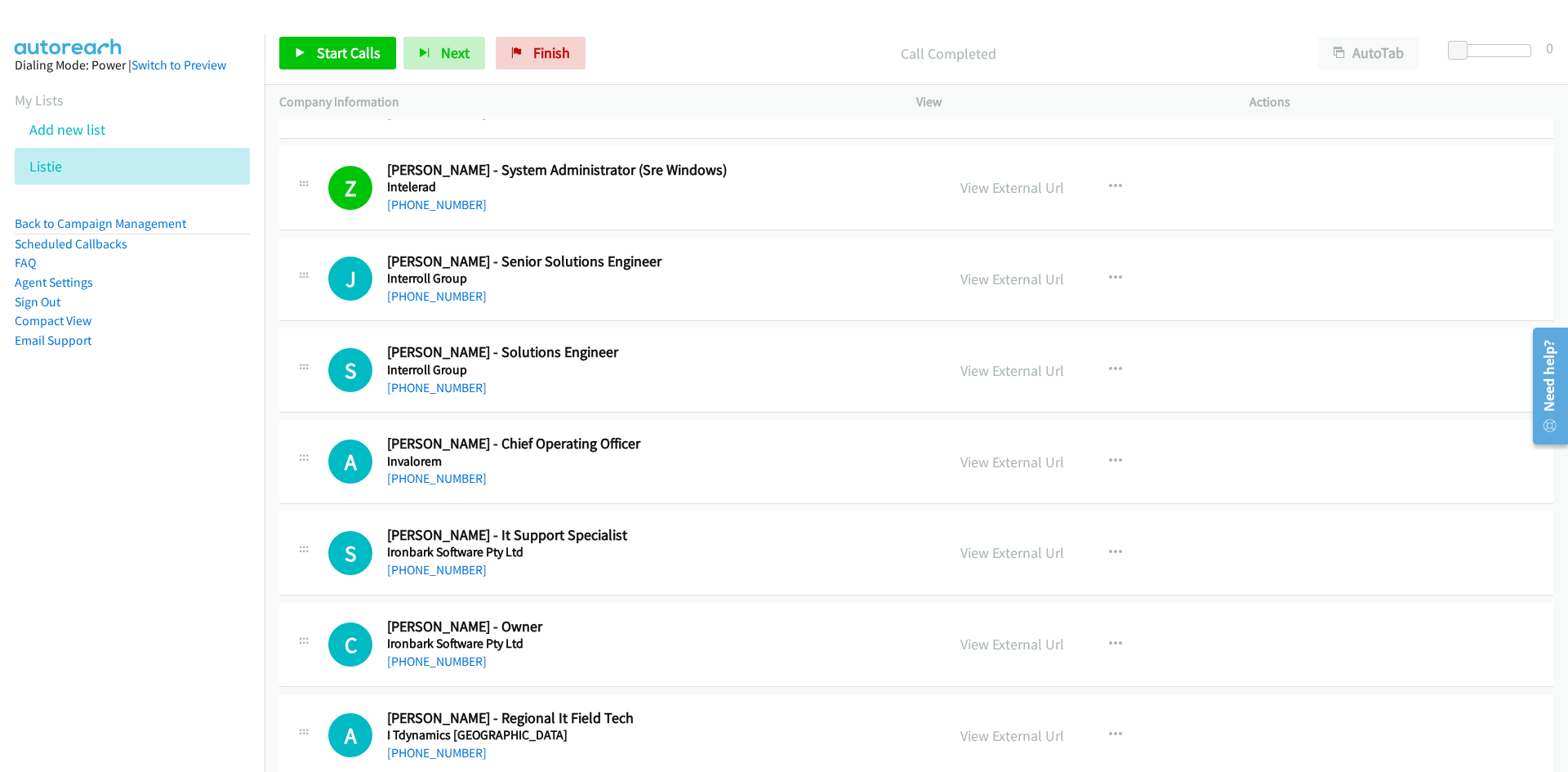
scroll to position [15992, 0]
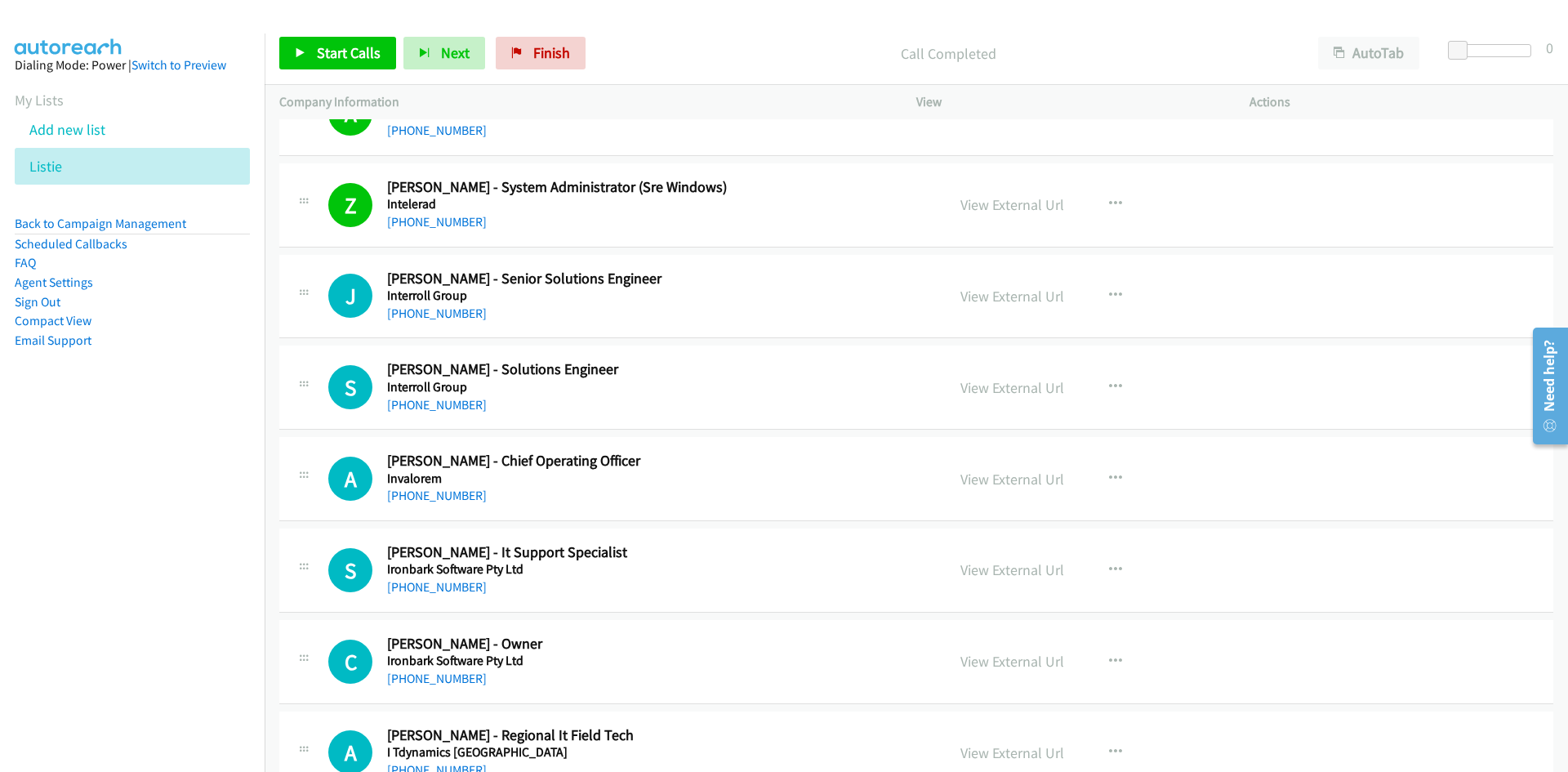
drag, startPoint x: 455, startPoint y: 314, endPoint x: 11, endPoint y: 494, distance: 479.1
click at [455, 314] on link "[PHONE_NUMBER]" at bounding box center [437, 313] width 99 height 16
drag, startPoint x: 442, startPoint y: 409, endPoint x: 327, endPoint y: 450, distance: 122.1
click at [442, 409] on link "[PHONE_NUMBER]" at bounding box center [437, 405] width 99 height 16
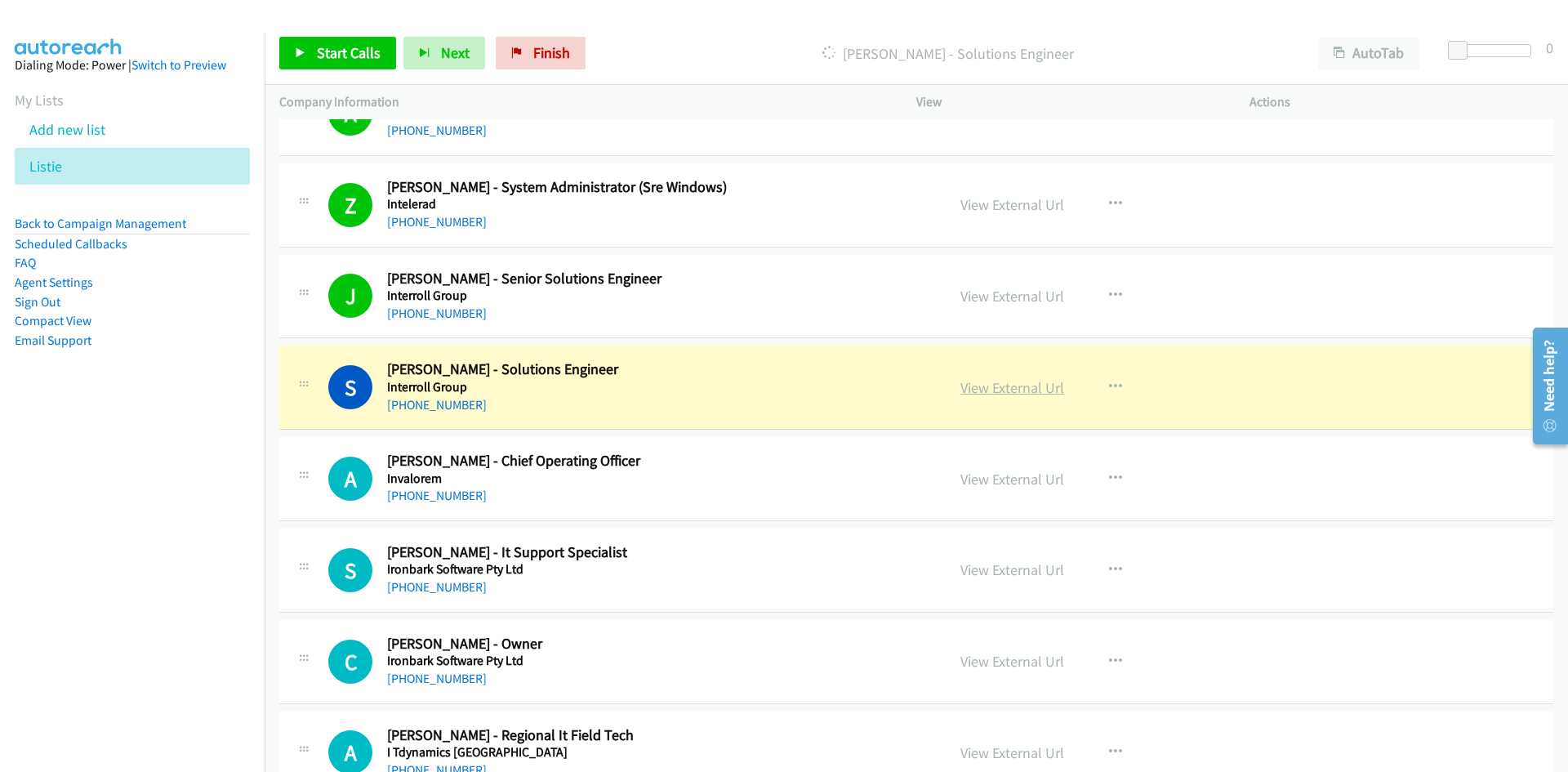
click at [1009, 392] on link "View External Url" at bounding box center [1012, 387] width 104 height 19
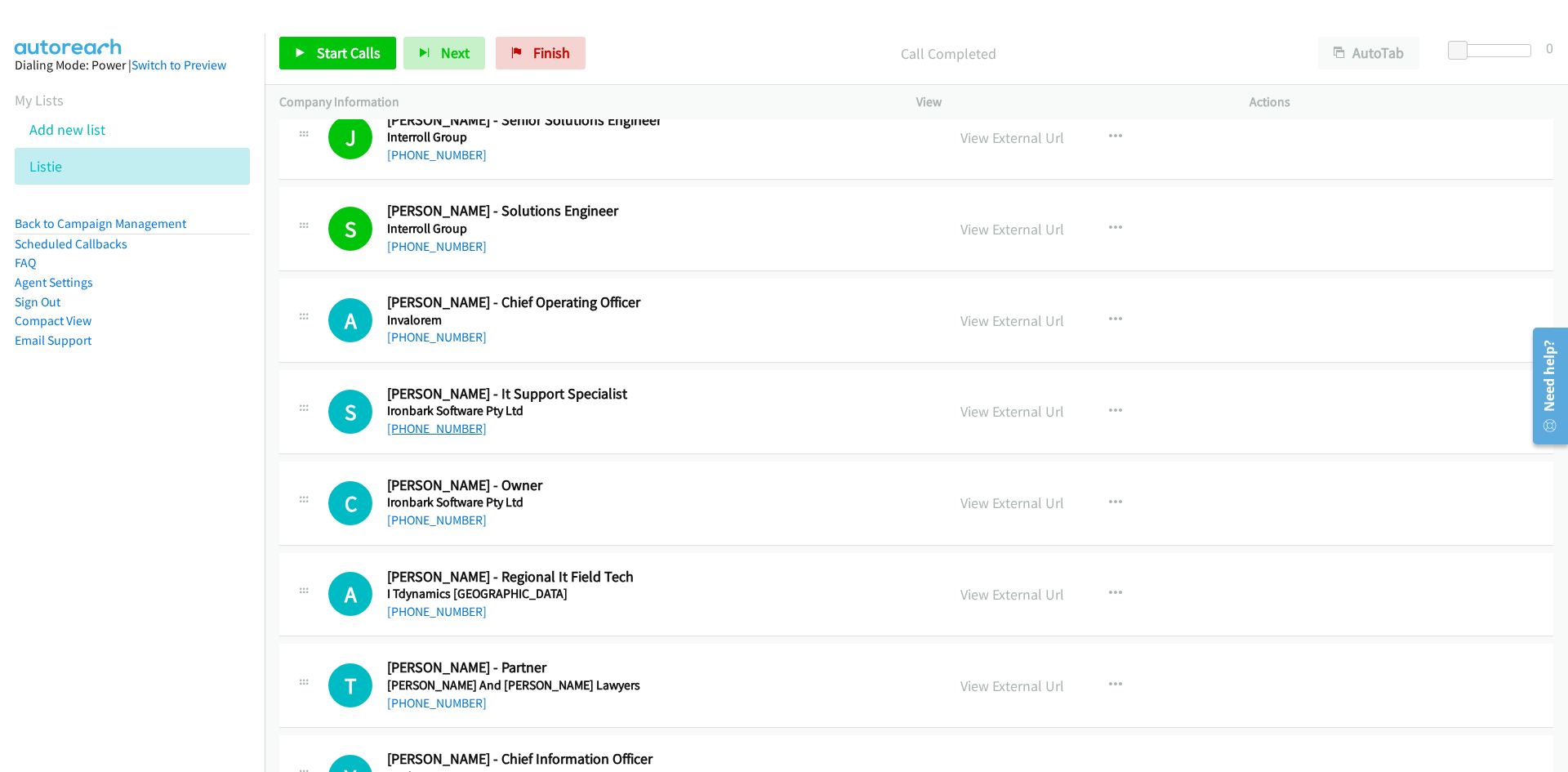
scroll to position [16156, 0]
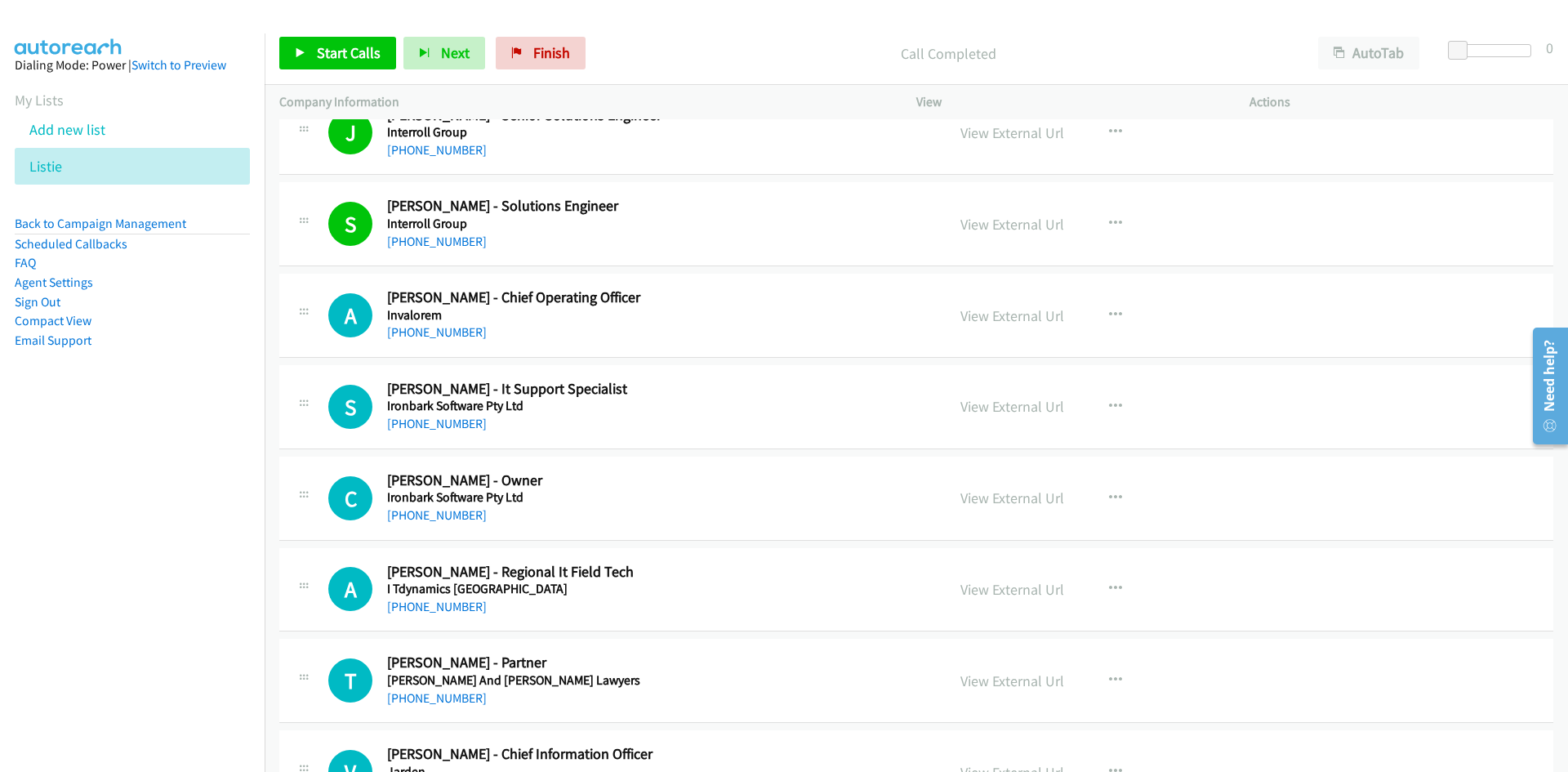
drag, startPoint x: 441, startPoint y: 330, endPoint x: 9, endPoint y: 482, distance: 458.0
click at [441, 330] on link "[PHONE_NUMBER]" at bounding box center [437, 332] width 99 height 16
drag, startPoint x: 431, startPoint y: 423, endPoint x: 90, endPoint y: 518, distance: 354.0
click at [431, 423] on link "[PHONE_NUMBER]" at bounding box center [437, 424] width 99 height 16
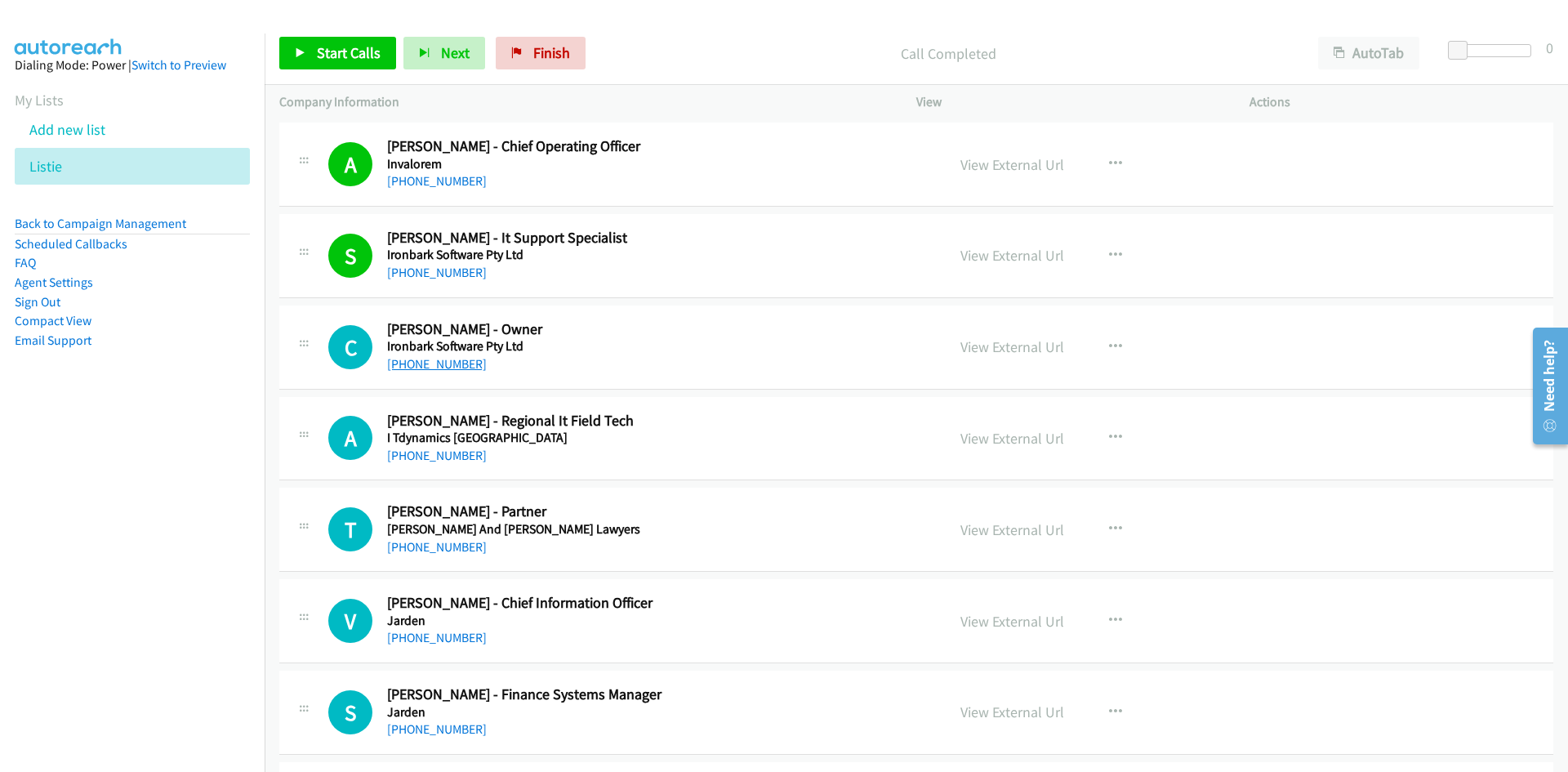
scroll to position [16319, 0]
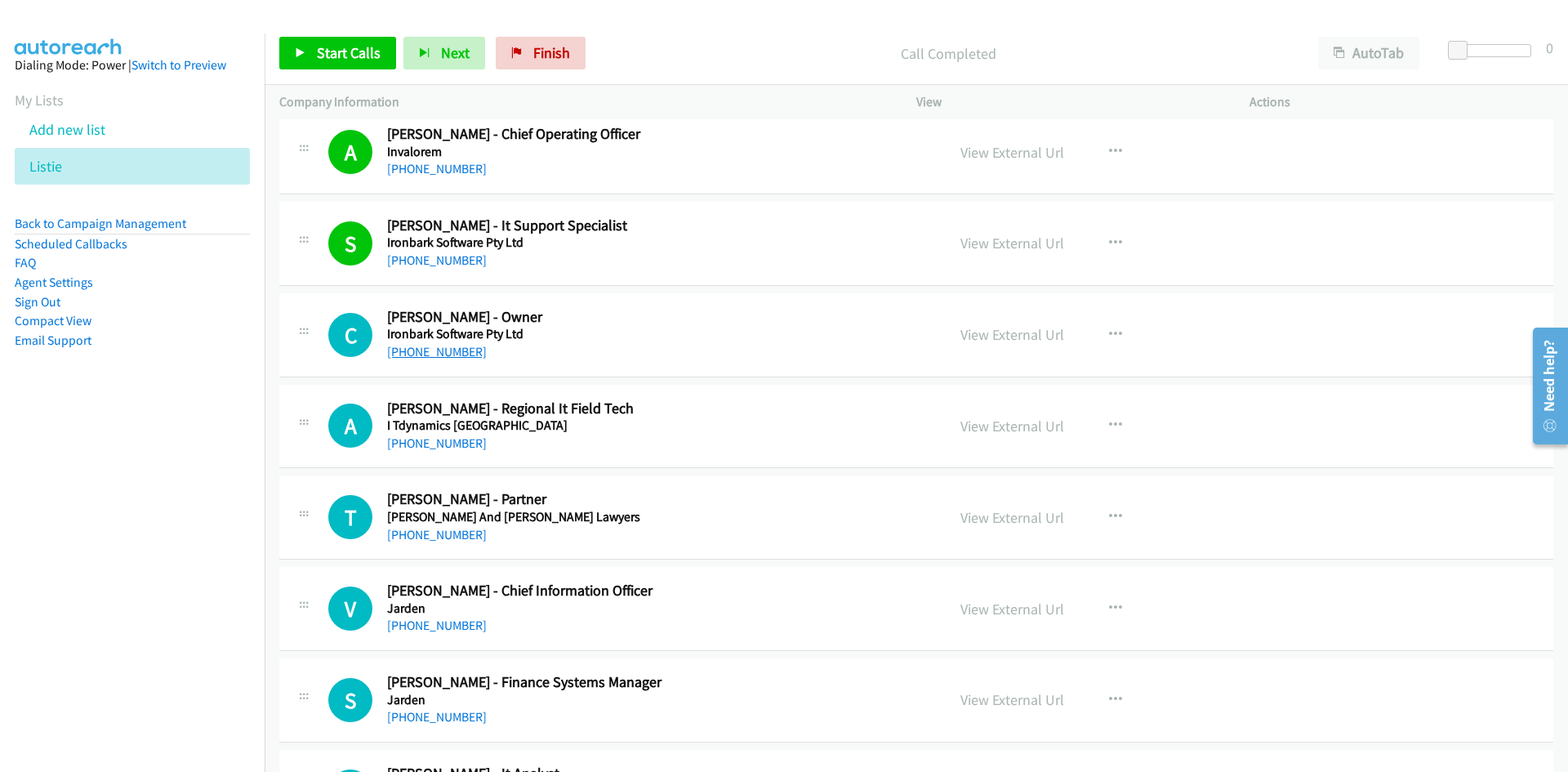
click at [427, 354] on link "[PHONE_NUMBER]" at bounding box center [437, 352] width 99 height 16
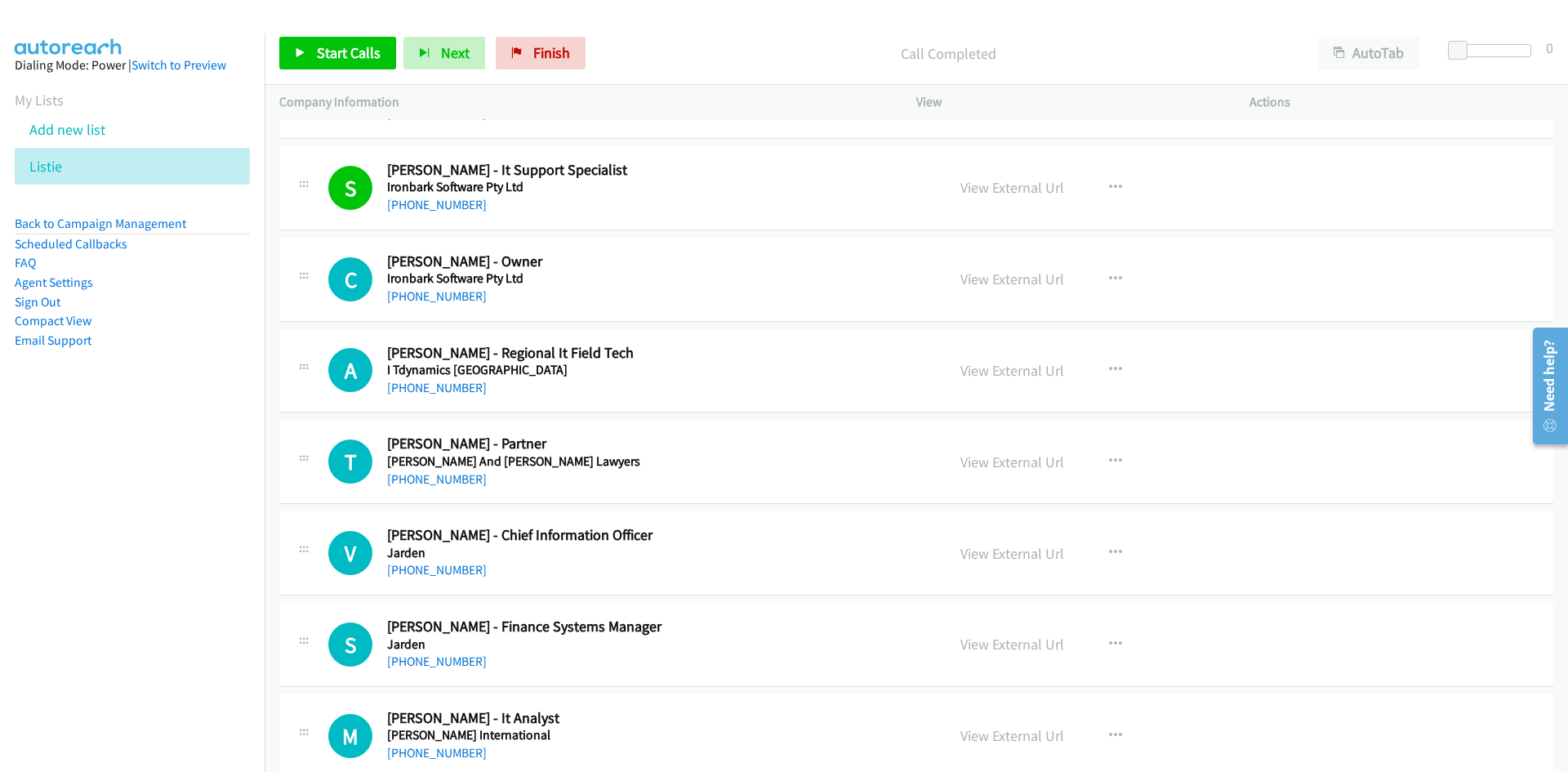
scroll to position [16401, 0]
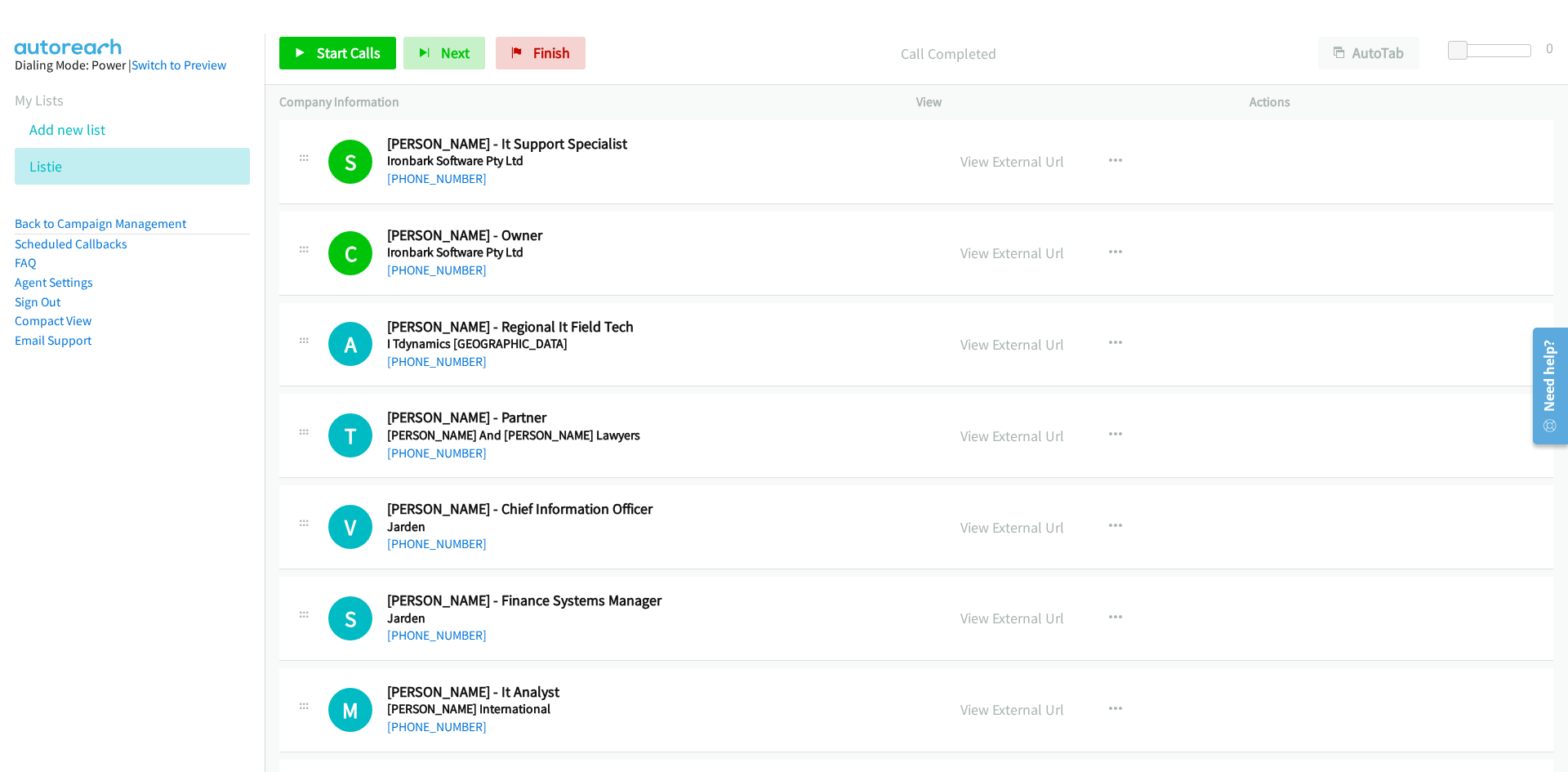
drag, startPoint x: 451, startPoint y: 363, endPoint x: 67, endPoint y: 546, distance: 425.4
click at [451, 363] on link "[PHONE_NUMBER]" at bounding box center [437, 361] width 99 height 16
